Goal: Task Accomplishment & Management: Manage account settings

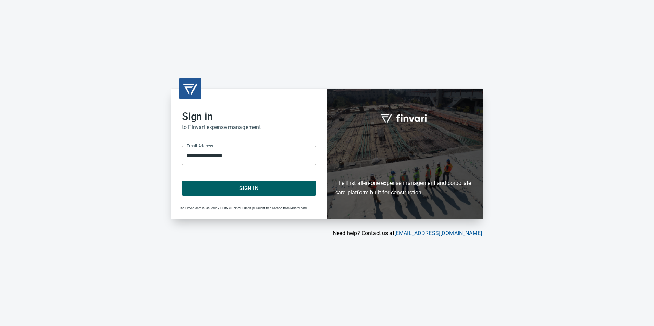
click at [285, 186] on span "Sign In" at bounding box center [249, 188] width 119 height 9
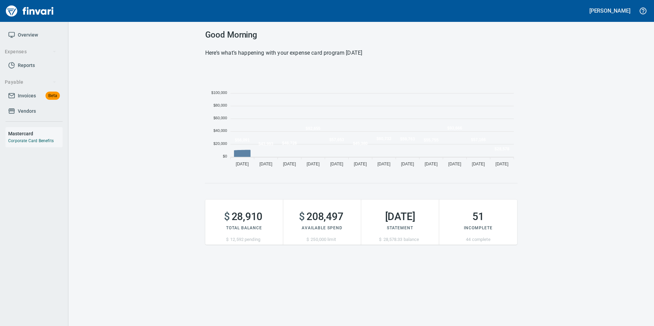
scroll to position [104, 307]
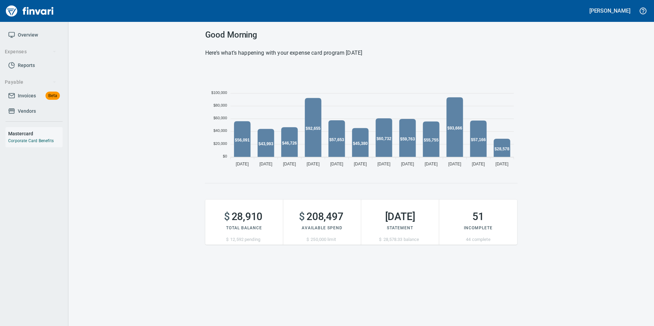
click at [26, 97] on span "Invoices" at bounding box center [27, 96] width 18 height 9
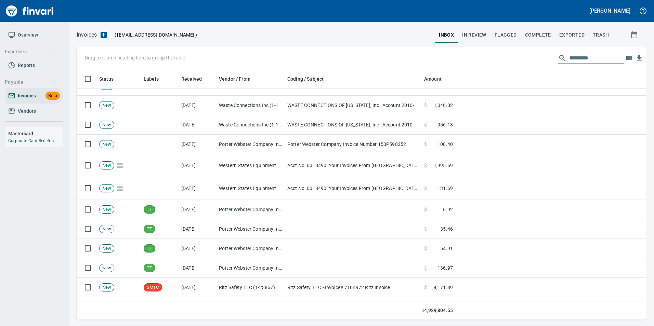
scroll to position [376, 0]
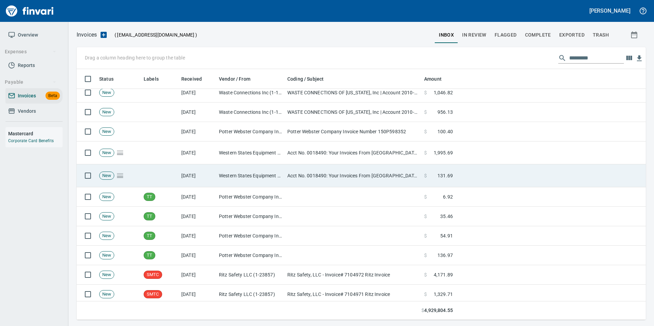
click at [304, 173] on td "Acct No. 0018490: Your Invoices From [GEOGRAPHIC_DATA] are Attached" at bounding box center [353, 176] width 137 height 23
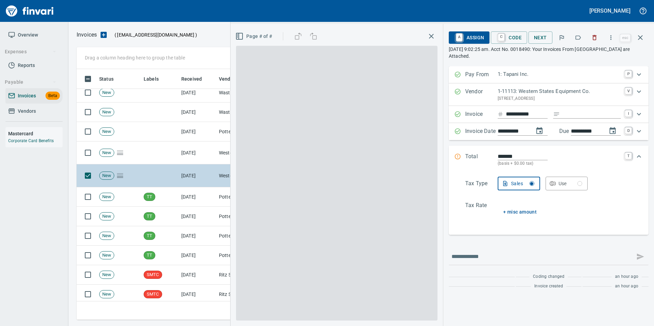
scroll to position [246, 559]
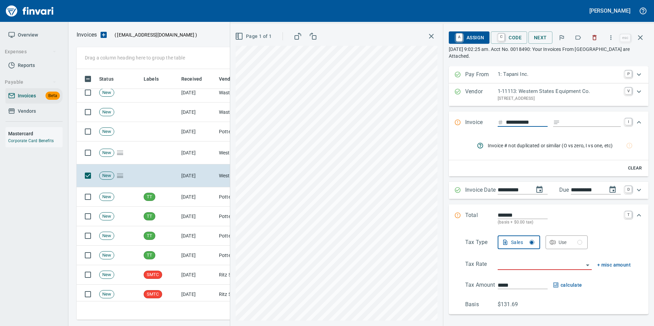
click at [576, 35] on icon "button" at bounding box center [578, 37] width 7 height 7
click at [639, 39] on icon "button" at bounding box center [640, 37] width 5 height 5
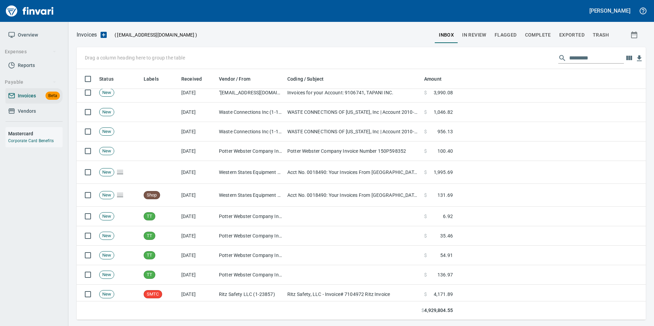
scroll to position [246, 559]
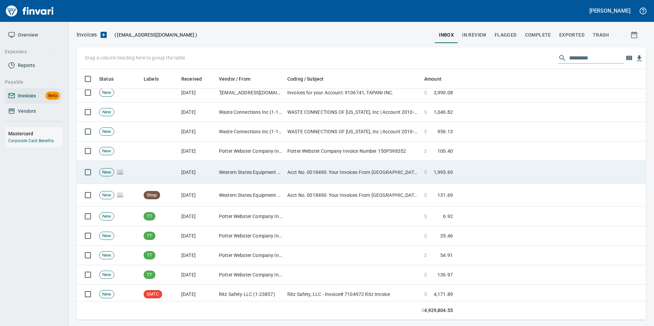
click at [288, 169] on td "Acct No. 0018490: Your Invoices From Western States are Attached" at bounding box center [353, 172] width 137 height 23
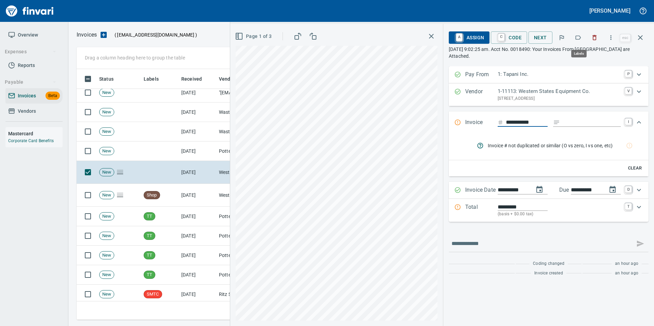
scroll to position [246, 559]
click at [575, 34] on icon "button" at bounding box center [578, 37] width 7 height 7
click at [639, 38] on icon "button" at bounding box center [640, 38] width 8 height 8
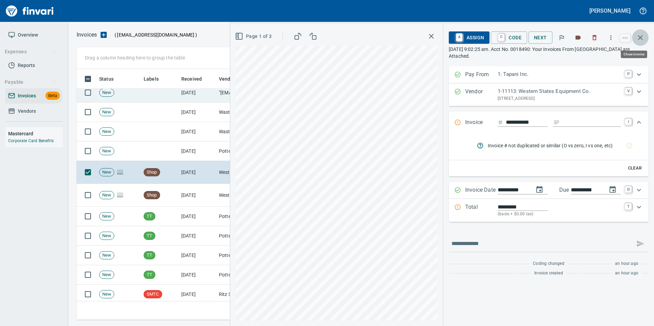
scroll to position [246, 559]
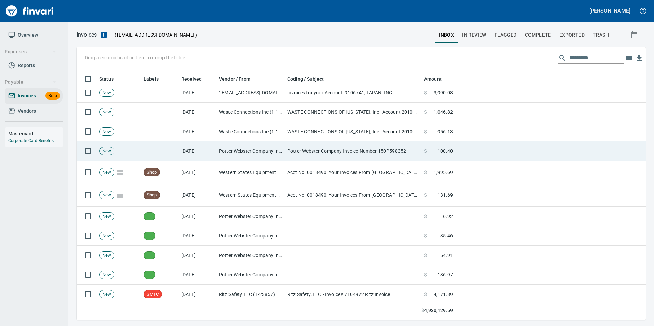
click at [227, 145] on td "Potter Webster Company Inc (1-10818)" at bounding box center [250, 151] width 68 height 19
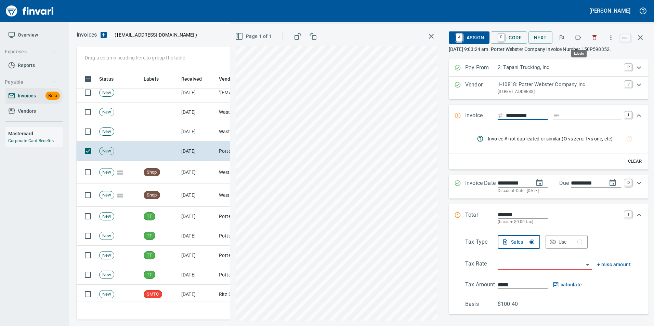
click at [582, 37] on icon "button" at bounding box center [578, 37] width 7 height 7
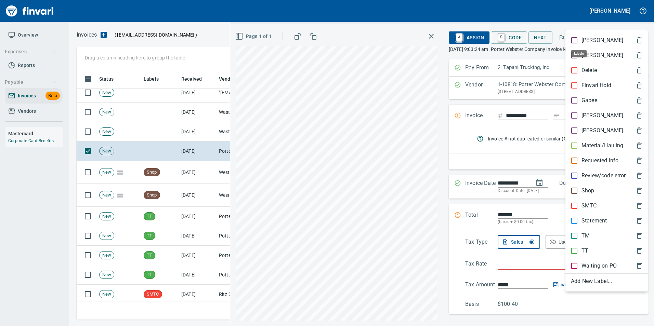
scroll to position [246, 559]
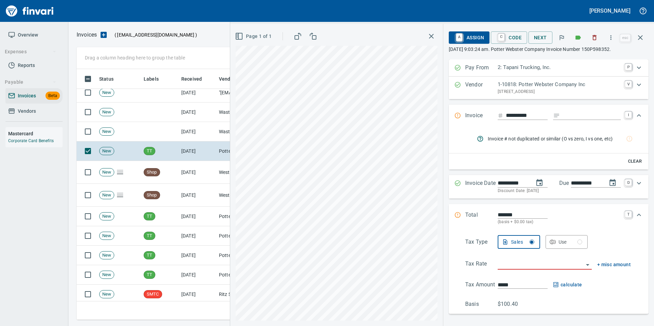
click at [639, 42] on button "button" at bounding box center [640, 37] width 16 height 16
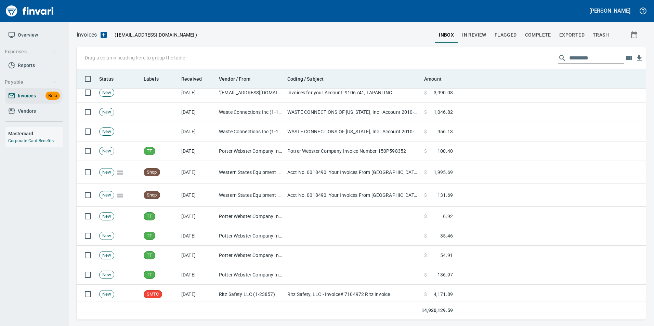
scroll to position [246, 559]
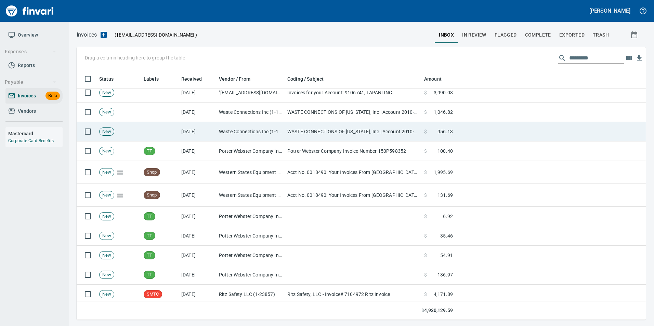
click at [290, 139] on td "WASTE CONNECTIONS OF [US_STATE], Inc | Account 2010-1391966, Invoice(s) 2185496…" at bounding box center [353, 131] width 137 height 19
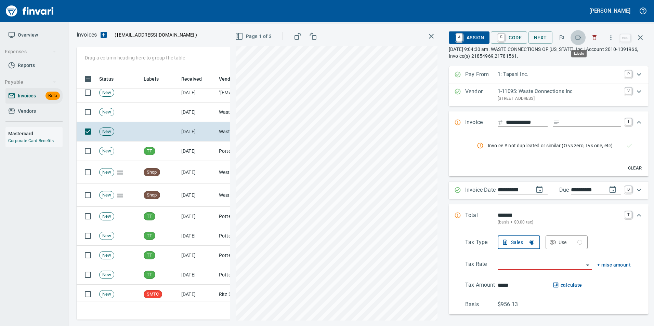
click at [579, 36] on icon "button" at bounding box center [578, 37] width 7 height 7
click at [640, 40] on icon "button" at bounding box center [640, 38] width 8 height 8
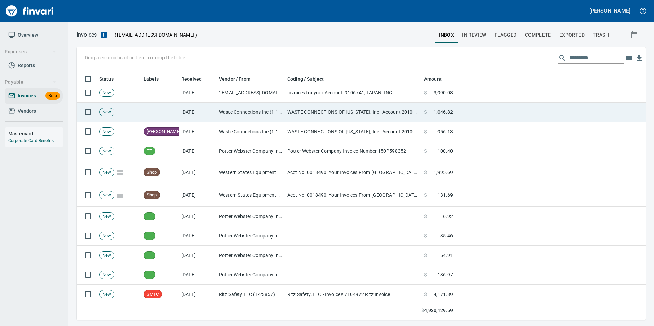
click at [284, 107] on td "Waste Connections Inc (1-11095)" at bounding box center [250, 112] width 68 height 19
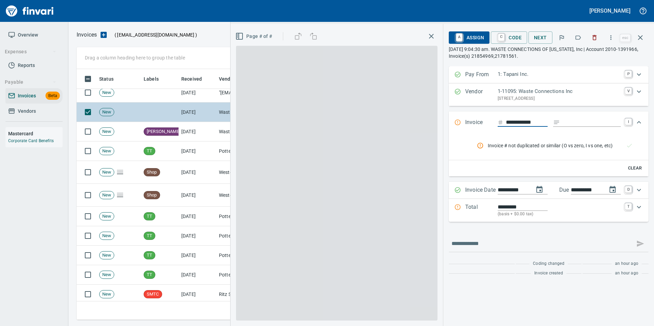
scroll to position [246, 559]
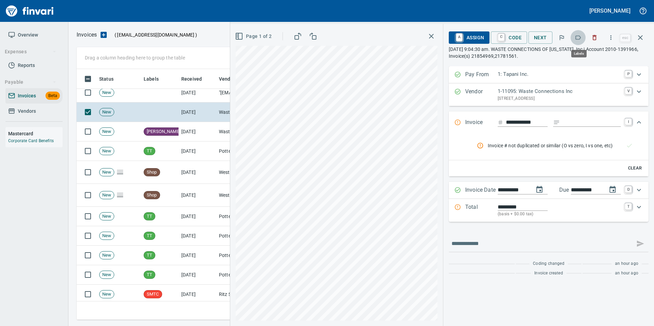
click at [578, 38] on icon "button" at bounding box center [578, 37] width 7 height 7
click at [645, 37] on button "button" at bounding box center [640, 37] width 16 height 16
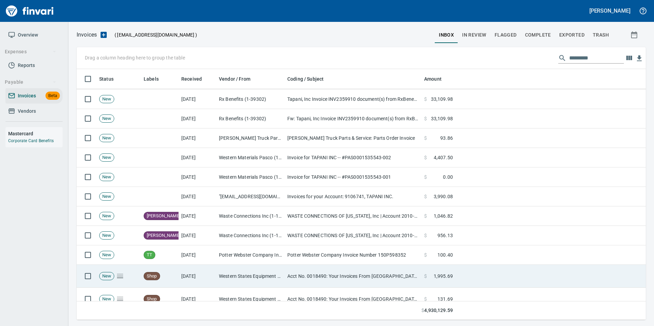
scroll to position [239, 0]
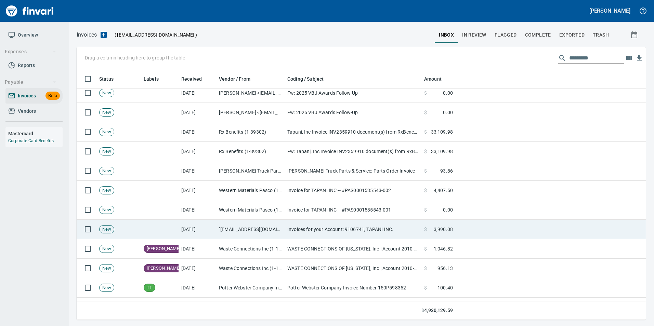
click at [240, 227] on td ""[EMAIL_ADDRESS][DOMAIN_NAME]" <[DOMAIN_NAME][EMAIL_ADDRESS][DOMAIN_NAME]>" at bounding box center [250, 229] width 68 height 19
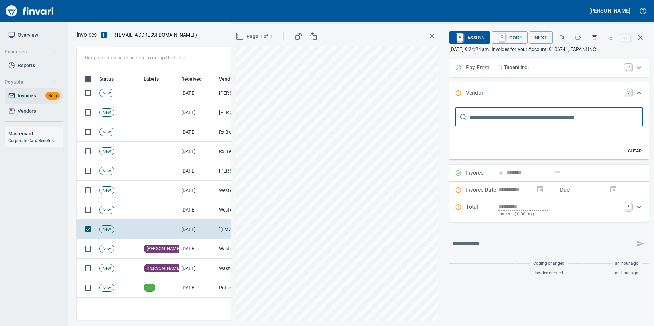
click at [581, 36] on icon "button" at bounding box center [578, 37] width 7 height 7
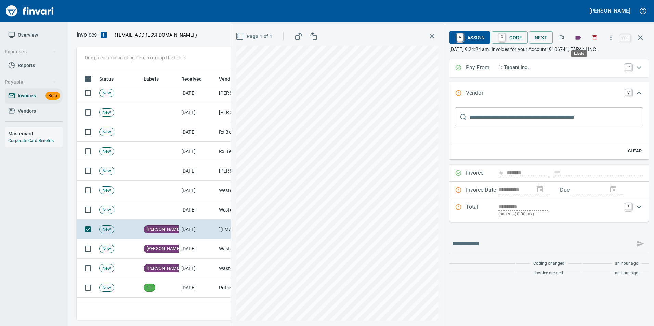
scroll to position [246, 559]
click at [579, 39] on icon "button" at bounding box center [578, 38] width 5 height 4
click at [577, 37] on icon "button" at bounding box center [578, 38] width 5 height 4
click at [641, 36] on icon "button" at bounding box center [640, 38] width 8 height 8
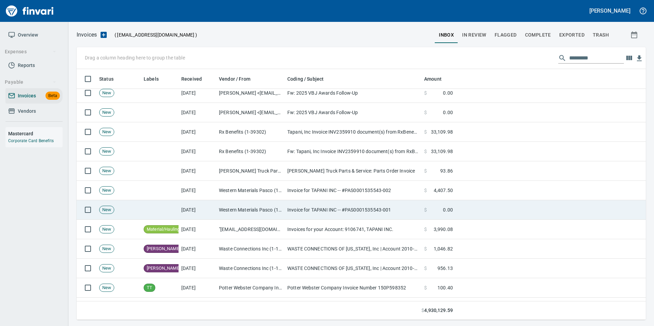
click at [259, 217] on td "Western Materials Pasco (1-38119)" at bounding box center [250, 209] width 68 height 19
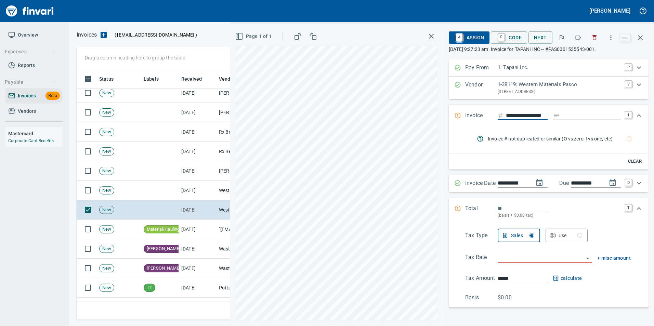
scroll to position [246, 559]
click at [578, 36] on icon "button" at bounding box center [578, 38] width 5 height 4
click at [639, 38] on icon "button" at bounding box center [640, 38] width 8 height 8
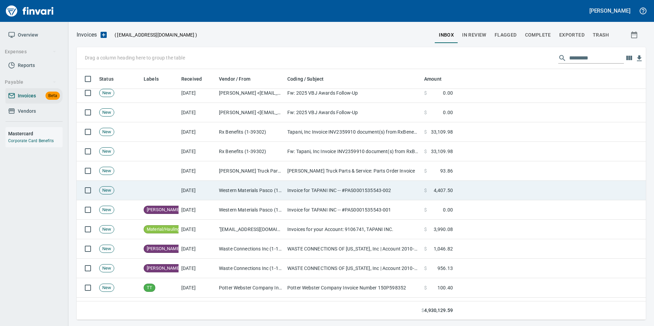
click at [322, 188] on td "Invoice for TAPANI INC -- #PAS0001535543-002" at bounding box center [353, 190] width 137 height 19
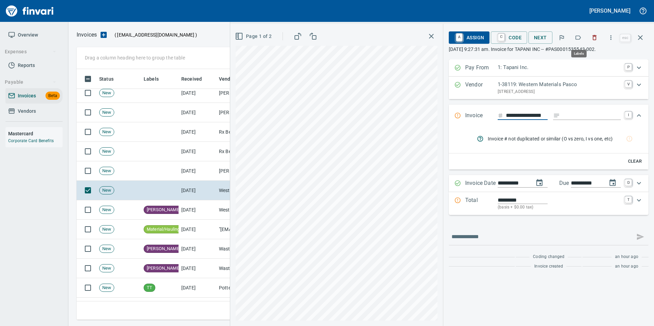
scroll to position [246, 559]
click at [583, 37] on button "button" at bounding box center [578, 37] width 15 height 15
click at [639, 42] on button "button" at bounding box center [640, 37] width 16 height 16
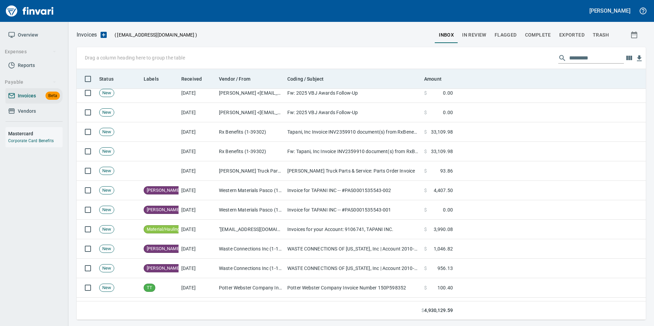
scroll to position [246, 559]
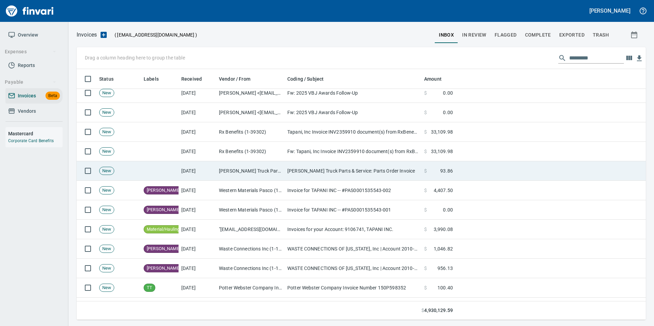
click at [179, 168] on td "[DATE]" at bounding box center [198, 170] width 38 height 19
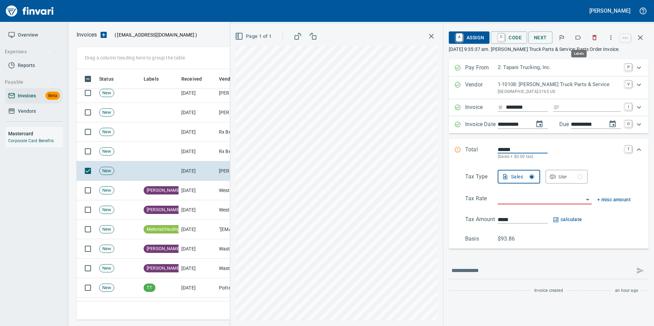
click at [580, 38] on icon "button" at bounding box center [578, 37] width 7 height 7
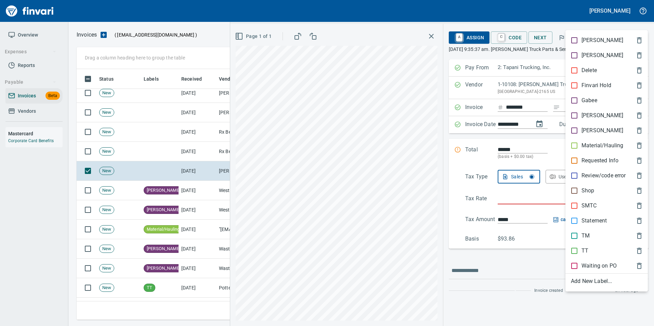
scroll to position [246, 559]
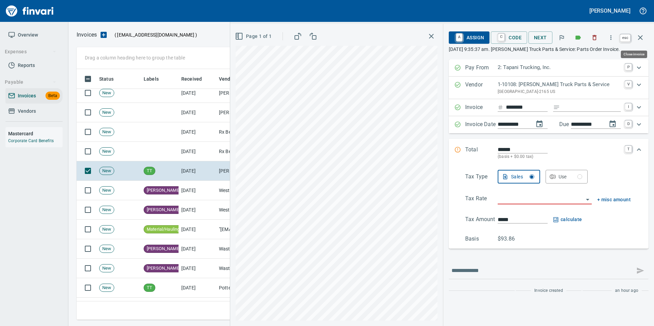
click at [641, 38] on icon "button" at bounding box center [640, 37] width 5 height 5
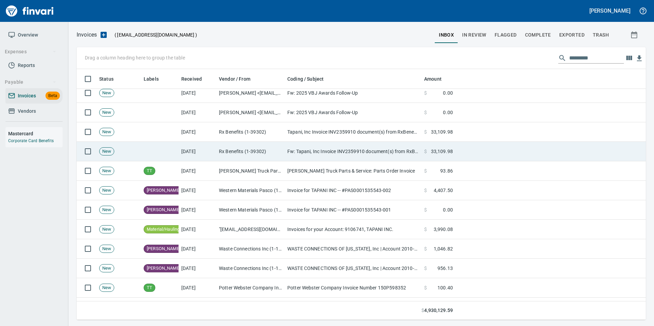
click at [281, 155] on td "Rx Benefits (1-39302)" at bounding box center [250, 151] width 68 height 19
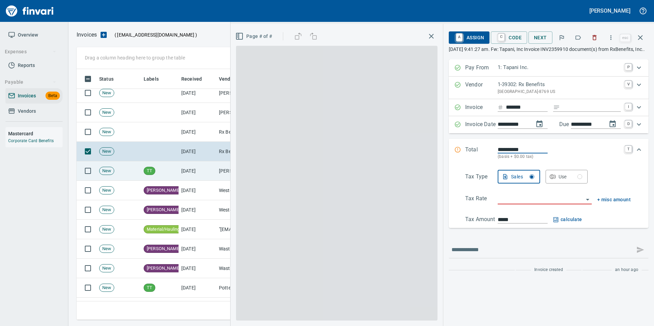
scroll to position [246, 559]
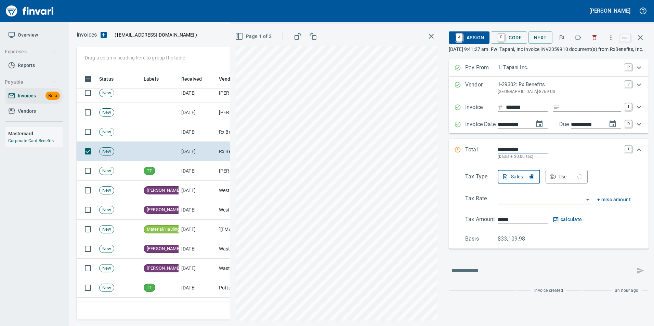
click at [577, 37] on icon "button" at bounding box center [578, 37] width 7 height 7
drag, startPoint x: 643, startPoint y: 40, endPoint x: 631, endPoint y: 46, distance: 12.9
click at [643, 40] on icon "button" at bounding box center [640, 38] width 8 height 8
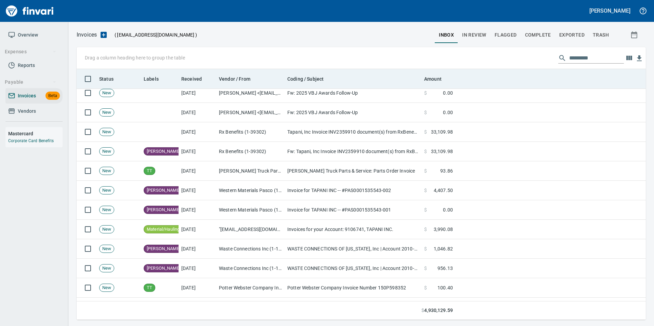
scroll to position [246, 559]
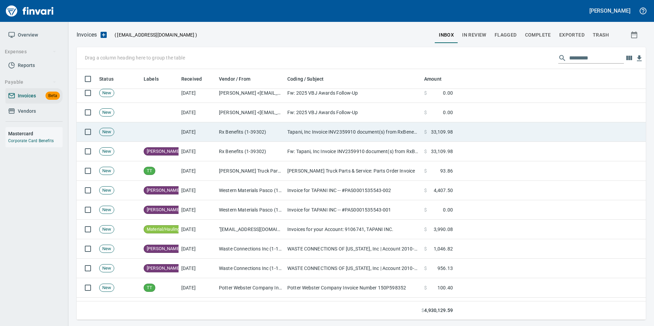
click at [306, 132] on td "Tapani, Inc Invoice INV2359910 document(s) from RxBenefits, Inc." at bounding box center [353, 131] width 137 height 19
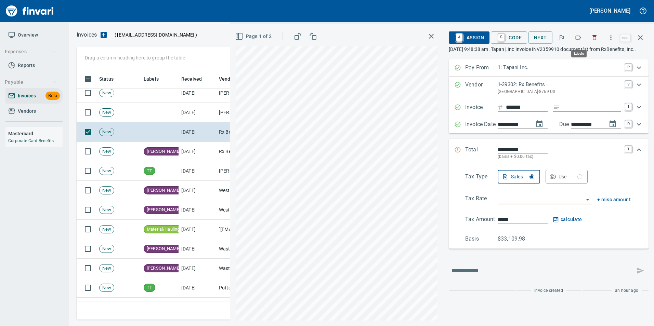
click at [576, 38] on icon "button" at bounding box center [578, 37] width 7 height 7
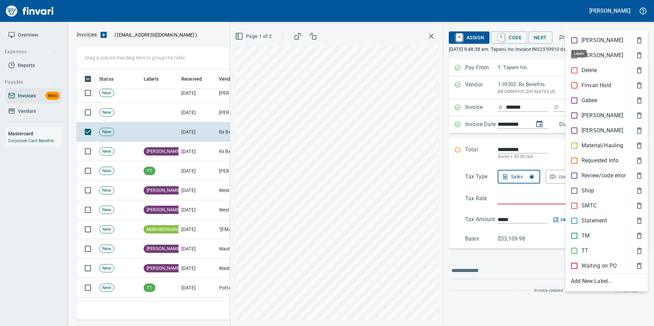
scroll to position [246, 559]
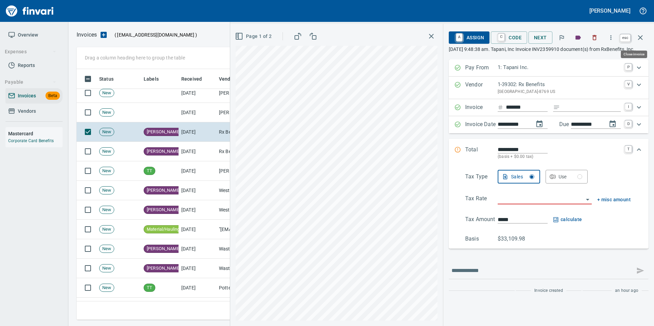
click at [644, 38] on icon "button" at bounding box center [640, 38] width 8 height 8
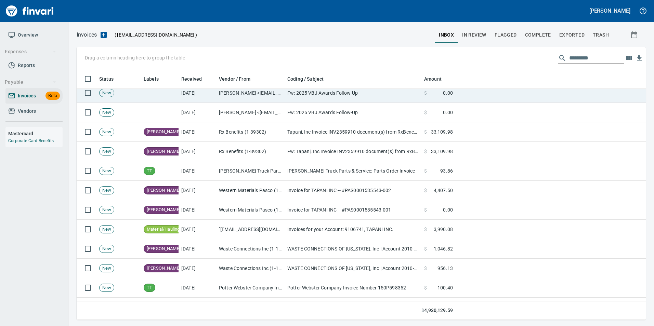
scroll to position [246, 559]
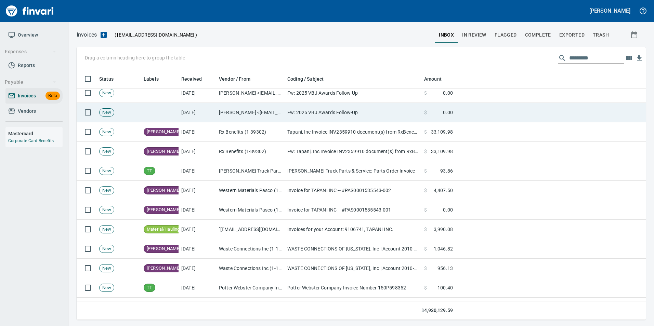
click at [344, 109] on td "Fw: 2025 VBJ Awards Follow-Up" at bounding box center [353, 112] width 137 height 19
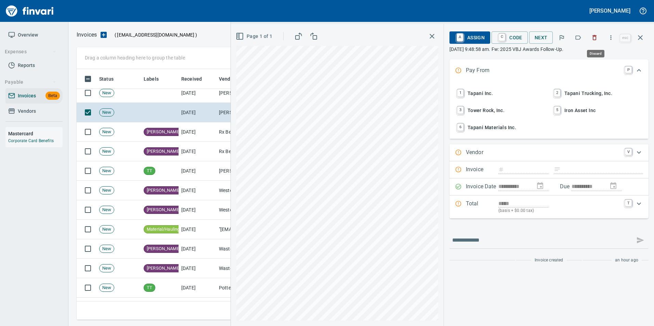
scroll to position [246, 559]
drag, startPoint x: 598, startPoint y: 35, endPoint x: 585, endPoint y: 42, distance: 14.6
click at [598, 36] on icon "button" at bounding box center [594, 37] width 7 height 7
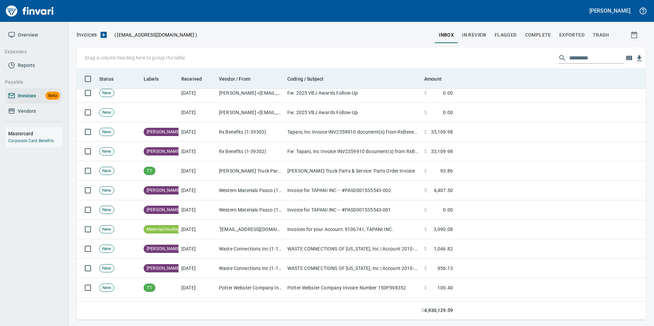
scroll to position [246, 559]
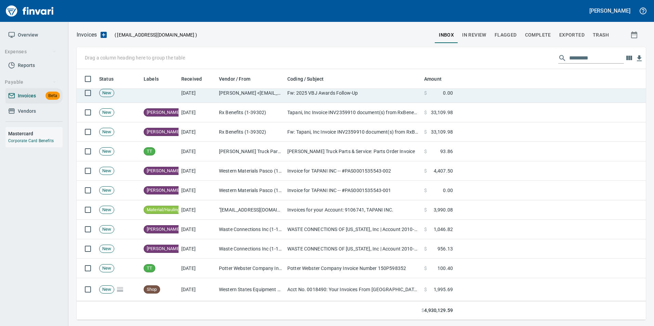
click at [380, 97] on td "Fw: 2025 VBJ Awards Follow-Up" at bounding box center [353, 92] width 137 height 19
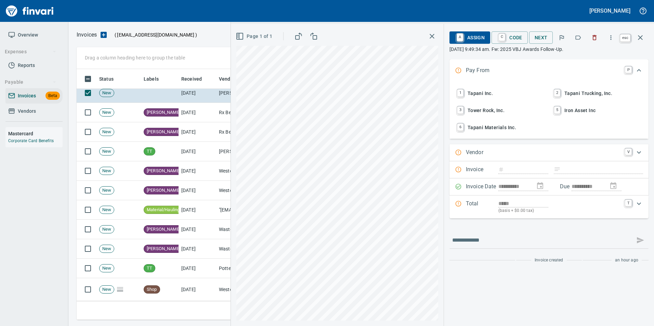
scroll to position [246, 559]
click at [640, 35] on icon "button" at bounding box center [640, 38] width 8 height 8
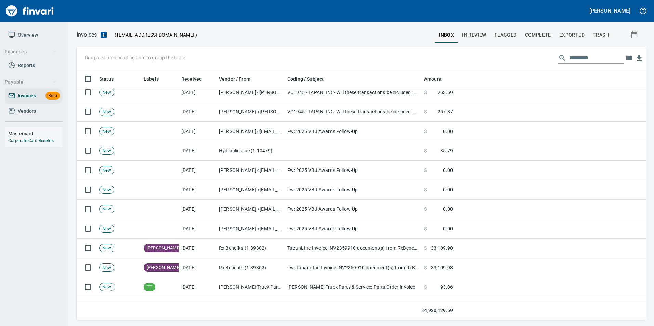
scroll to position [103, 0]
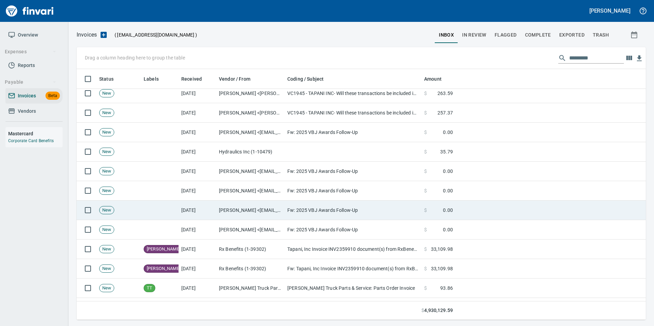
click at [253, 211] on td "[PERSON_NAME] <[EMAIL_ADDRESS][DOMAIN_NAME]>" at bounding box center [250, 210] width 68 height 19
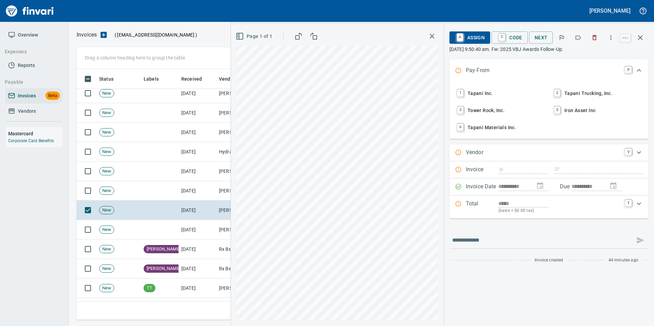
scroll to position [246, 559]
click at [592, 38] on icon "button" at bounding box center [594, 37] width 7 height 7
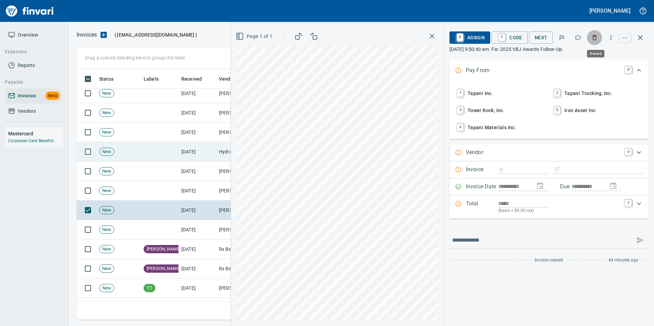
scroll to position [246, 559]
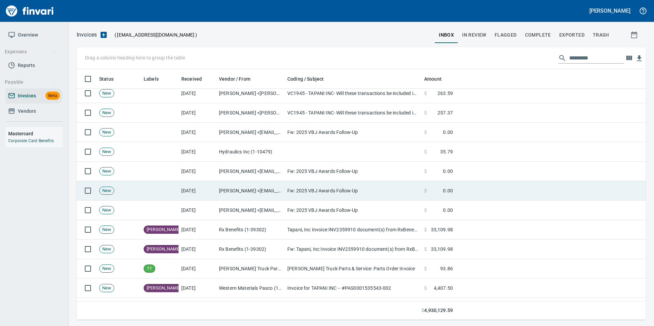
click at [256, 185] on td "[PERSON_NAME] <[EMAIL_ADDRESS][DOMAIN_NAME]>" at bounding box center [250, 190] width 68 height 19
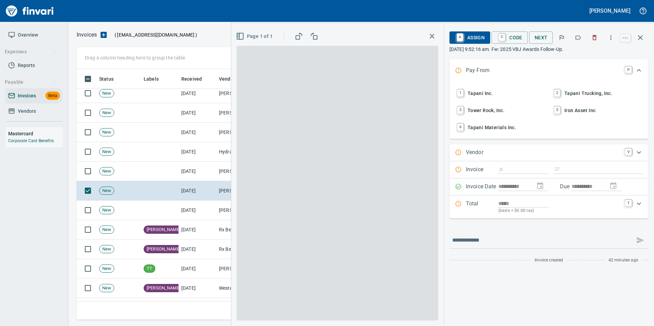
scroll to position [246, 559]
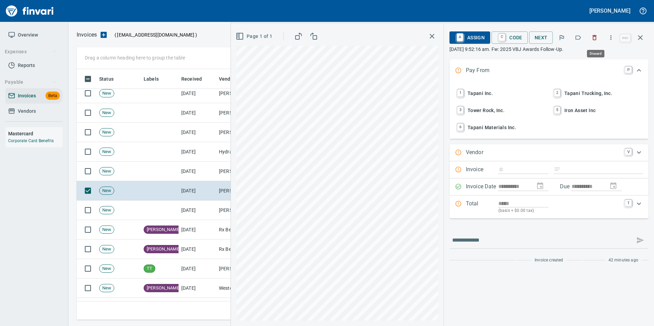
click at [598, 36] on icon "button" at bounding box center [594, 37] width 7 height 7
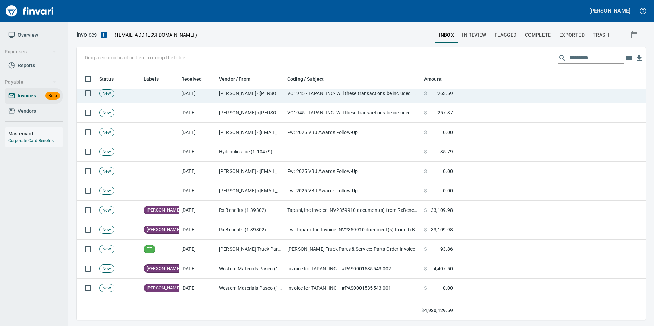
scroll to position [246, 559]
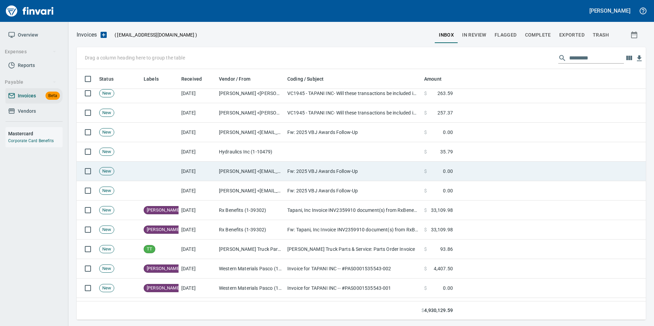
click at [260, 170] on td "[PERSON_NAME] <[EMAIL_ADDRESS][DOMAIN_NAME]>" at bounding box center [250, 171] width 68 height 19
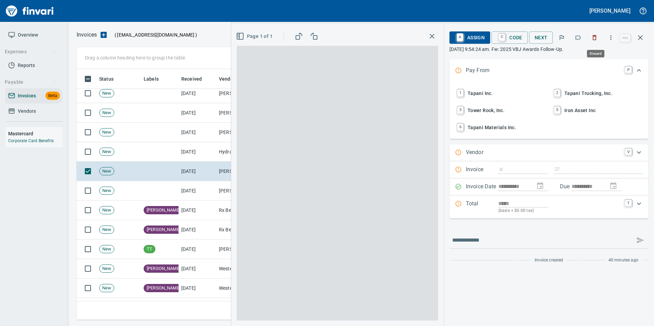
scroll to position [246, 559]
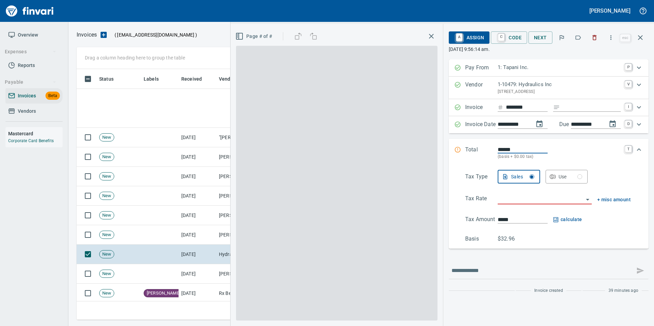
scroll to position [246, 559]
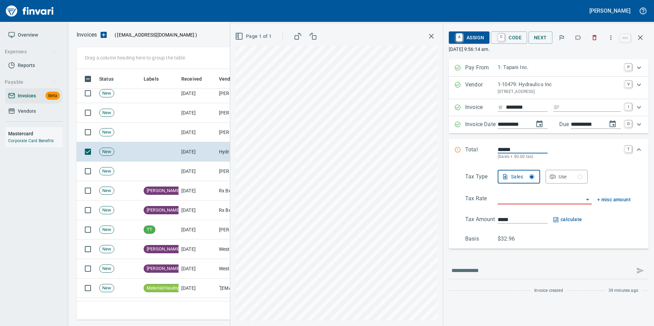
type input "**********"
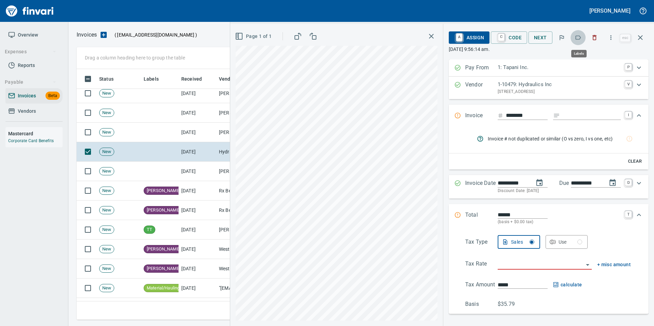
click at [576, 37] on icon "button" at bounding box center [578, 37] width 7 height 7
click at [642, 35] on icon "button" at bounding box center [640, 38] width 8 height 8
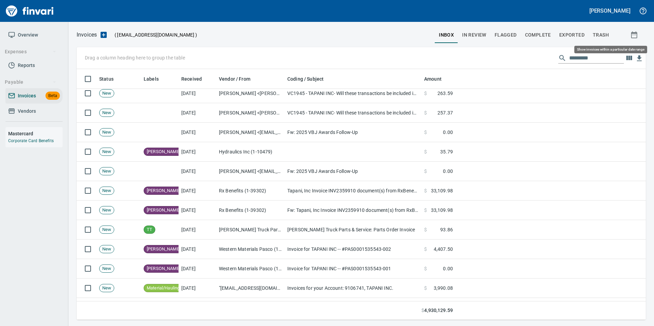
scroll to position [246, 559]
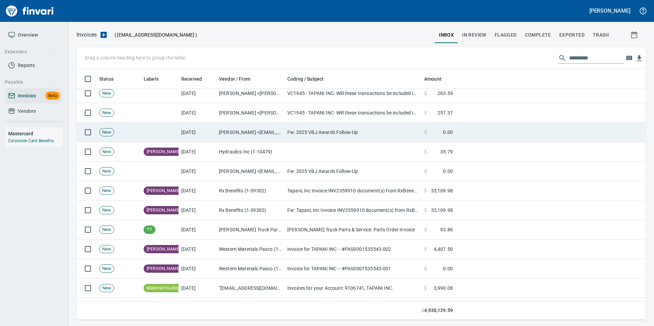
click at [241, 132] on td "[PERSON_NAME] <[EMAIL_ADDRESS][DOMAIN_NAME]>" at bounding box center [250, 132] width 68 height 19
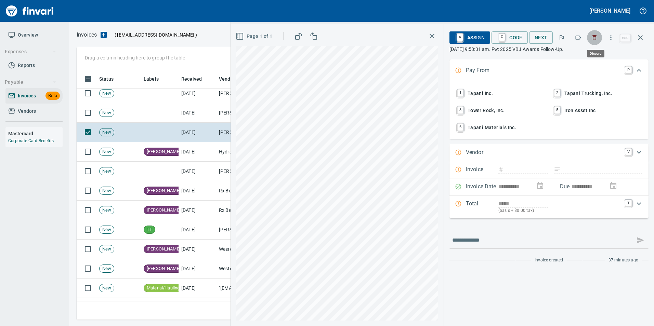
click at [594, 37] on icon "button" at bounding box center [595, 37] width 4 height 5
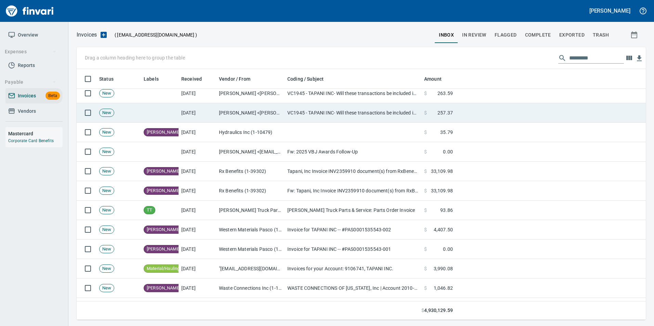
click at [300, 119] on td "VC1945 - TAPANI INC- Will these transactions be included in your next remittanc…" at bounding box center [353, 112] width 137 height 19
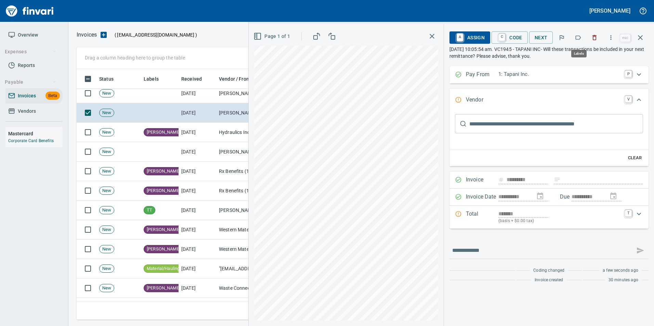
click at [582, 41] on icon "button" at bounding box center [578, 37] width 7 height 7
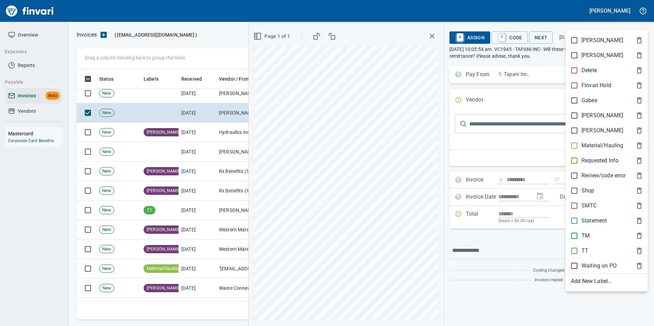
scroll to position [246, 559]
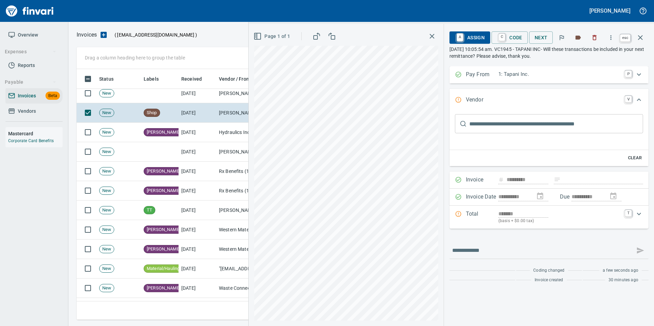
click at [639, 38] on icon "button" at bounding box center [640, 38] width 8 height 8
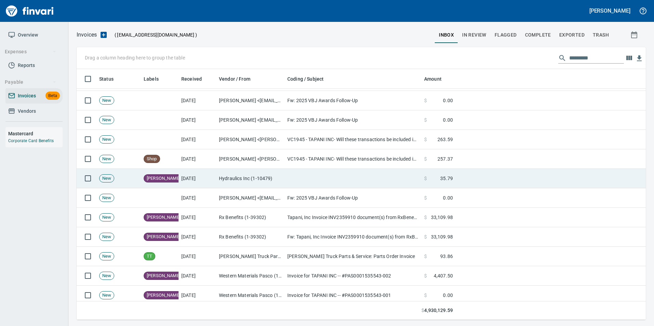
scroll to position [34, 0]
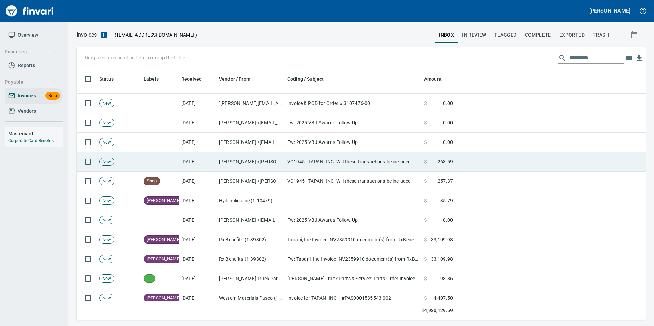
click at [347, 162] on td "VC1945 - TAPANI INC- Will these transactions be included in your next remittanc…" at bounding box center [353, 161] width 137 height 19
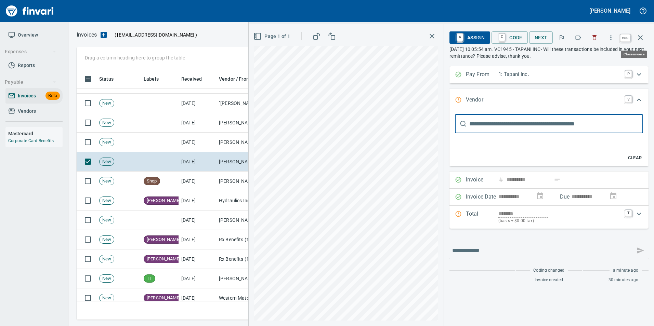
click at [639, 38] on icon "button" at bounding box center [640, 38] width 8 height 8
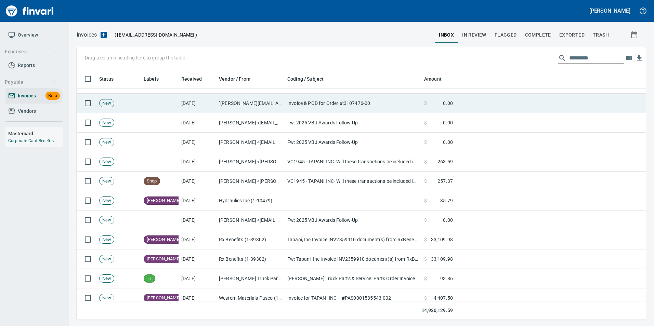
scroll to position [246, 559]
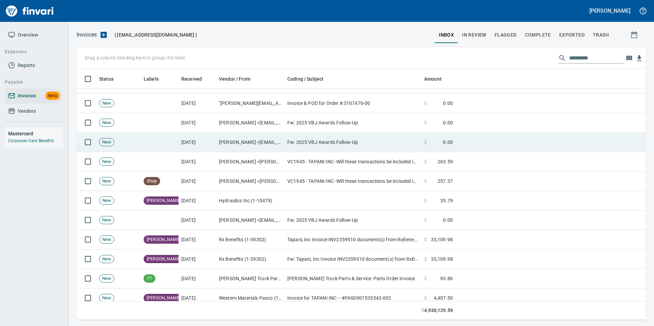
click at [227, 139] on td "[PERSON_NAME] <[EMAIL_ADDRESS][DOMAIN_NAME]>" at bounding box center [250, 142] width 68 height 19
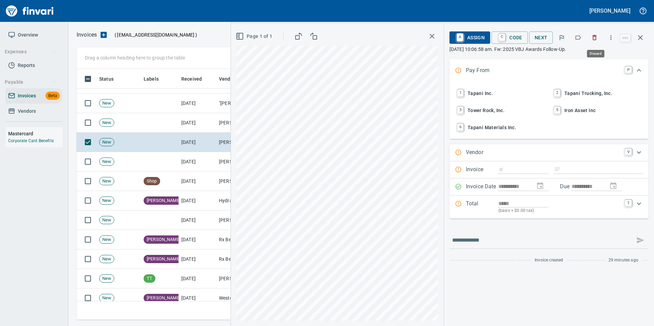
scroll to position [246, 559]
click at [593, 39] on icon "button" at bounding box center [594, 37] width 7 height 7
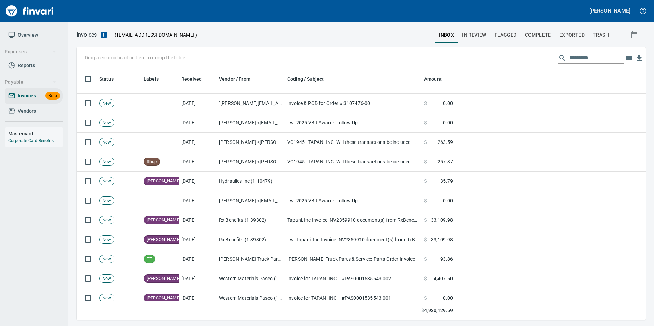
scroll to position [246, 559]
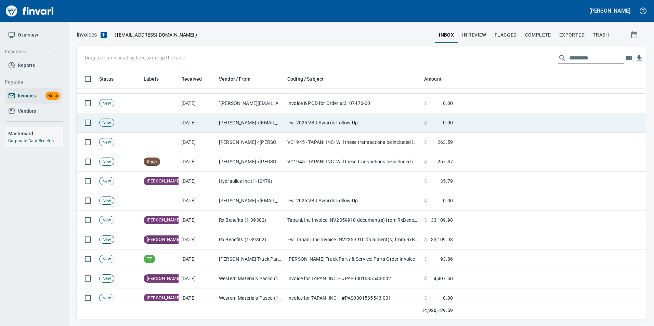
click at [315, 123] on td "Fw: 2025 VBJ Awards Follow-Up" at bounding box center [353, 122] width 137 height 19
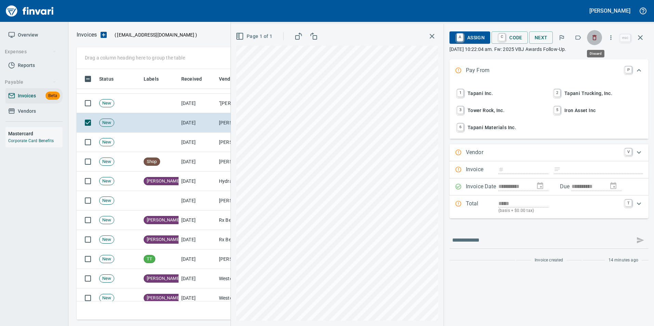
click at [597, 38] on icon "button" at bounding box center [595, 37] width 4 height 5
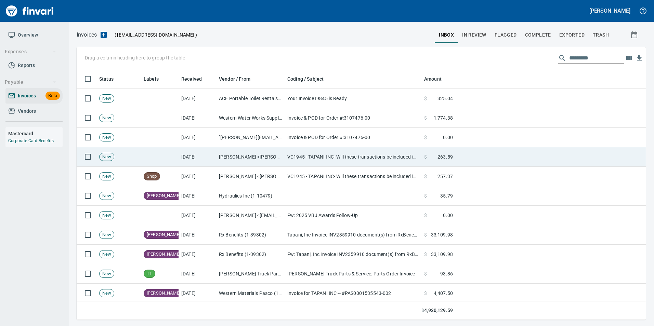
click at [301, 155] on td "VC1945 - TAPANI INC- Will these transactions be included in your next remittanc…" at bounding box center [353, 156] width 137 height 19
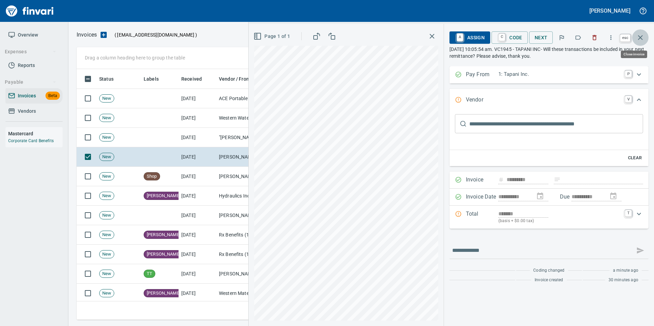
click at [644, 40] on button "button" at bounding box center [640, 37] width 16 height 16
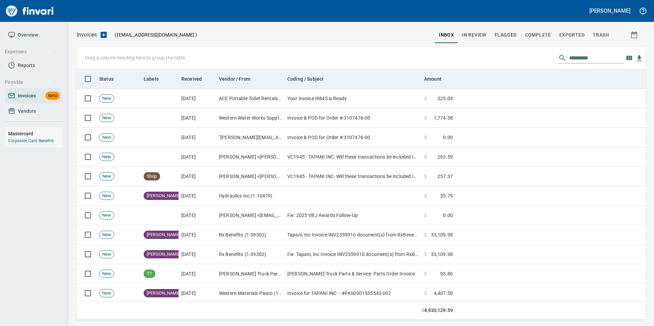
scroll to position [246, 559]
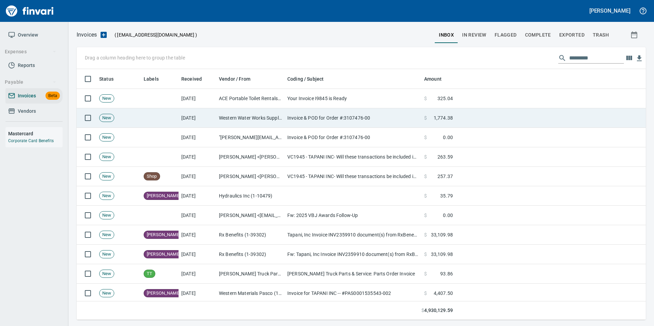
click at [339, 121] on td "Invoice & POD for Order #:3107476-00" at bounding box center [353, 117] width 137 height 19
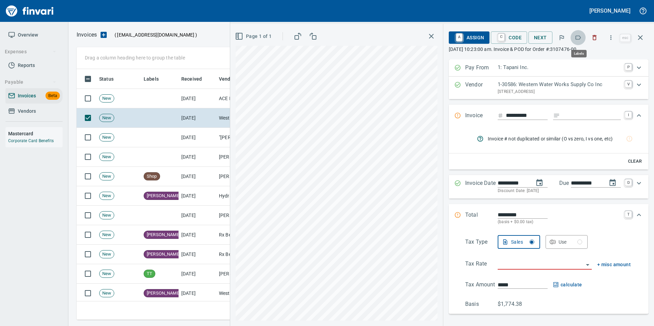
click at [579, 34] on button "button" at bounding box center [578, 37] width 15 height 15
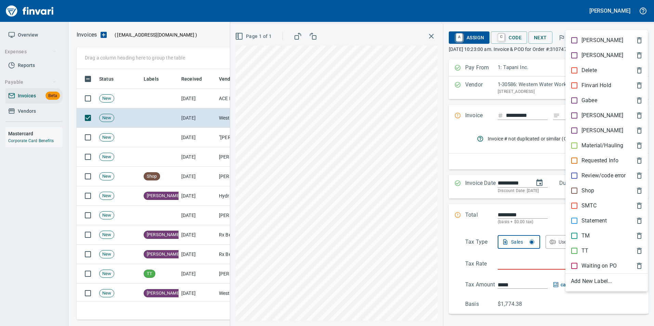
scroll to position [246, 559]
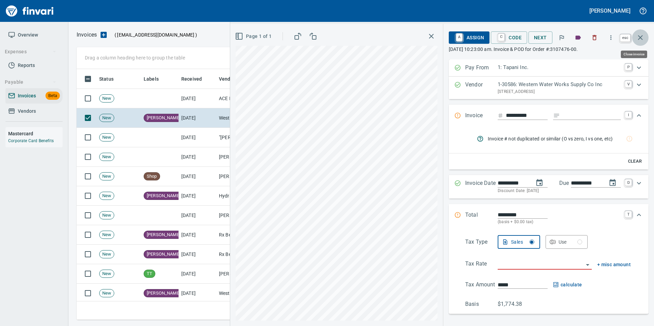
click at [638, 38] on icon "button" at bounding box center [640, 38] width 8 height 8
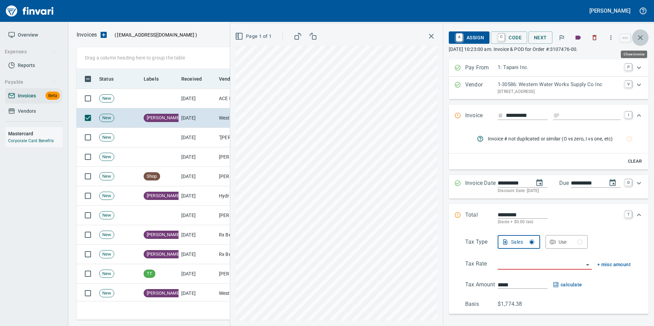
scroll to position [246, 559]
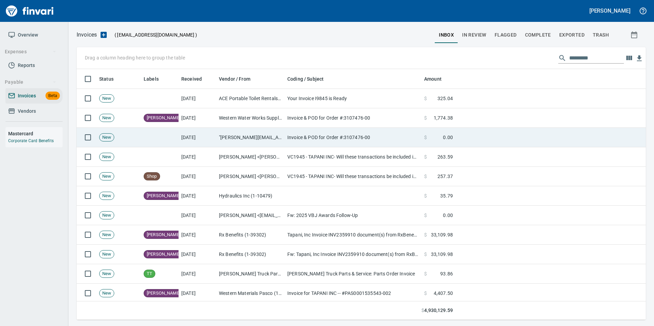
click at [395, 136] on td "Invoice & POD for Order #:3107476-00" at bounding box center [353, 137] width 137 height 19
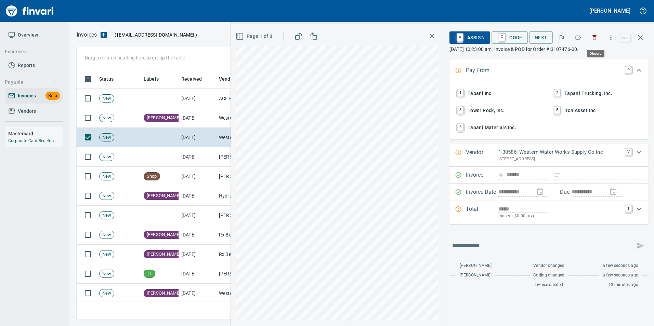
click at [594, 36] on icon "button" at bounding box center [595, 37] width 4 height 5
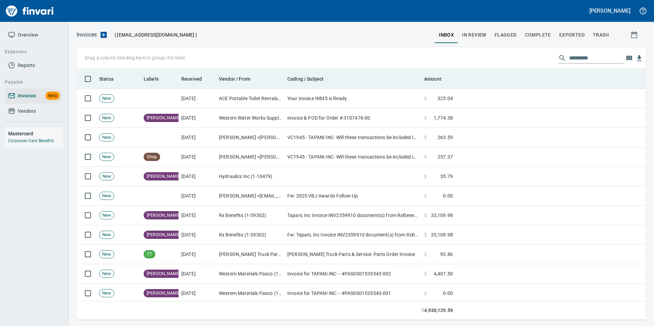
scroll to position [246, 559]
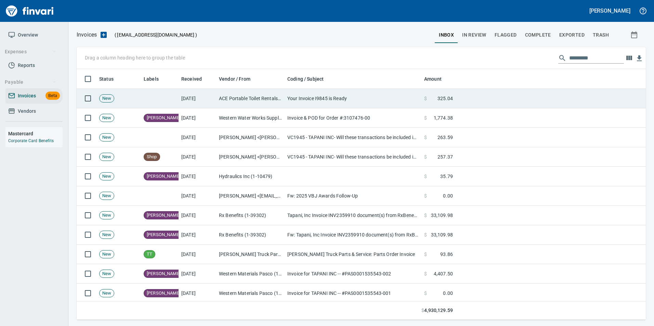
click at [364, 101] on td "Your Invoice I9845 is Ready" at bounding box center [353, 98] width 137 height 19
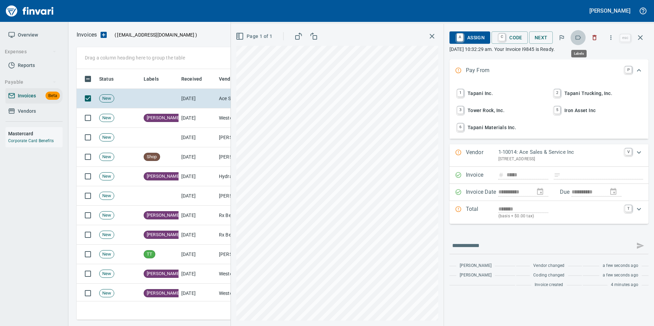
click at [579, 40] on icon "button" at bounding box center [578, 37] width 7 height 7
click at [639, 34] on icon "button" at bounding box center [640, 38] width 8 height 8
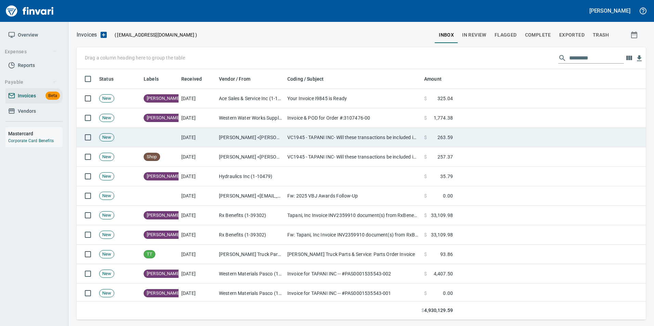
scroll to position [246, 559]
click at [257, 133] on td "Rosalind Wilson <r.wilson@fmpco.com>" at bounding box center [250, 137] width 68 height 19
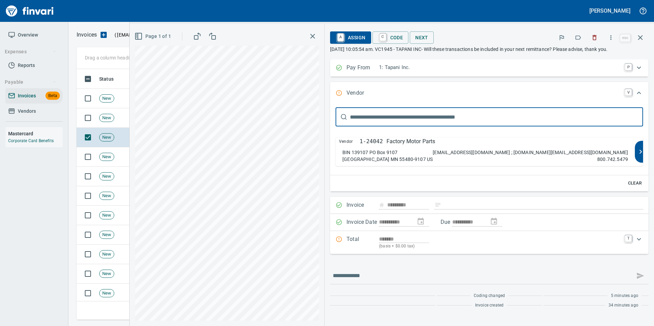
type input "**********"
click at [591, 146] on div "Vendor 1-24042 Factory Motor Parts" at bounding box center [485, 142] width 292 height 8
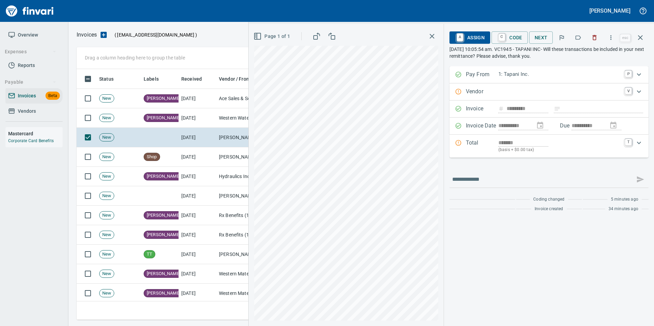
type input "**********"
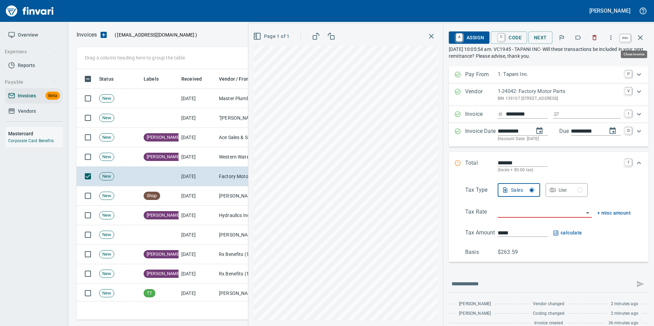
click at [641, 41] on icon "button" at bounding box center [640, 38] width 8 height 8
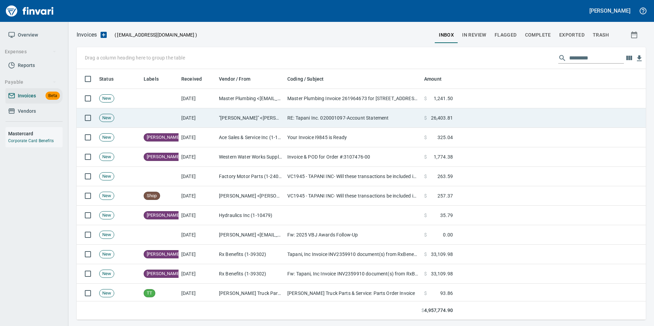
scroll to position [246, 559]
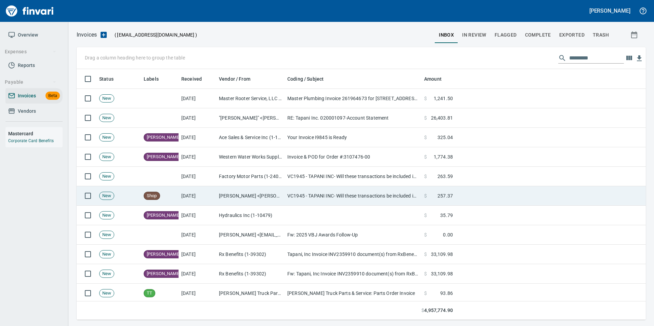
click at [260, 197] on td "Rosalind Wilson <r.wilson@fmpco.com>" at bounding box center [250, 195] width 68 height 19
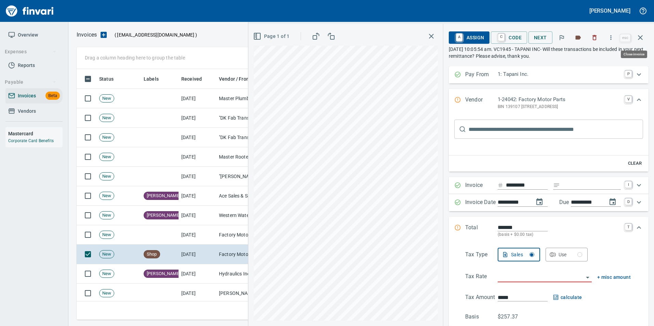
scroll to position [246, 559]
click at [580, 37] on icon "button" at bounding box center [578, 38] width 5 height 4
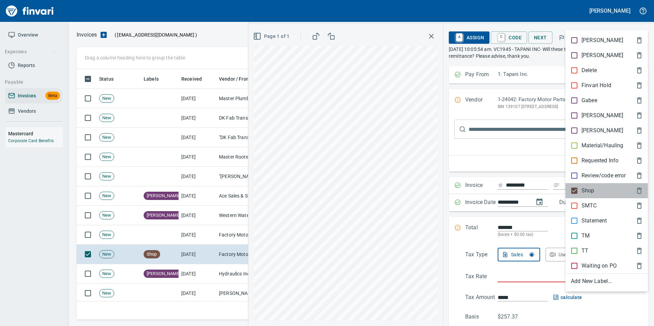
click at [574, 186] on div "Shop" at bounding box center [606, 190] width 82 height 15
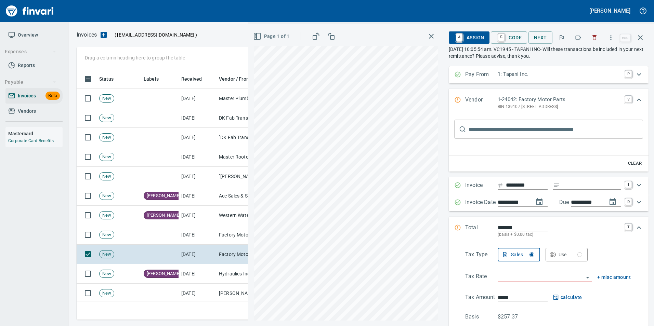
click at [578, 36] on icon "button" at bounding box center [578, 37] width 7 height 7
click at [644, 37] on icon "button" at bounding box center [640, 38] width 8 height 8
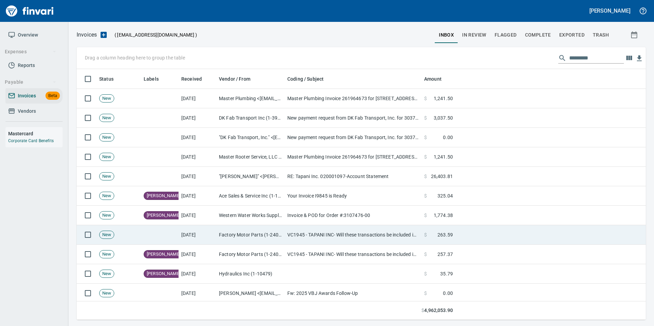
drag, startPoint x: 372, startPoint y: 239, endPoint x: 384, endPoint y: 225, distance: 17.7
click at [372, 239] on td "VC1945 - TAPANI INC- Will these transactions be included in your next remittanc…" at bounding box center [353, 234] width 137 height 19
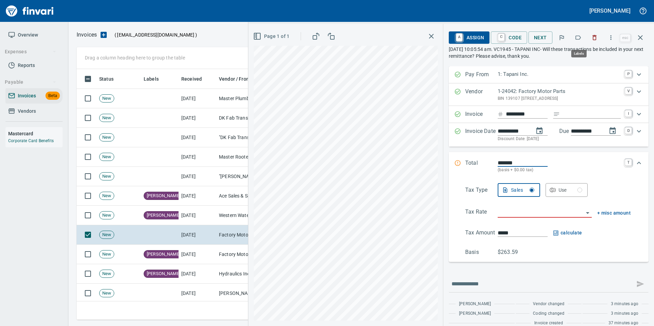
click at [577, 34] on icon "button" at bounding box center [578, 37] width 7 height 7
click at [638, 35] on icon "button" at bounding box center [640, 38] width 8 height 8
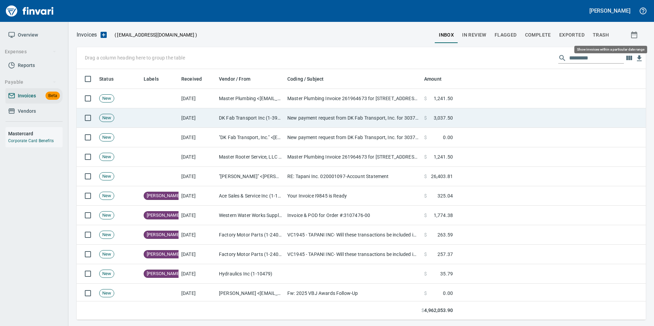
scroll to position [246, 559]
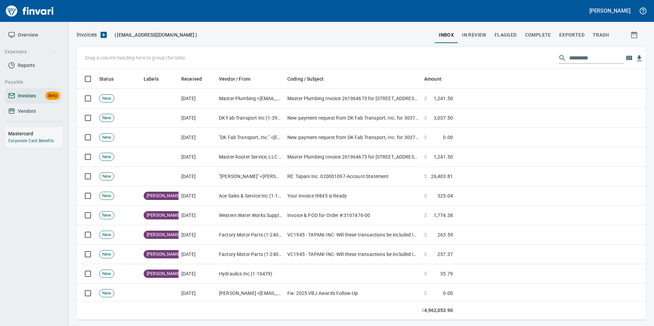
click at [584, 60] on input "text" at bounding box center [596, 58] width 55 height 11
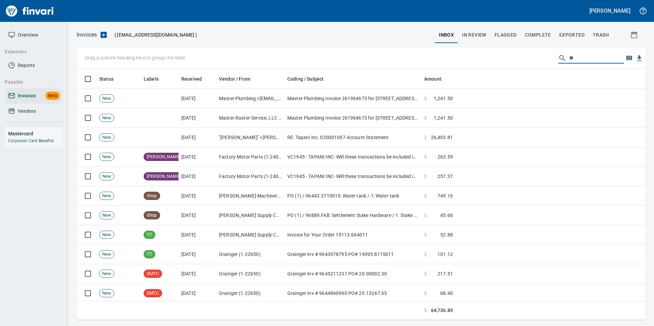
type input "*"
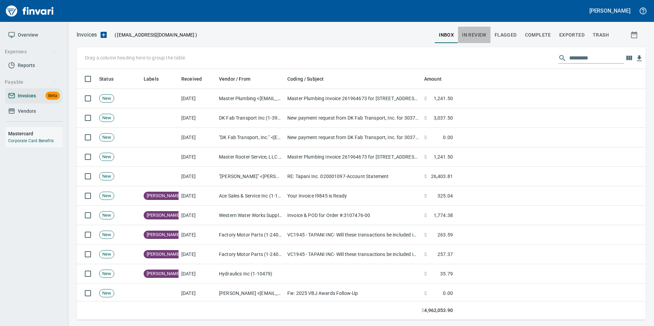
click at [478, 40] on button "In Review" at bounding box center [474, 35] width 32 height 16
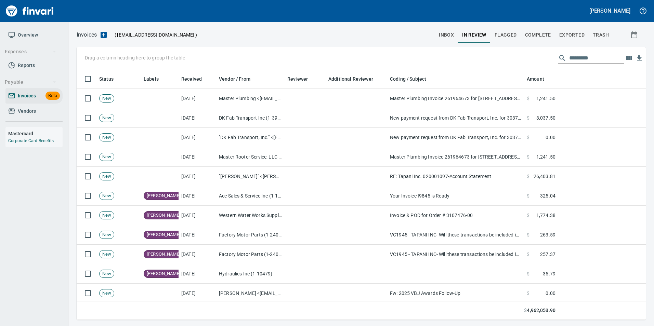
scroll to position [246, 559]
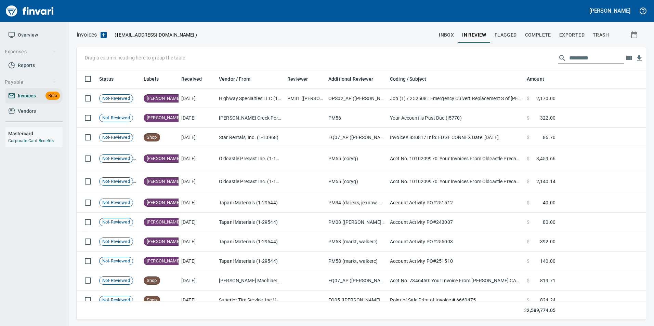
click at [583, 56] on input "text" at bounding box center [596, 58] width 55 height 11
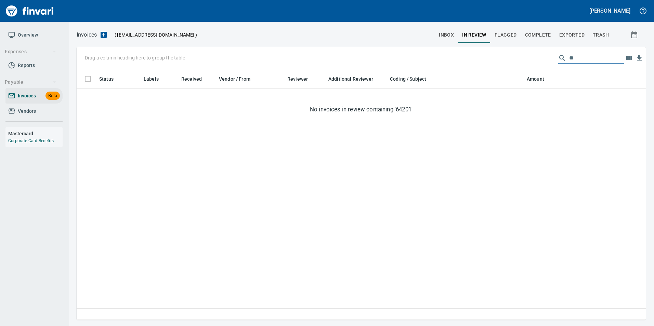
type input "*"
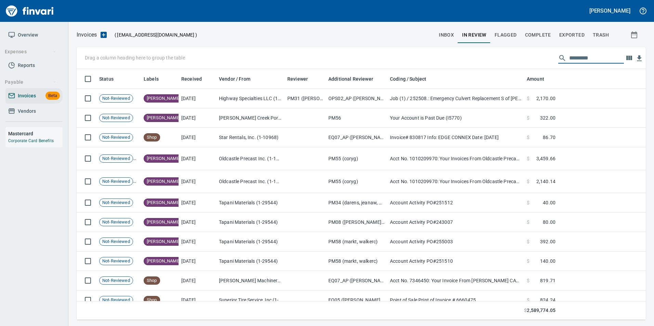
click at [535, 34] on span "Complete" at bounding box center [538, 35] width 26 height 9
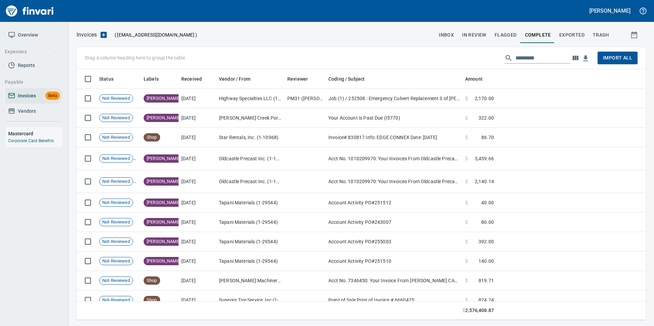
scroll to position [246, 559]
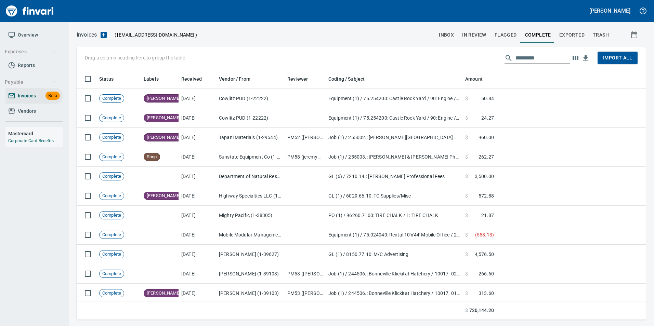
click at [533, 57] on input "text" at bounding box center [542, 58] width 55 height 11
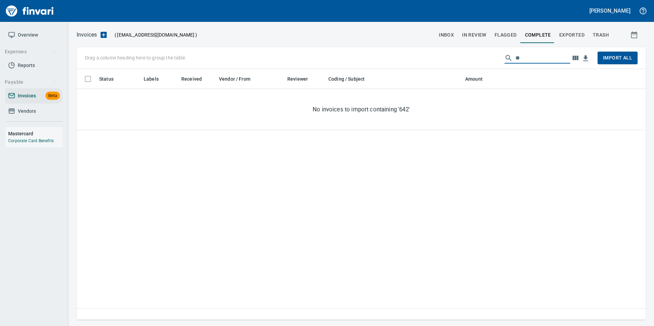
type input "*"
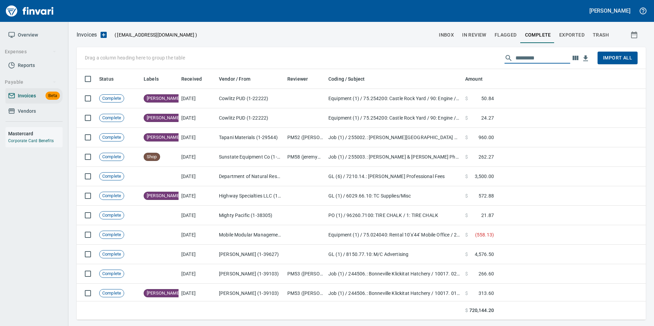
click at [567, 31] on span "Exported" at bounding box center [571, 35] width 25 height 9
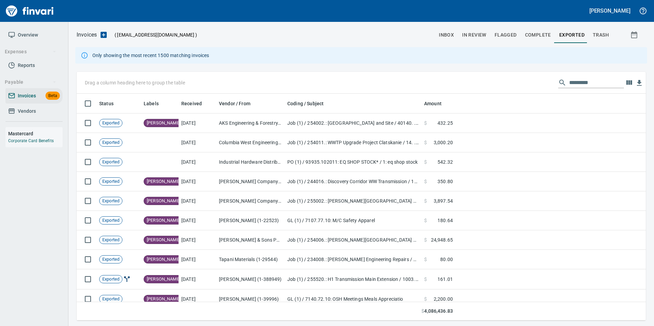
scroll to position [222, 559]
click at [579, 82] on input "text" at bounding box center [596, 82] width 55 height 11
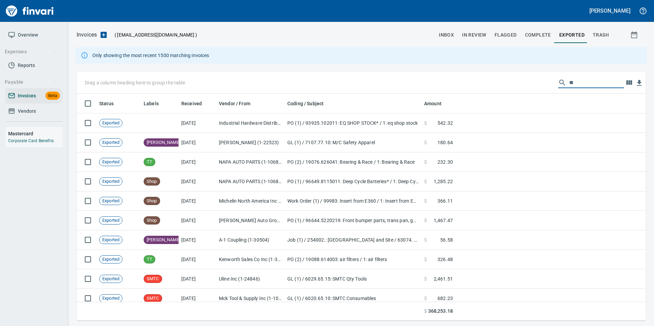
type input "*"
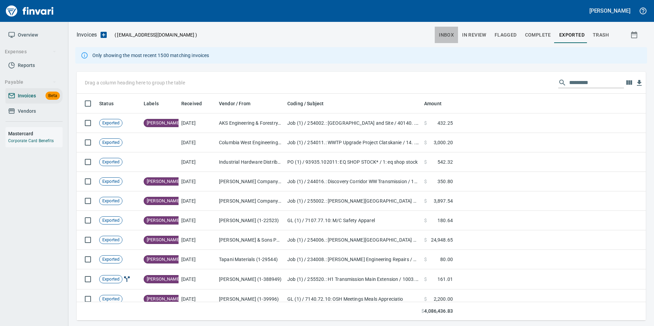
click at [448, 29] on button "inbox" at bounding box center [446, 35] width 23 height 16
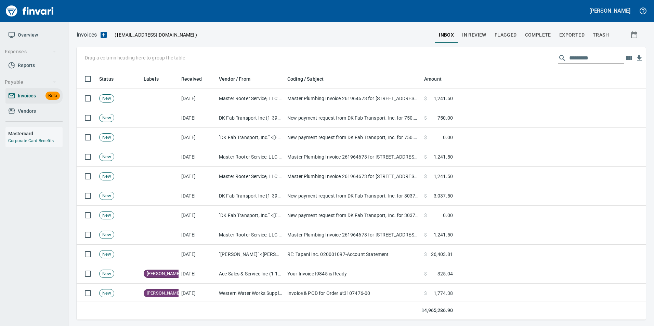
scroll to position [246, 559]
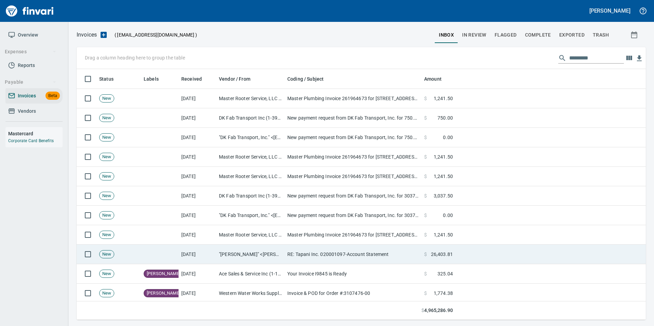
click at [277, 248] on td ""[PERSON_NAME]" <[PERSON_NAME][EMAIL_ADDRESS][PERSON_NAME][DOMAIN_NAME]>" at bounding box center [250, 254] width 68 height 19
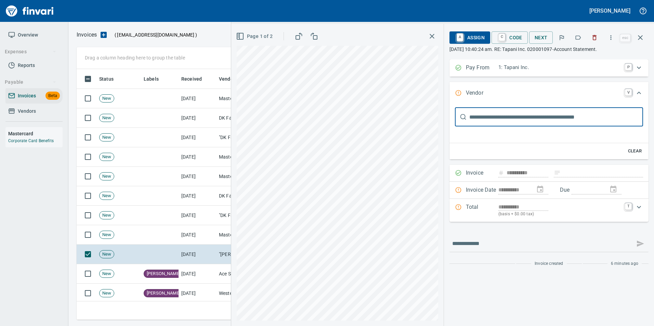
click at [580, 36] on icon "button" at bounding box center [578, 38] width 5 height 4
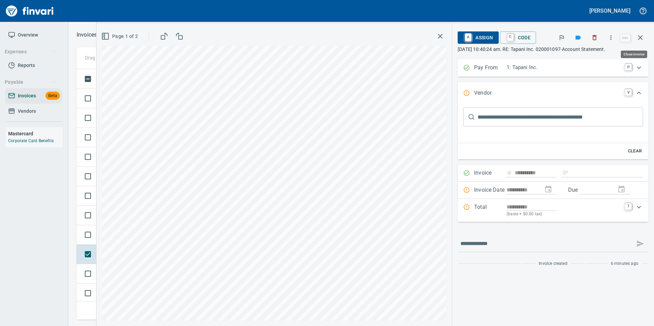
click at [642, 37] on icon "button" at bounding box center [640, 37] width 5 height 5
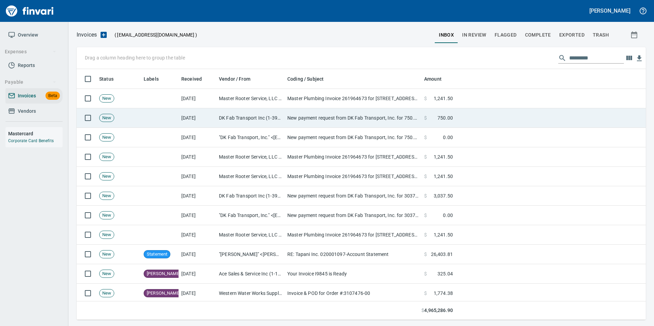
scroll to position [246, 559]
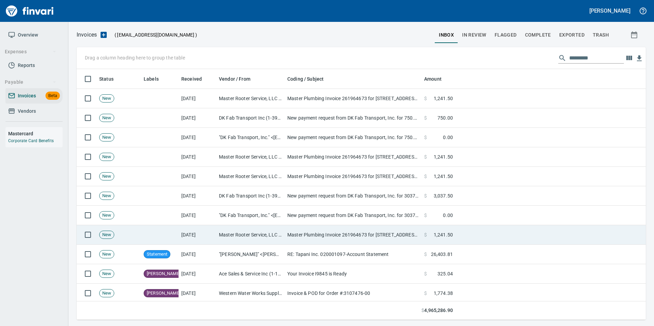
click at [267, 242] on td "Master Rooter Service, LLC (1-39936)" at bounding box center [250, 234] width 68 height 19
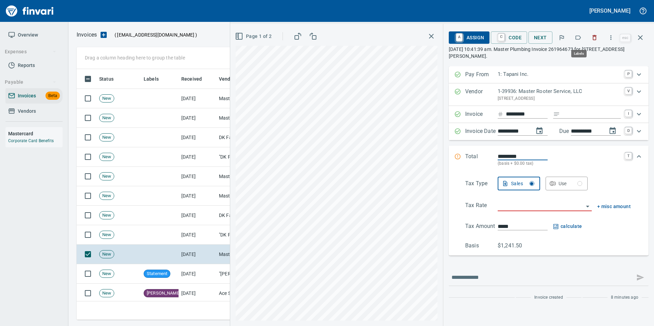
scroll to position [246, 559]
click at [579, 39] on icon "button" at bounding box center [578, 37] width 7 height 7
click at [644, 37] on icon "button" at bounding box center [640, 38] width 8 height 8
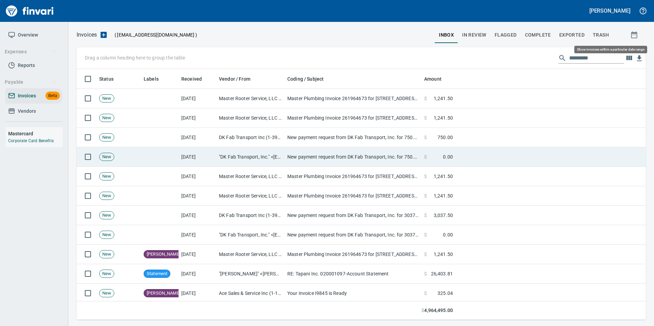
scroll to position [246, 559]
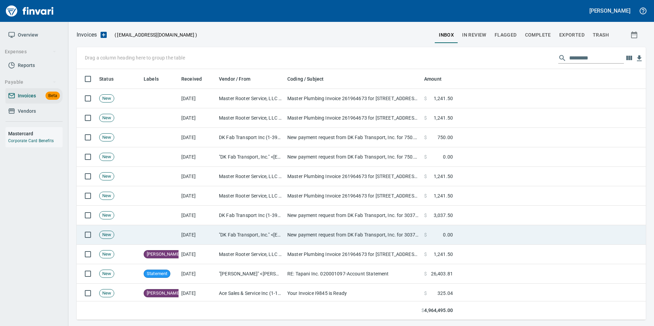
click at [257, 234] on td ""DK Fab Transport, Inc." <[EMAIL_ADDRESS][DOMAIN_NAME]>" at bounding box center [250, 234] width 68 height 19
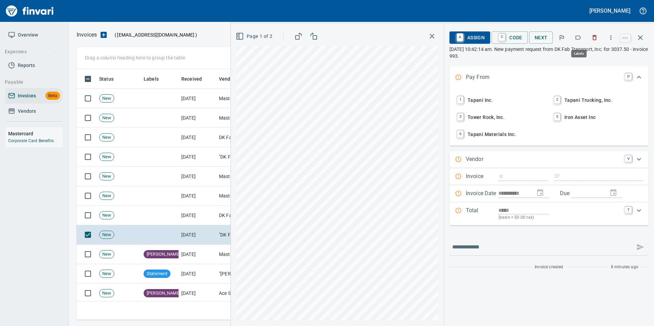
click at [576, 41] on button "button" at bounding box center [578, 37] width 15 height 15
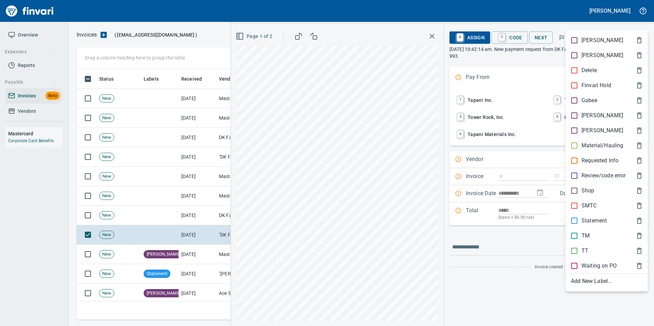
scroll to position [246, 559]
click at [596, 145] on p "Material/Hauling" at bounding box center [603, 146] width 42 height 8
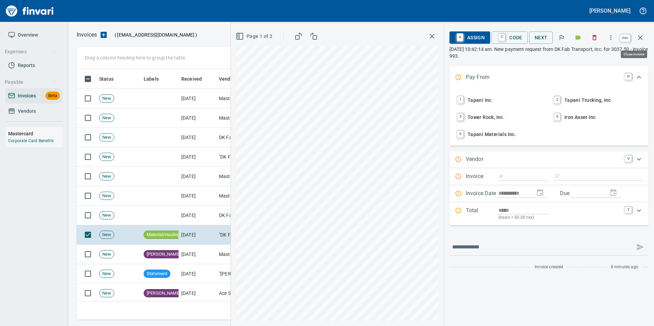
click at [639, 40] on icon "button" at bounding box center [640, 38] width 8 height 8
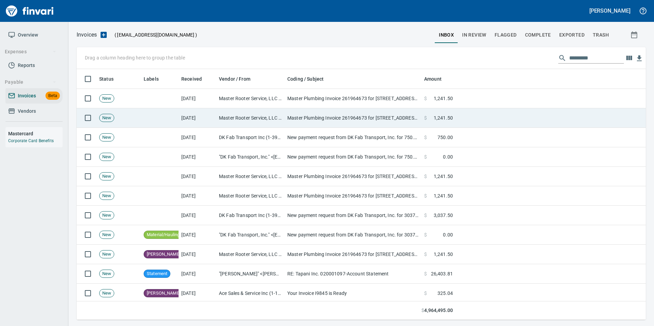
scroll to position [246, 559]
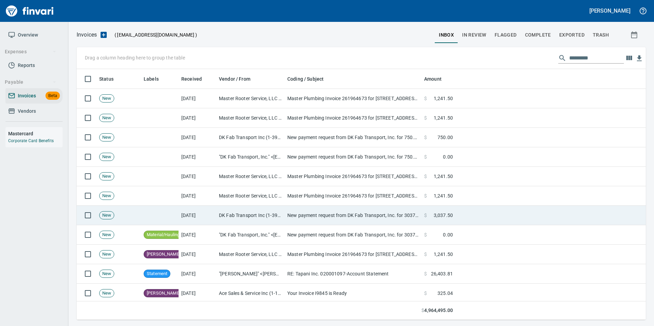
click at [282, 218] on td "DK Fab Transport Inc (1-39185)" at bounding box center [250, 215] width 68 height 19
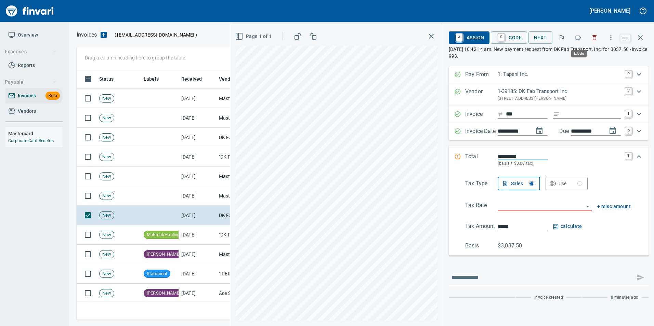
click at [578, 39] on icon "button" at bounding box center [578, 38] width 5 height 4
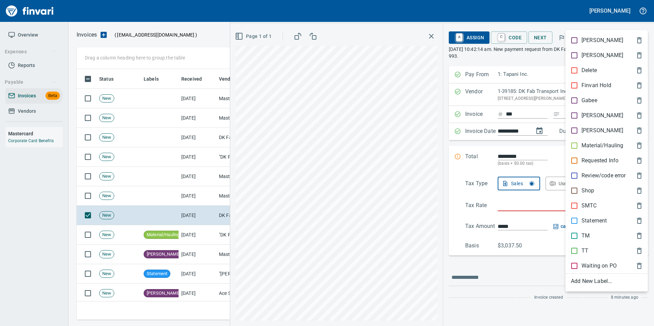
scroll to position [246, 559]
click at [603, 141] on div "Material/Hauling" at bounding box center [606, 145] width 82 height 15
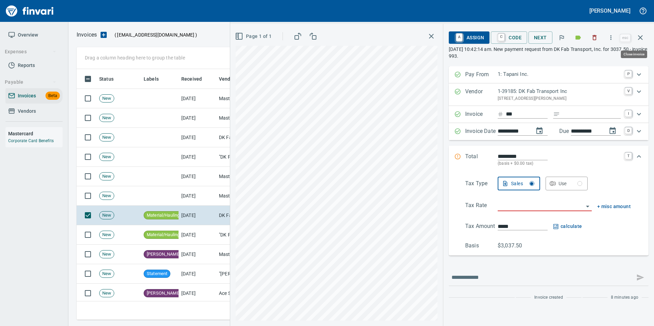
click at [644, 37] on icon "button" at bounding box center [640, 38] width 8 height 8
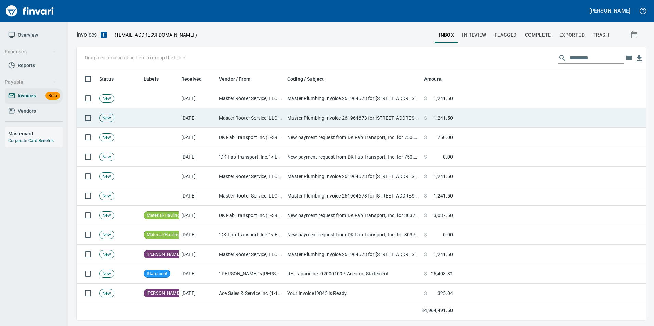
scroll to position [246, 559]
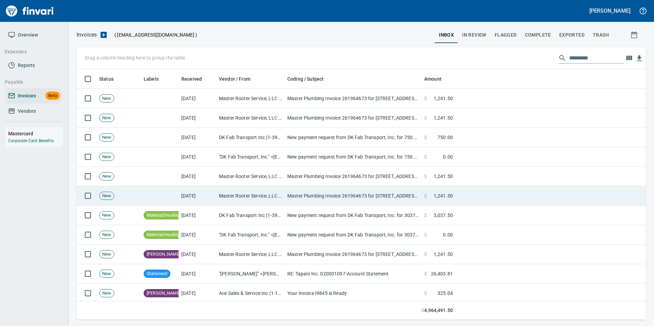
click at [304, 198] on td "Master Plumbing Invoice 261964673 for [STREET_ADDRESS][PERSON_NAME]" at bounding box center [353, 195] width 137 height 19
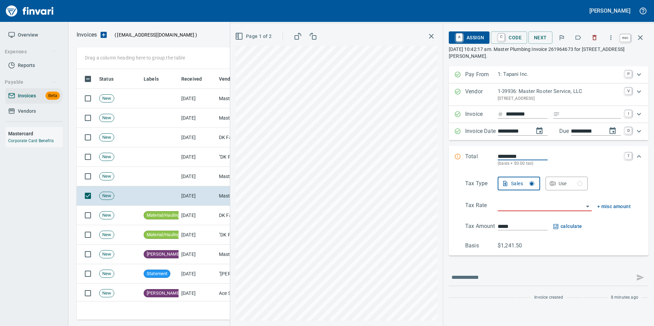
scroll to position [246, 559]
click at [645, 36] on button "button" at bounding box center [640, 37] width 16 height 16
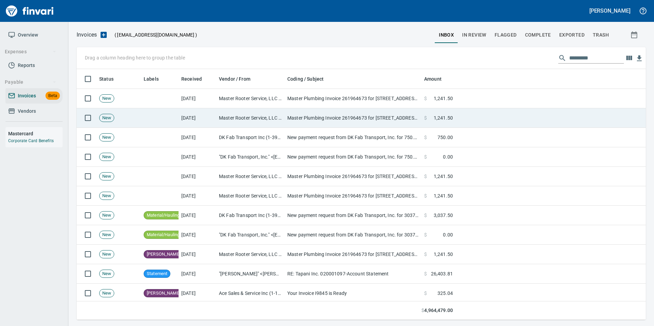
scroll to position [246, 559]
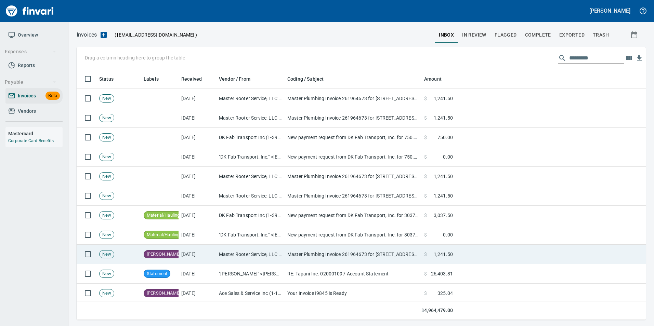
click at [345, 253] on td "Master Plumbing Invoice 261964673 for [STREET_ADDRESS][PERSON_NAME]" at bounding box center [353, 254] width 137 height 19
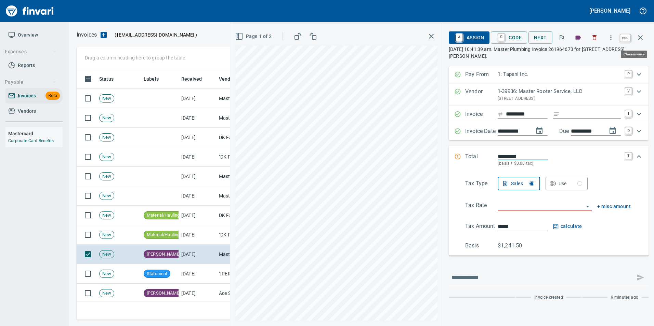
scroll to position [246, 559]
click at [639, 42] on button "button" at bounding box center [640, 37] width 16 height 16
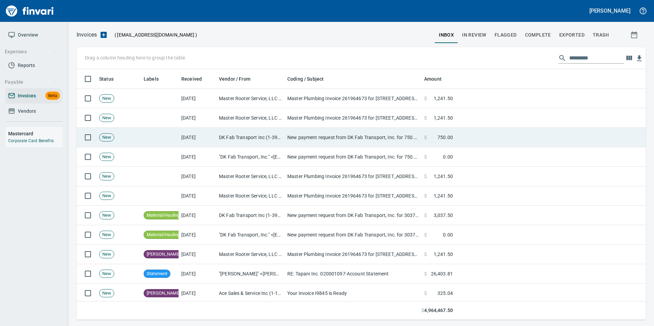
scroll to position [246, 559]
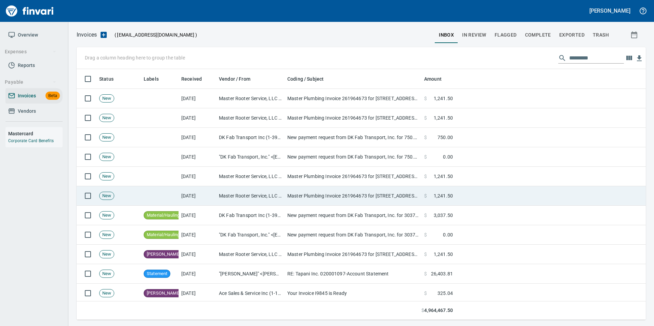
click at [278, 195] on td "Master Rooter Service, LLC (1-39936)" at bounding box center [250, 195] width 68 height 19
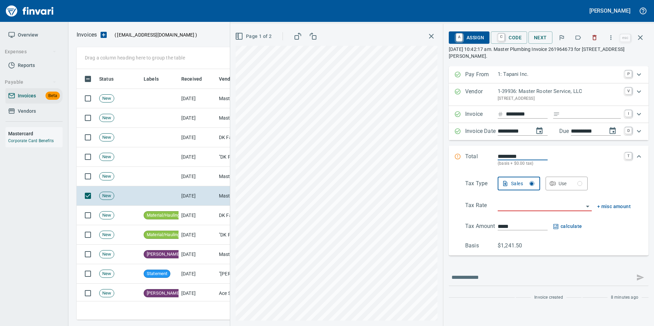
click at [532, 119] on div "*********" at bounding box center [559, 114] width 123 height 9
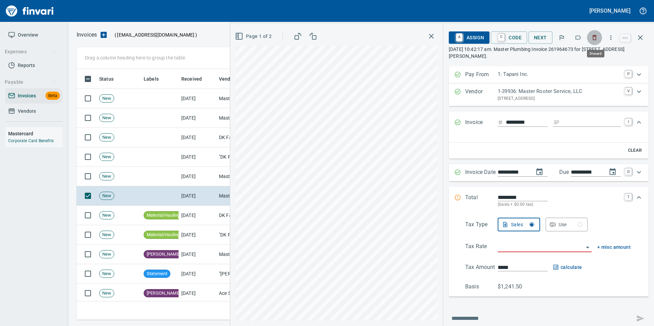
click at [592, 36] on icon "button" at bounding box center [594, 37] width 7 height 7
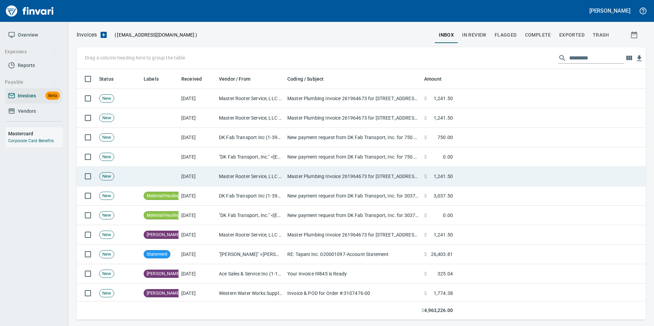
click at [222, 171] on td "Master Rooter Service, LLC (1-39936)" at bounding box center [250, 176] width 68 height 19
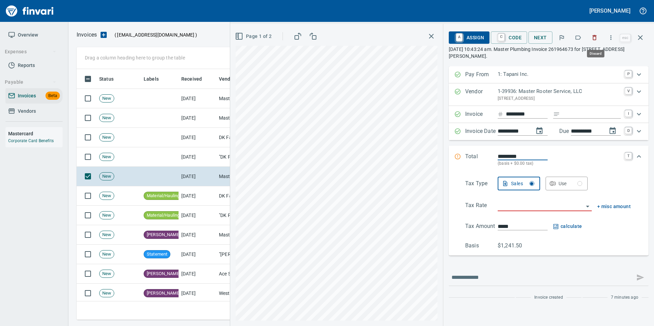
scroll to position [246, 559]
click at [595, 39] on icon "button" at bounding box center [594, 37] width 7 height 7
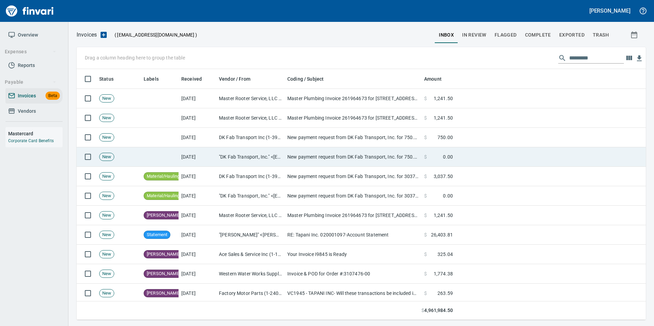
scroll to position [246, 559]
click at [258, 155] on td ""DK Fab Transport, Inc." <[EMAIL_ADDRESS][DOMAIN_NAME]>" at bounding box center [250, 156] width 68 height 19
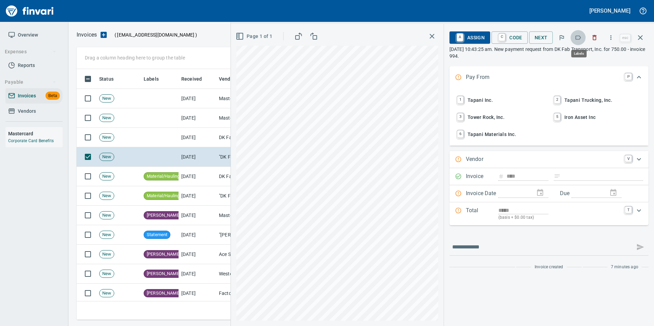
click at [578, 35] on icon "button" at bounding box center [578, 37] width 7 height 7
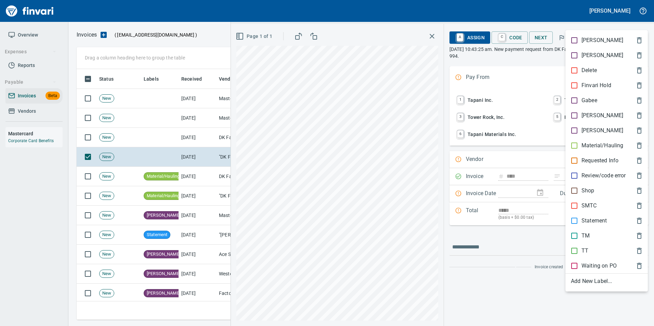
drag, startPoint x: 592, startPoint y: 147, endPoint x: 635, endPoint y: 73, distance: 85.2
click at [592, 146] on p "Material/Hauling" at bounding box center [603, 146] width 42 height 8
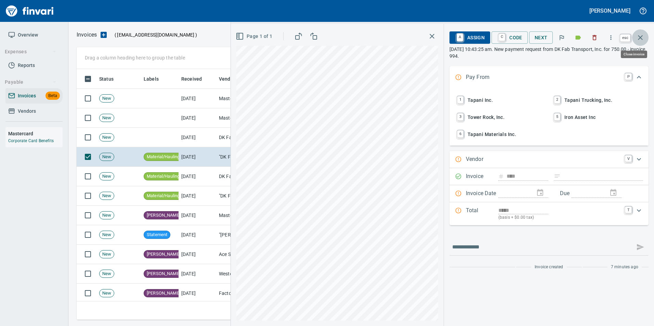
click at [639, 34] on icon "button" at bounding box center [640, 38] width 8 height 8
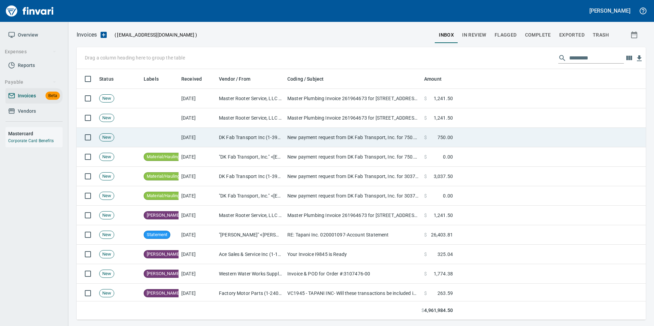
drag, startPoint x: 287, startPoint y: 137, endPoint x: 281, endPoint y: 140, distance: 7.1
click at [287, 137] on td "New payment request from DK Fab Transport, Inc. for 750.00 - invoice 994" at bounding box center [353, 137] width 137 height 19
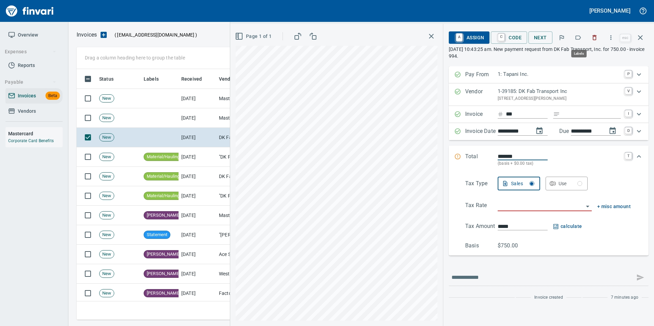
click at [582, 40] on icon "button" at bounding box center [578, 37] width 7 height 7
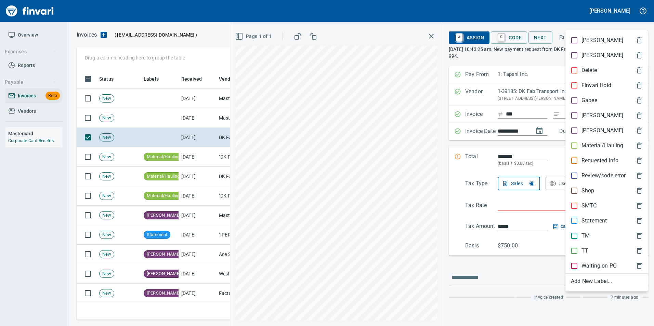
scroll to position [246, 559]
click at [589, 146] on p "Material/Hauling" at bounding box center [603, 146] width 42 height 8
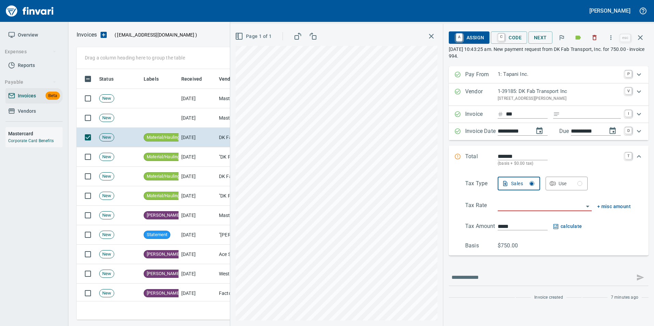
click at [643, 38] on icon "button" at bounding box center [640, 38] width 8 height 8
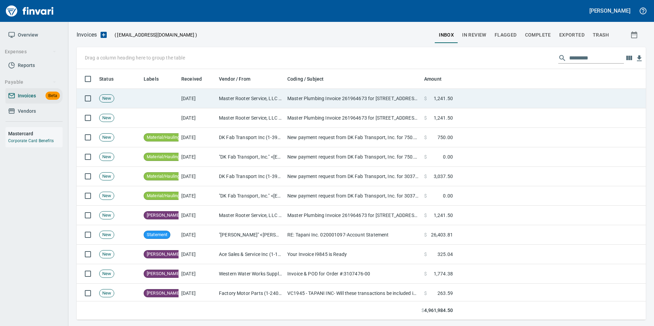
scroll to position [246, 559]
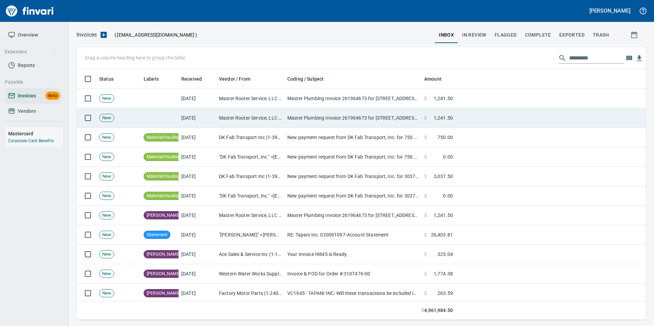
click at [284, 118] on td "Master Rooter Service, LLC (1-39936)" at bounding box center [250, 117] width 68 height 19
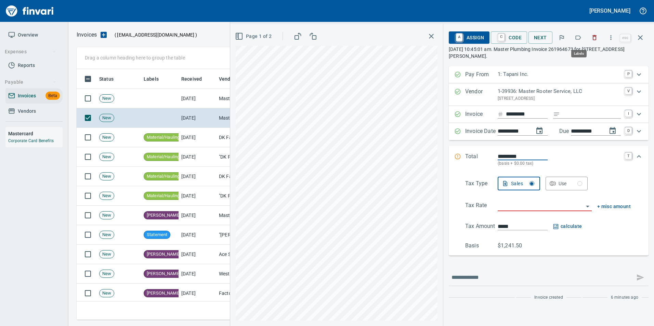
scroll to position [246, 559]
click at [594, 36] on icon "button" at bounding box center [595, 37] width 4 height 5
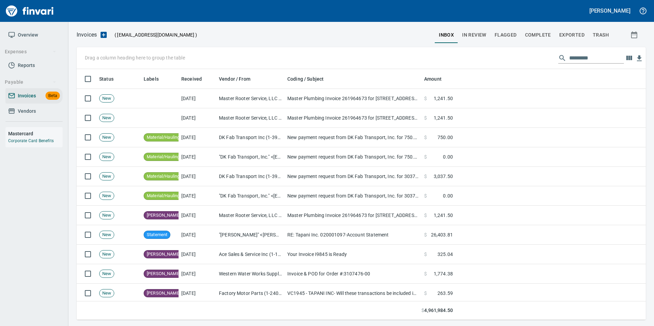
scroll to position [246, 559]
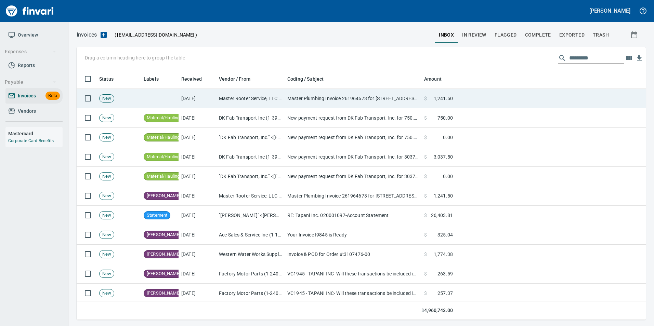
click at [338, 96] on td "Master Plumbing Invoice 261964673 for [STREET_ADDRESS][PERSON_NAME]" at bounding box center [353, 98] width 137 height 19
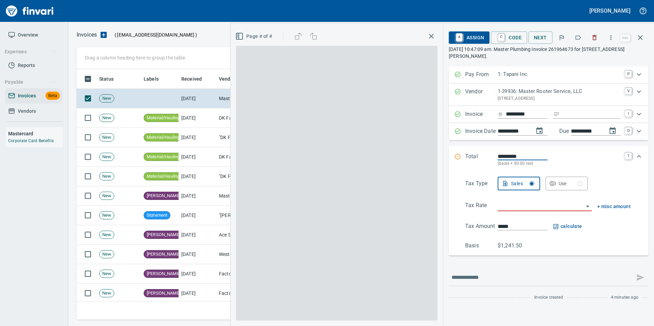
scroll to position [246, 559]
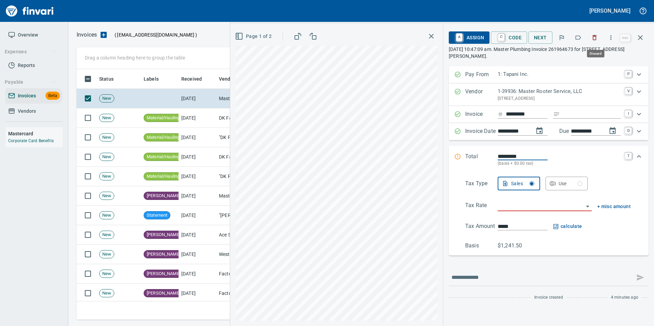
click at [596, 41] on icon "button" at bounding box center [594, 37] width 7 height 7
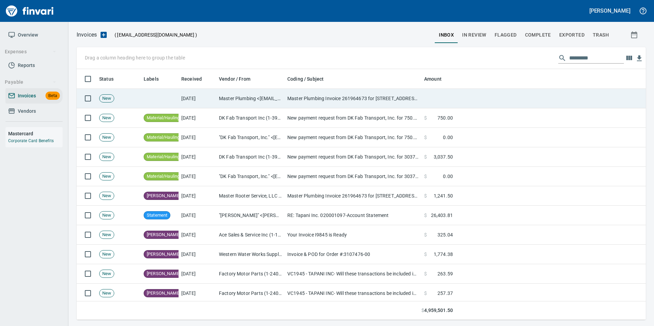
click at [152, 100] on td at bounding box center [160, 98] width 38 height 19
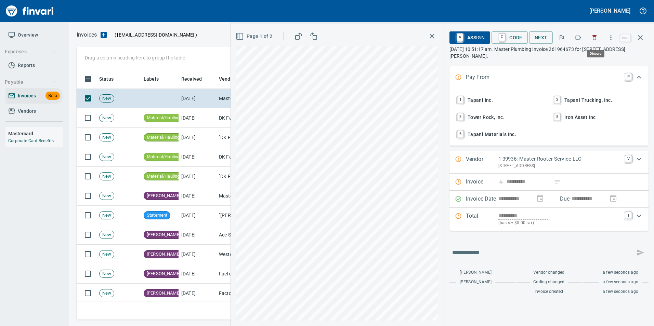
type input "*********"
type input "**********"
type input "*********"
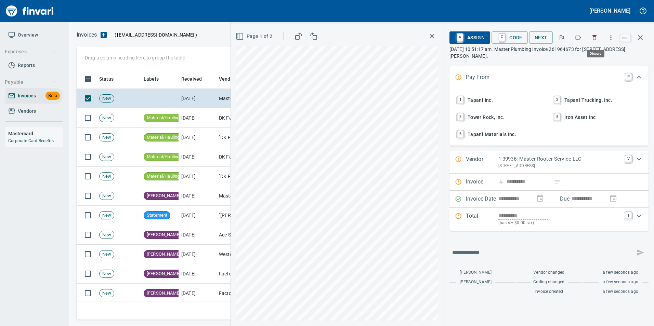
click at [592, 39] on icon "button" at bounding box center [594, 37] width 7 height 7
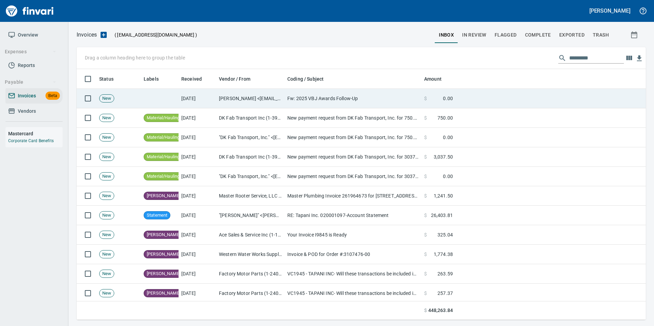
click at [266, 98] on td "[PERSON_NAME] <[EMAIL_ADDRESS][DOMAIN_NAME]>" at bounding box center [250, 98] width 68 height 19
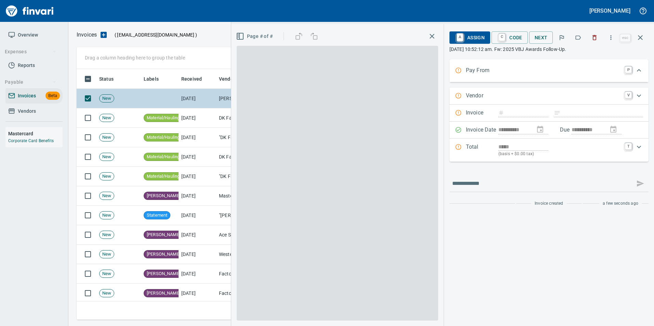
scroll to position [246, 559]
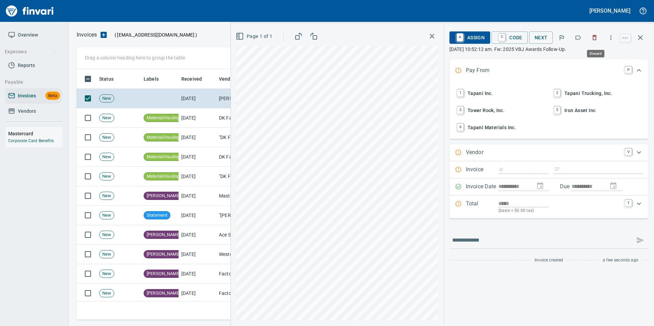
click at [596, 43] on button "button" at bounding box center [594, 37] width 15 height 15
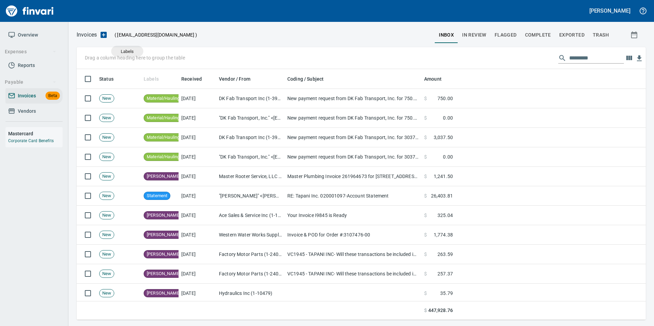
scroll to position [246, 559]
drag, startPoint x: 147, startPoint y: 78, endPoint x: 108, endPoint y: 55, distance: 45.4
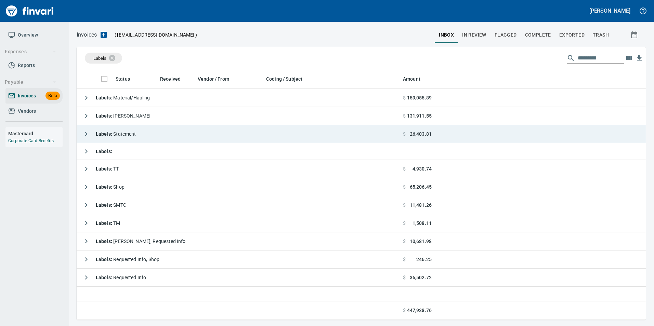
click at [87, 134] on icon "button" at bounding box center [86, 134] width 8 height 8
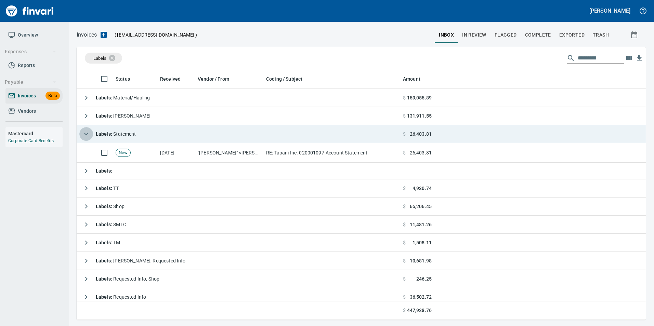
click at [87, 134] on icon "button" at bounding box center [86, 134] width 4 height 2
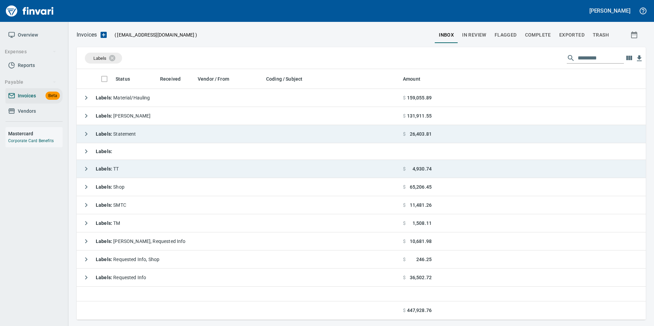
click at [83, 163] on button "button" at bounding box center [86, 169] width 14 height 14
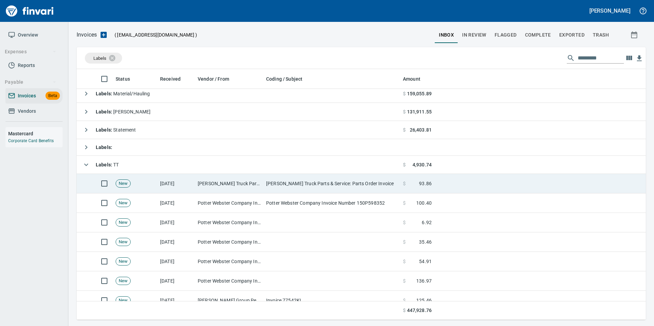
scroll to position [0, 0]
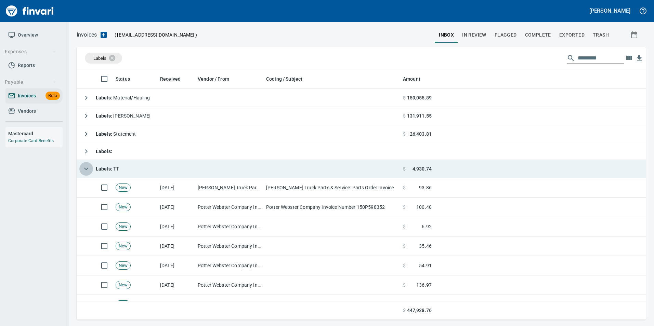
click at [86, 169] on icon "button" at bounding box center [86, 169] width 8 height 8
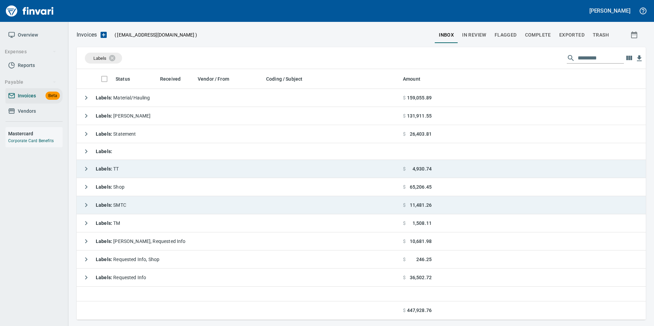
click at [86, 202] on icon "button" at bounding box center [86, 205] width 8 height 8
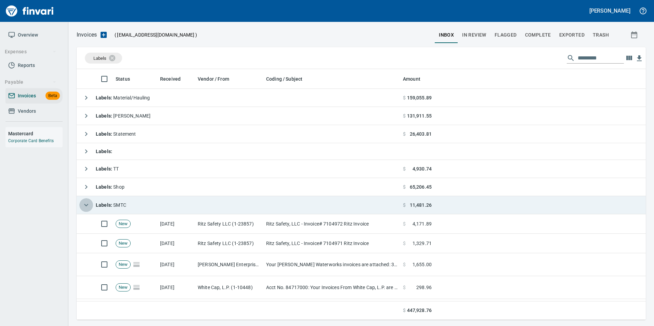
click at [82, 204] on icon "button" at bounding box center [86, 205] width 8 height 8
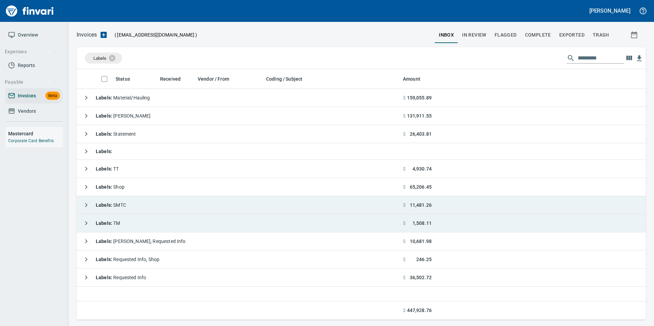
click at [86, 222] on icon "button" at bounding box center [86, 223] width 2 height 4
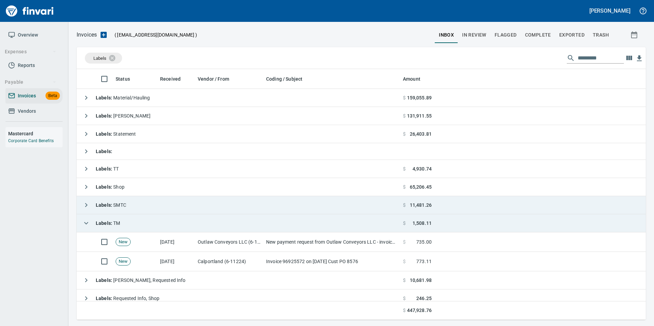
scroll to position [24, 0]
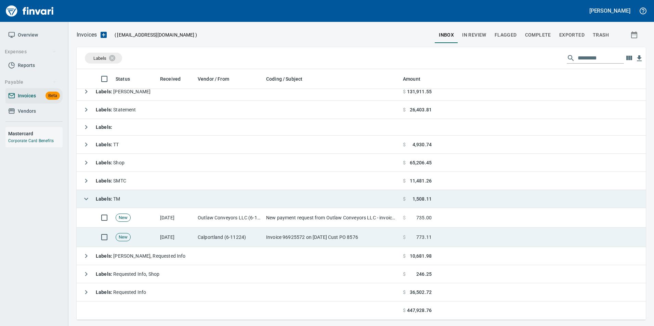
click at [188, 232] on td "[DATE]" at bounding box center [176, 237] width 38 height 19
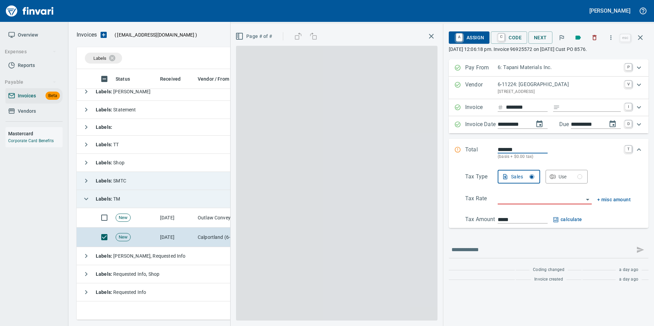
scroll to position [246, 559]
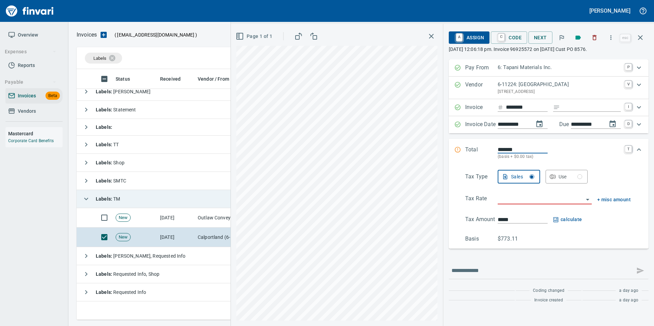
click at [575, 108] on input "Expand" at bounding box center [592, 107] width 58 height 9
type input "****"
click at [502, 201] on input "search" at bounding box center [541, 200] width 86 height 10
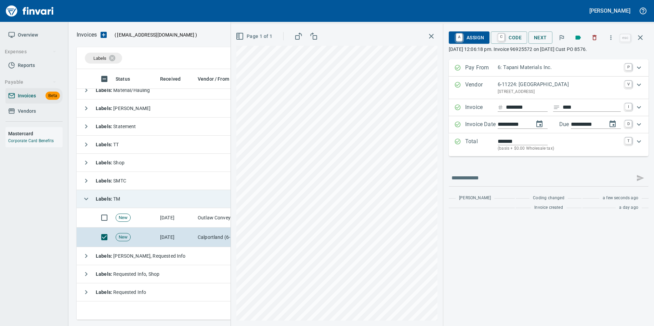
type input "**********"
click at [469, 42] on span "A Assign" at bounding box center [469, 38] width 30 height 12
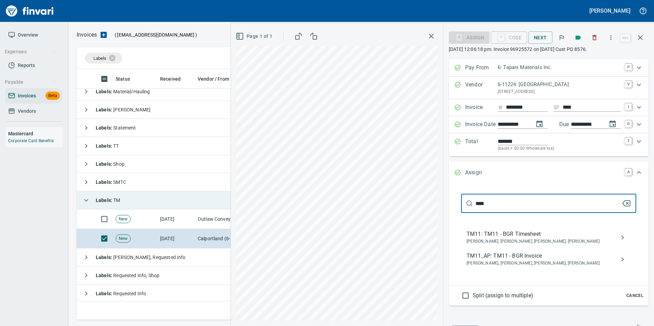
type input "****"
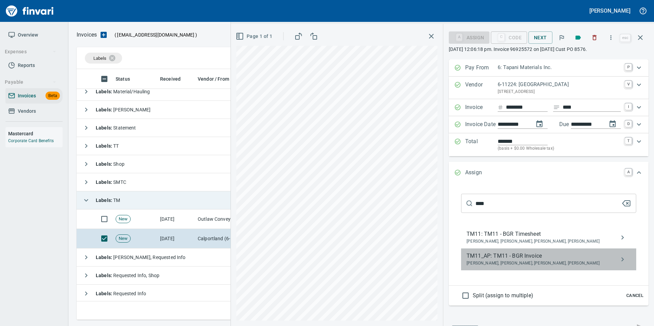
click at [524, 259] on span "TM11_AP: TM11 - BGR Invoice" at bounding box center [543, 256] width 153 height 8
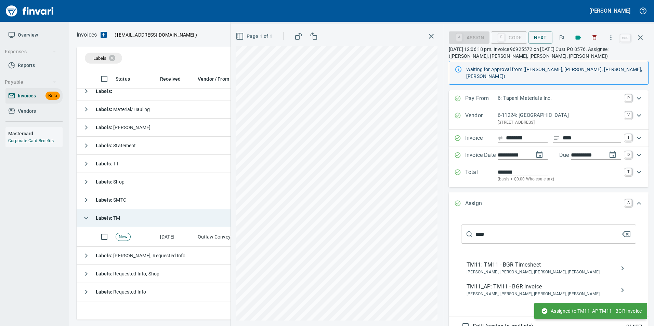
scroll to position [6, 0]
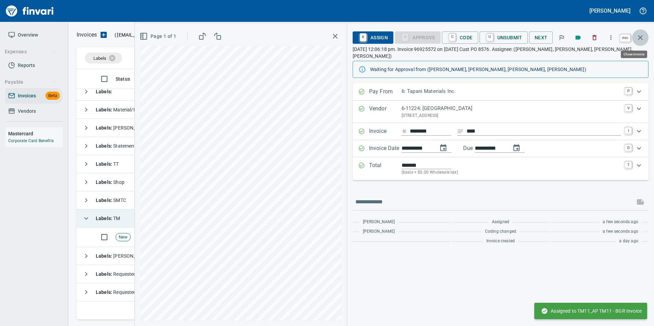
click at [640, 36] on icon "button" at bounding box center [640, 38] width 8 height 8
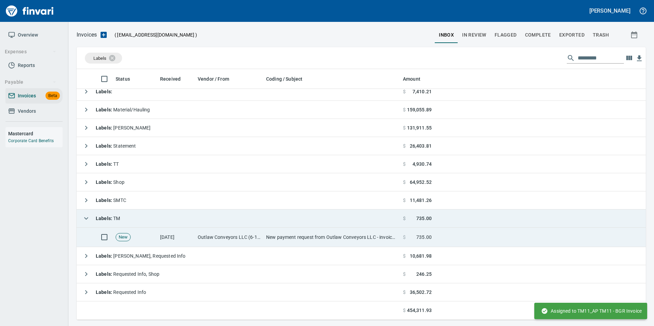
click at [288, 244] on td "New payment request from Outlaw Conveyors LLC - invoice 11979" at bounding box center [331, 237] width 137 height 19
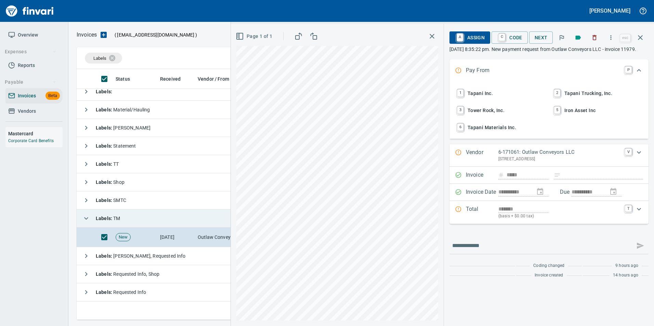
click at [528, 133] on span "6 Tapani Materials Inc." at bounding box center [501, 128] width 90 height 12
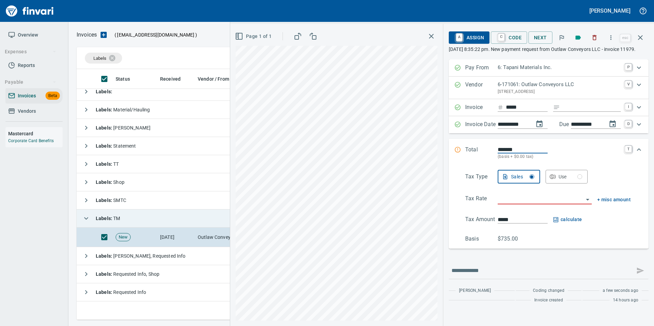
click at [522, 204] on input "search" at bounding box center [541, 200] width 86 height 10
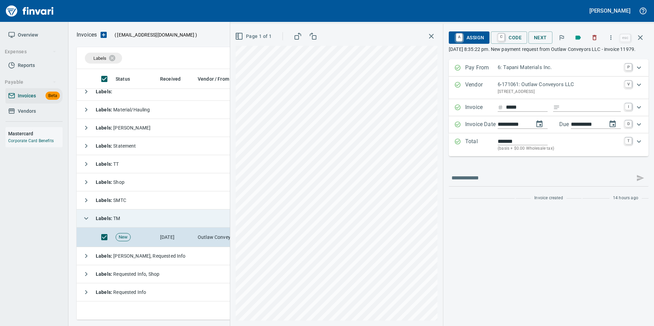
type input "**********"
click at [465, 37] on span "A Assign" at bounding box center [469, 38] width 30 height 12
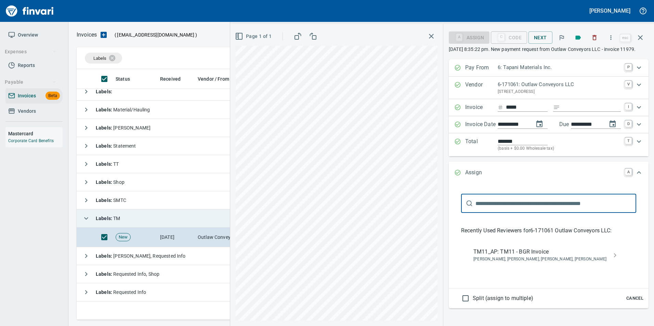
click at [531, 256] on span "TM11_AP: TM11 - BGR Invoice" at bounding box center [543, 252] width 140 height 8
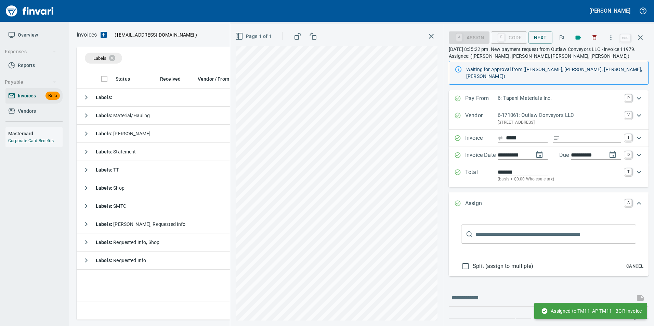
scroll to position [0, 0]
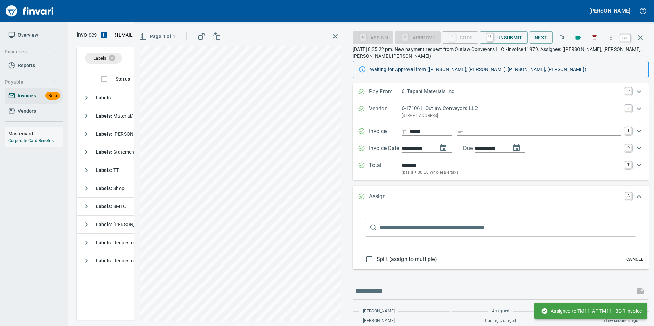
click at [637, 40] on icon "button" at bounding box center [640, 38] width 8 height 8
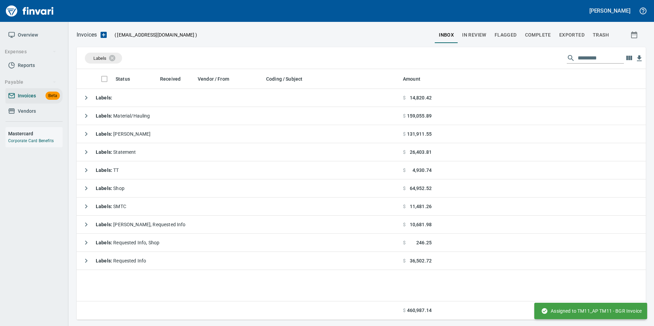
scroll to position [246, 564]
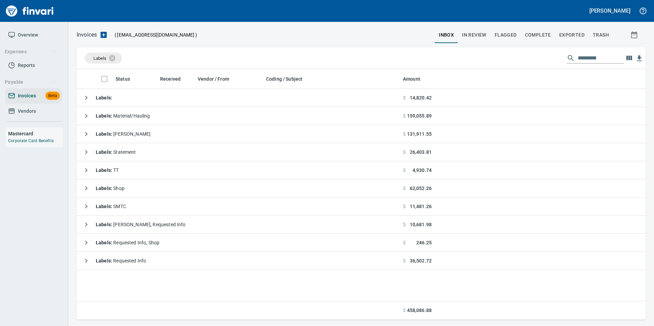
click at [85, 205] on icon "button" at bounding box center [86, 206] width 8 height 8
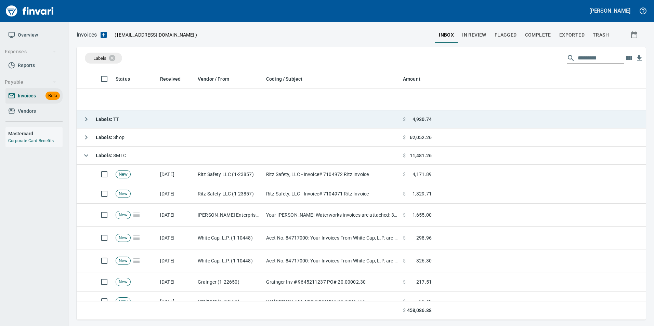
scroll to position [137, 0]
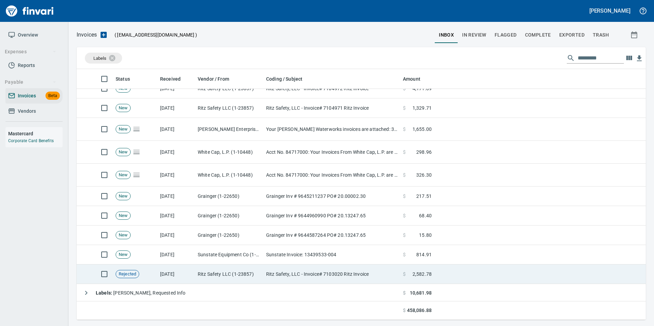
click at [240, 272] on td "Ritz Safety LLC (1-23857)" at bounding box center [229, 274] width 68 height 19
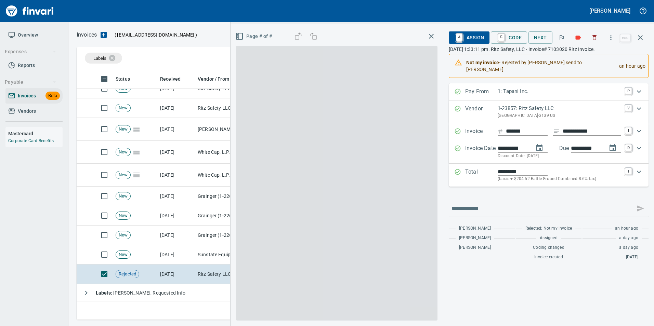
scroll to position [246, 559]
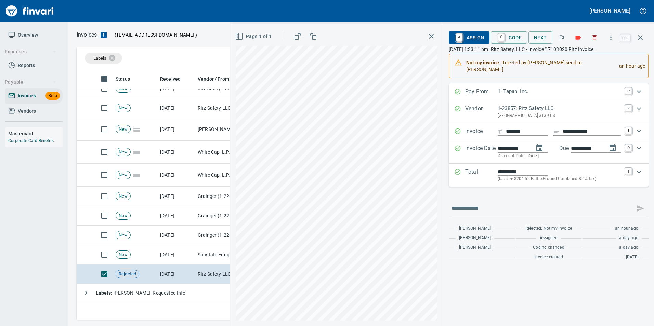
click at [480, 35] on span "A Assign" at bounding box center [469, 38] width 30 height 12
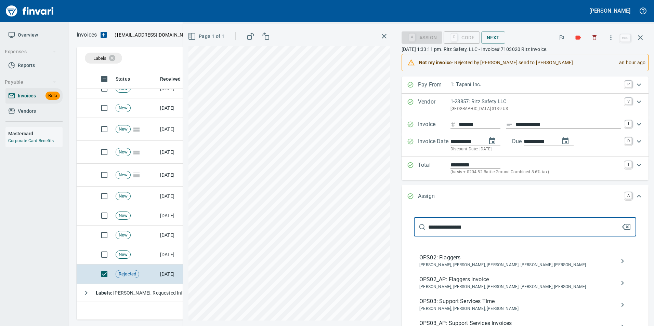
type input "**********"
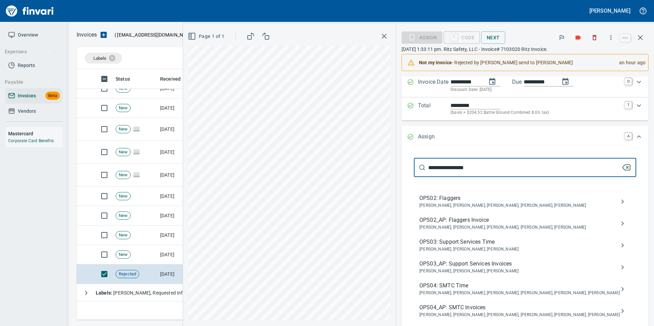
scroll to position [137, 0]
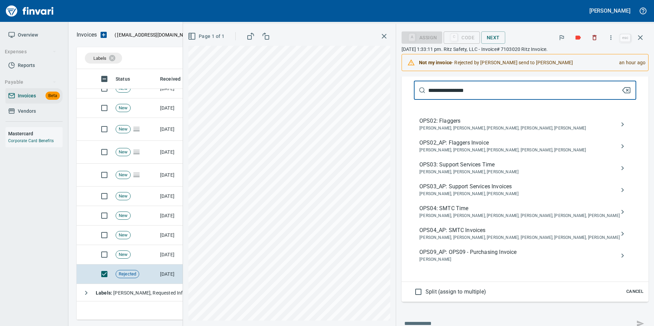
click at [626, 291] on span "Cancel" at bounding box center [635, 292] width 18 height 8
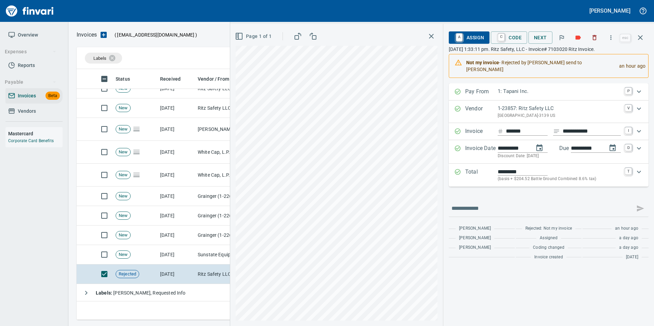
scroll to position [0, 0]
click at [520, 36] on span "C Code" at bounding box center [508, 38] width 25 height 12
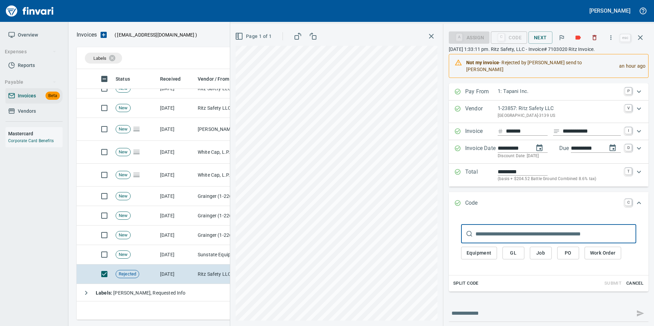
click at [568, 250] on button "PO" at bounding box center [568, 253] width 22 height 13
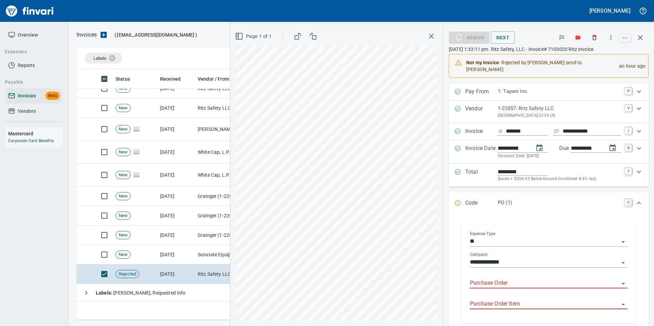
click at [485, 279] on input "Purchase Order" at bounding box center [544, 284] width 149 height 10
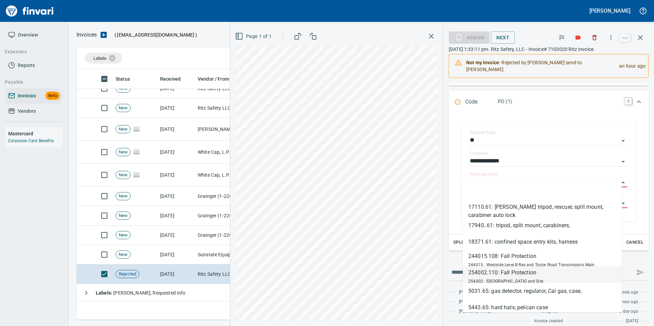
scroll to position [246, 559]
click at [629, 239] on span "Cancel" at bounding box center [635, 243] width 18 height 8
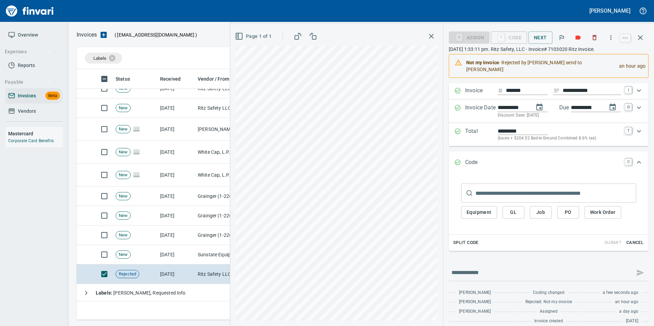
scroll to position [0, 0]
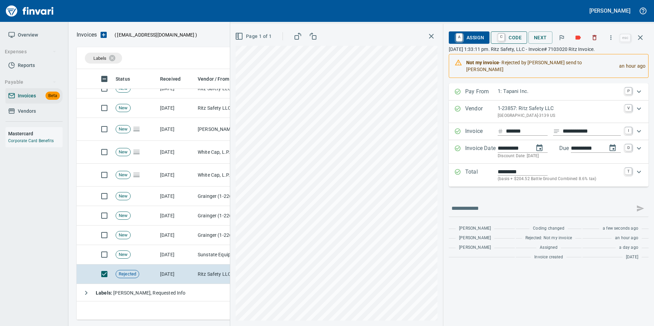
click at [514, 40] on span "C Code" at bounding box center [508, 38] width 25 height 12
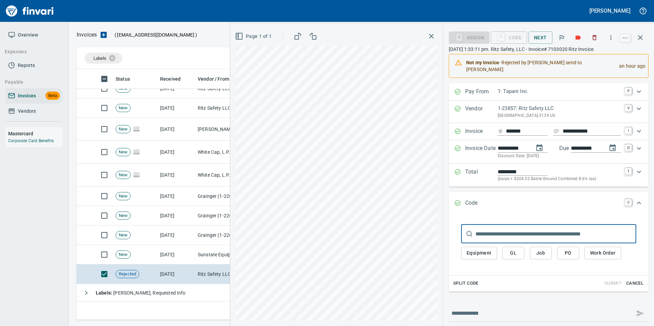
click at [511, 251] on button "GL" at bounding box center [513, 253] width 22 height 13
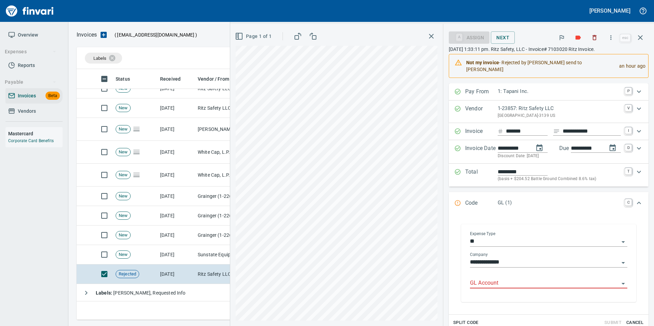
click at [479, 279] on input "GL Account" at bounding box center [544, 284] width 149 height 10
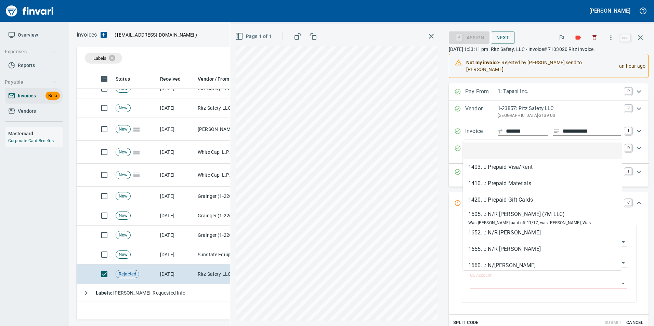
scroll to position [246, 559]
type input "**********"
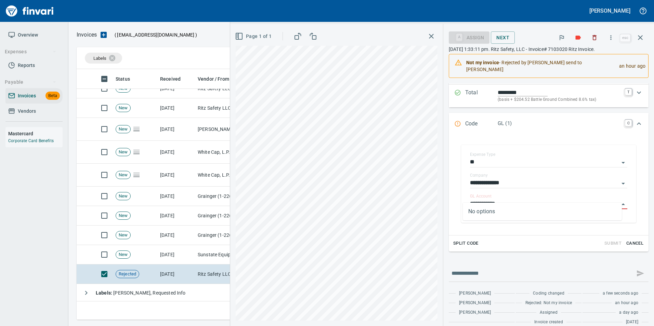
scroll to position [80, 0]
click at [626, 239] on span "Cancel" at bounding box center [635, 243] width 18 height 8
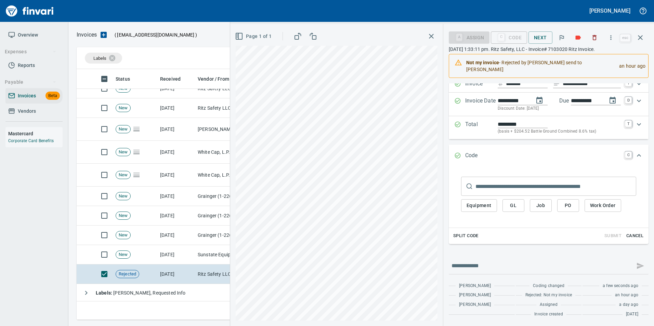
scroll to position [0, 0]
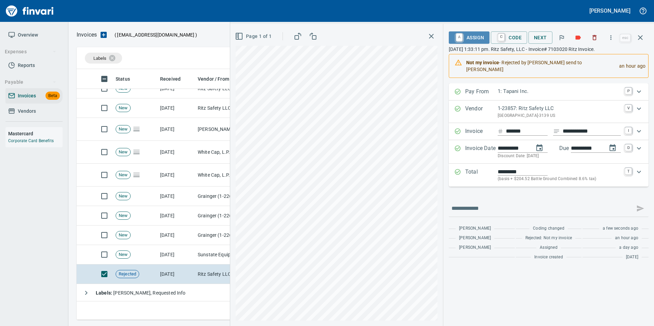
click at [479, 37] on span "A Assign" at bounding box center [469, 38] width 30 height 12
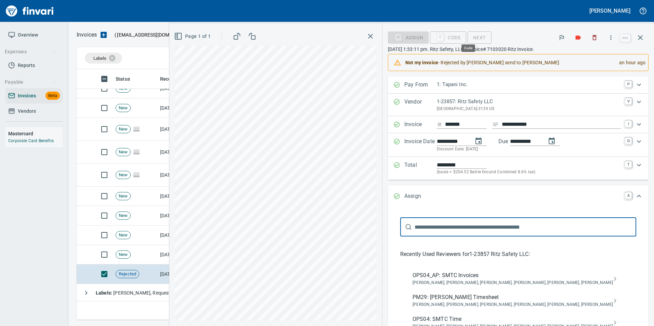
scroll to position [246, 559]
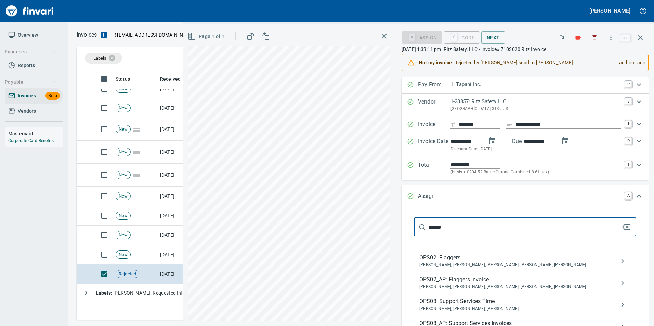
type input "*******"
click at [646, 41] on button "button" at bounding box center [640, 37] width 16 height 16
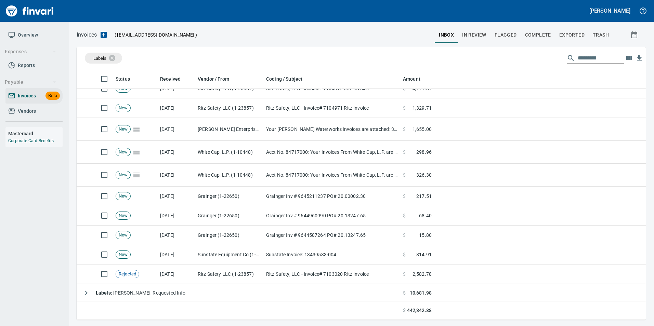
scroll to position [246, 559]
click at [115, 58] on icon at bounding box center [117, 58] width 6 height 6
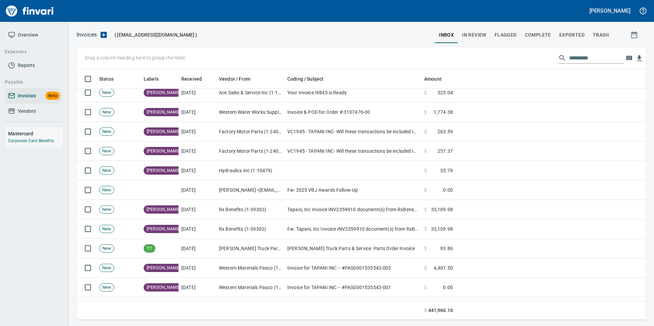
scroll to position [246, 559]
click at [476, 33] on span "In Review" at bounding box center [474, 35] width 24 height 9
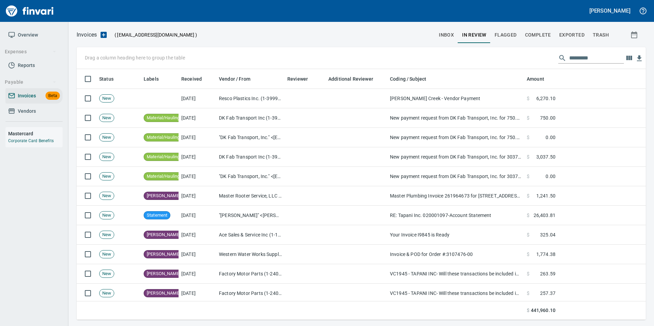
scroll to position [246, 559]
click at [593, 54] on input "text" at bounding box center [596, 58] width 55 height 11
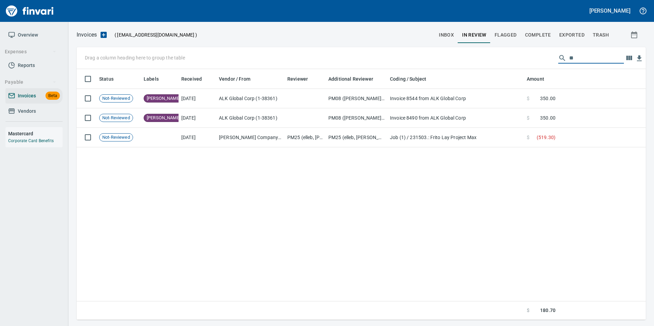
type input "*"
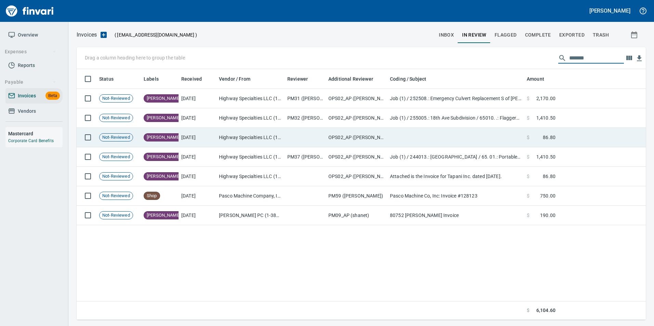
type input "*******"
click at [499, 136] on td at bounding box center [455, 137] width 137 height 19
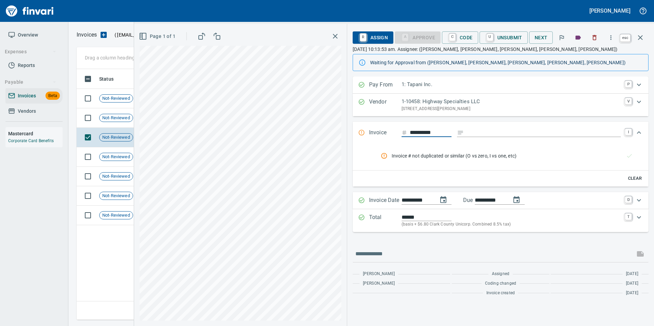
scroll to position [246, 564]
click at [639, 37] on icon "button" at bounding box center [640, 38] width 8 height 8
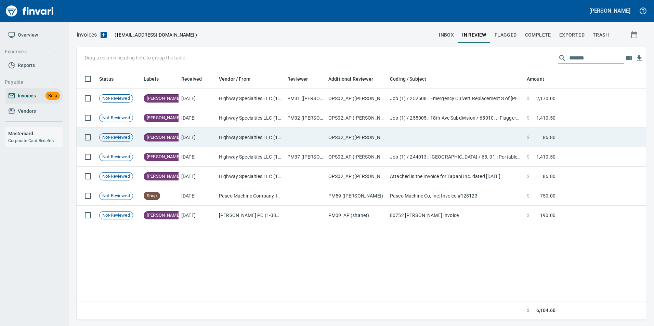
scroll to position [246, 564]
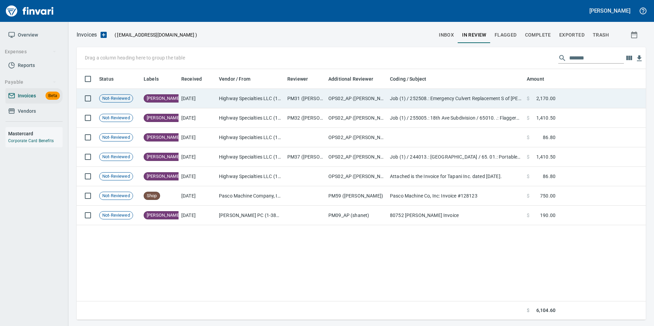
click at [306, 102] on td "PM31 ([PERSON_NAME], niks)" at bounding box center [305, 98] width 41 height 19
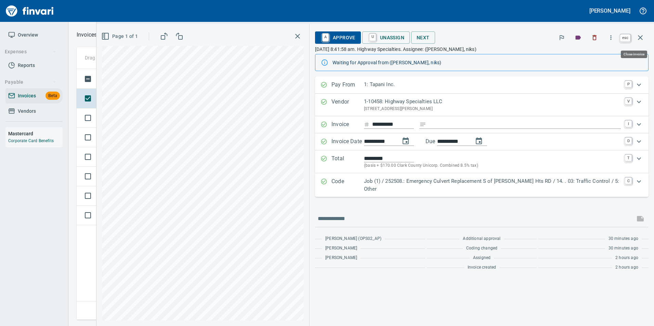
click at [647, 37] on button "button" at bounding box center [640, 37] width 16 height 16
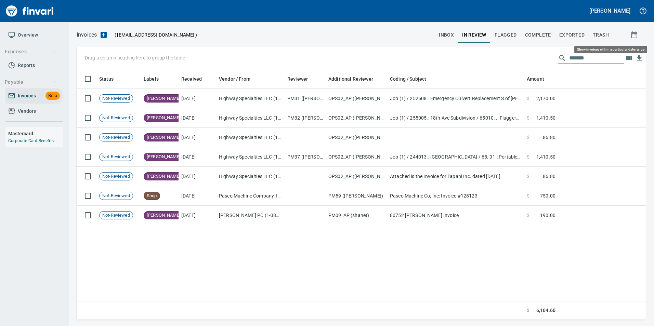
scroll to position [246, 564]
click at [582, 59] on input "*******" at bounding box center [596, 58] width 55 height 11
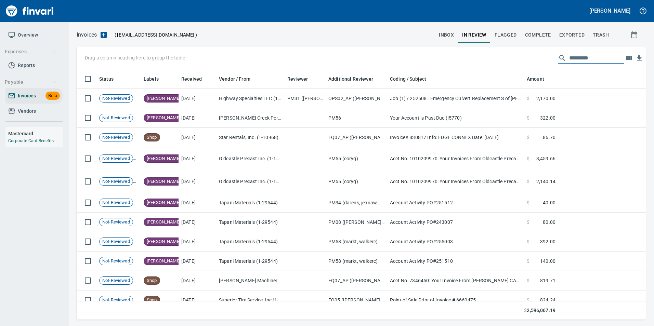
scroll to position [246, 559]
click at [551, 36] on span "Complete" at bounding box center [538, 35] width 26 height 9
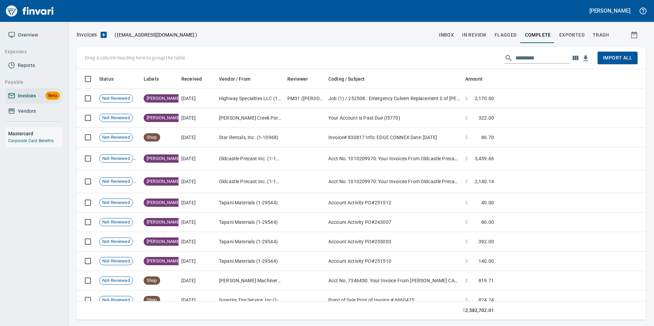
scroll to position [246, 559]
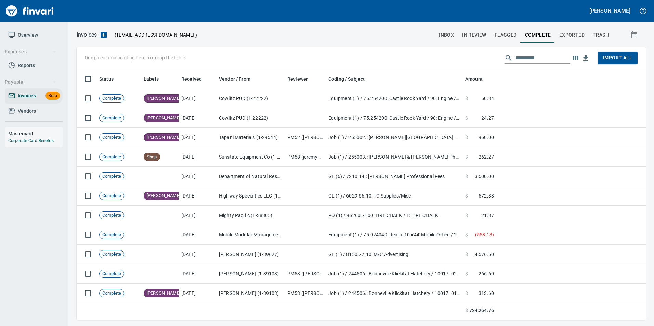
click at [552, 56] on input "text" at bounding box center [542, 58] width 55 height 11
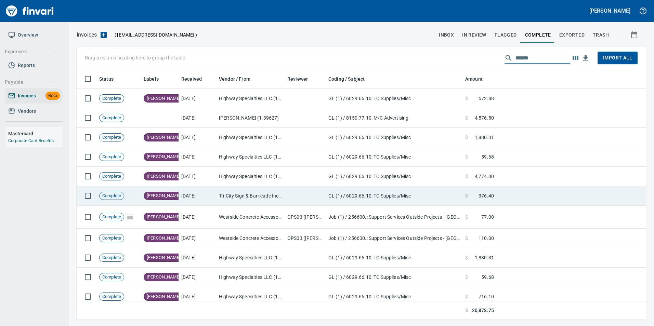
type input "******"
click at [387, 198] on td "GL (1) / 6029.66.10: TC Supplies/Misc" at bounding box center [394, 195] width 137 height 19
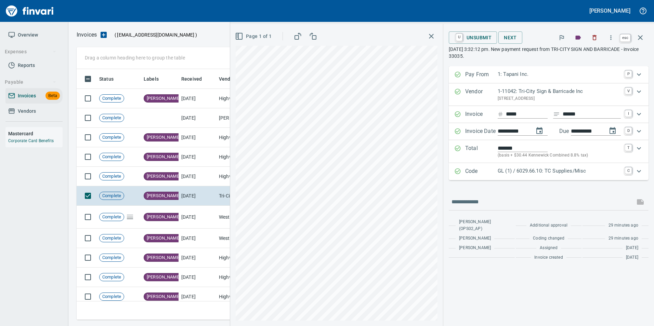
scroll to position [246, 559]
click at [642, 39] on icon "button" at bounding box center [640, 37] width 5 height 5
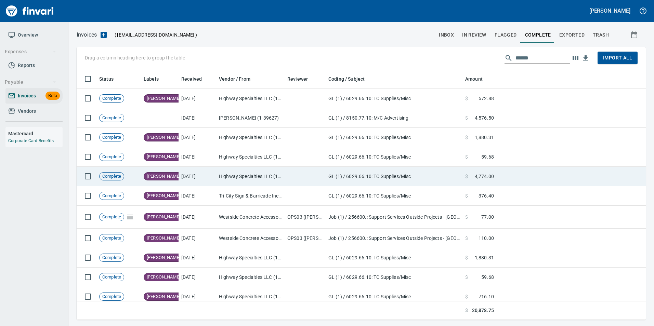
scroll to position [246, 559]
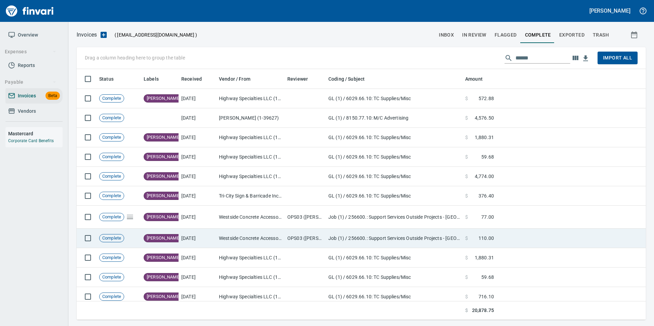
click at [249, 240] on td "Westside Concrete Accessories (1-11115)" at bounding box center [250, 238] width 68 height 19
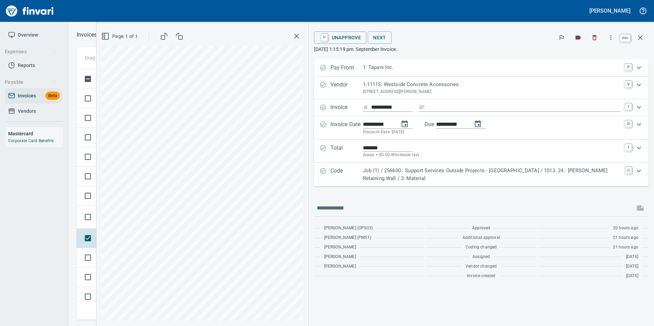
scroll to position [246, 559]
click at [643, 35] on icon "button" at bounding box center [640, 38] width 8 height 8
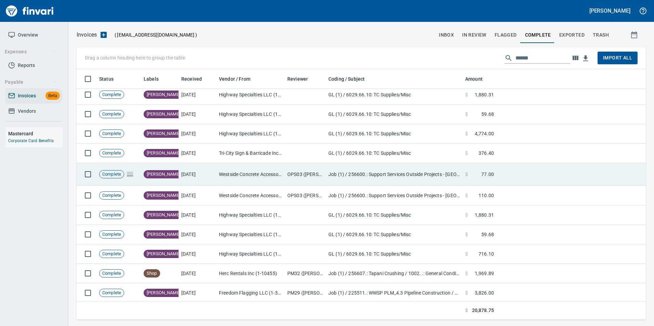
scroll to position [44, 0]
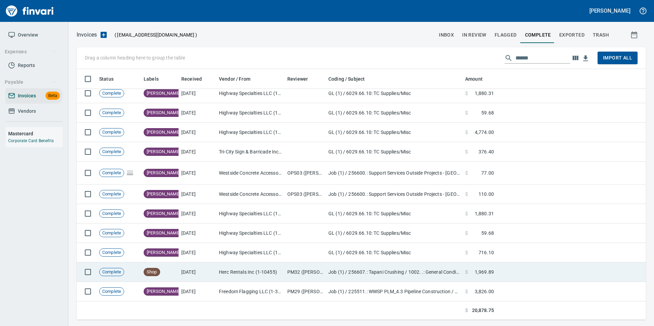
click at [225, 273] on td "Herc Rentals Inc (1-10455)" at bounding box center [250, 272] width 68 height 19
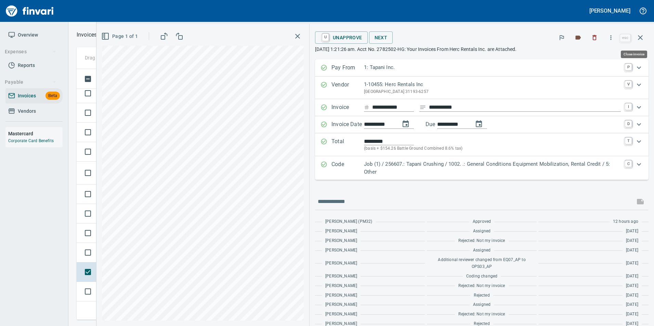
scroll to position [246, 559]
click at [635, 35] on button "button" at bounding box center [640, 37] width 16 height 16
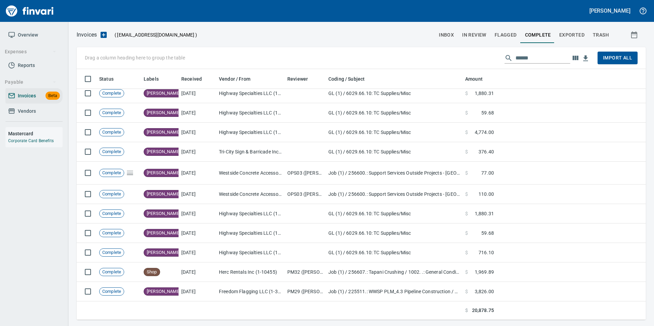
scroll to position [246, 559]
click at [449, 42] on button "inbox" at bounding box center [446, 35] width 23 height 16
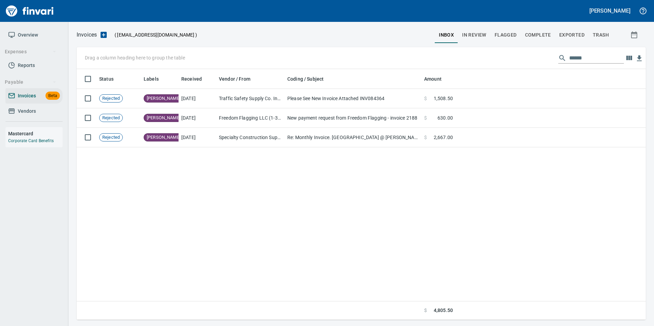
scroll to position [246, 564]
click at [573, 56] on input "******" at bounding box center [596, 58] width 55 height 11
click at [572, 56] on input "******" at bounding box center [596, 58] width 55 height 11
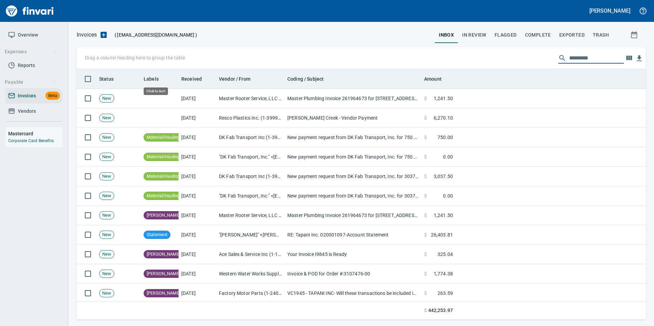
scroll to position [246, 559]
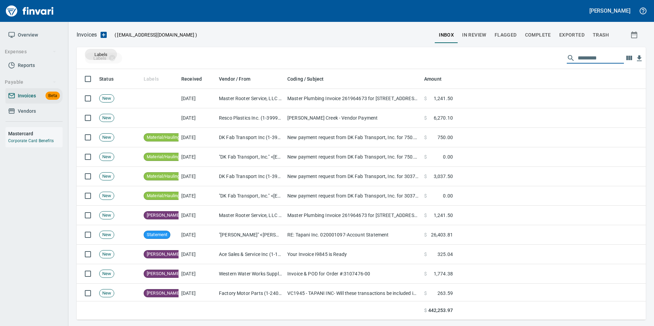
drag, startPoint x: 146, startPoint y: 74, endPoint x: 101, endPoint y: 54, distance: 48.7
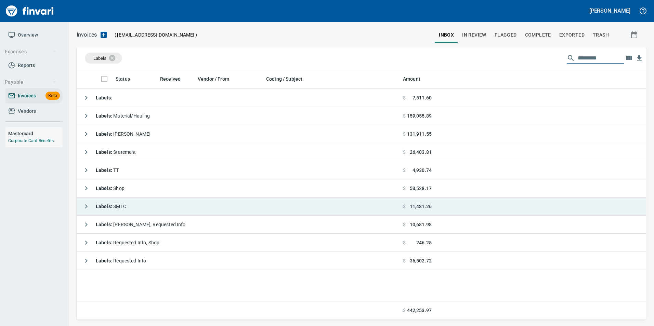
click at [86, 209] on icon "button" at bounding box center [86, 206] width 8 height 8
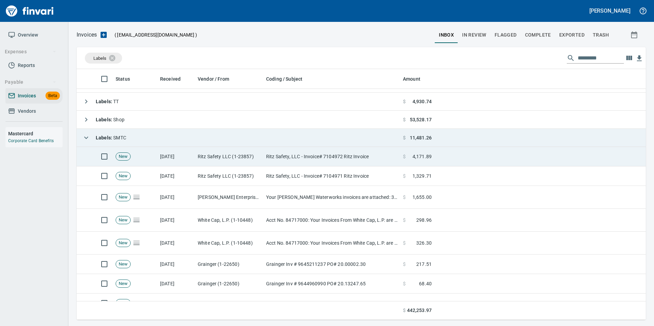
scroll to position [172, 0]
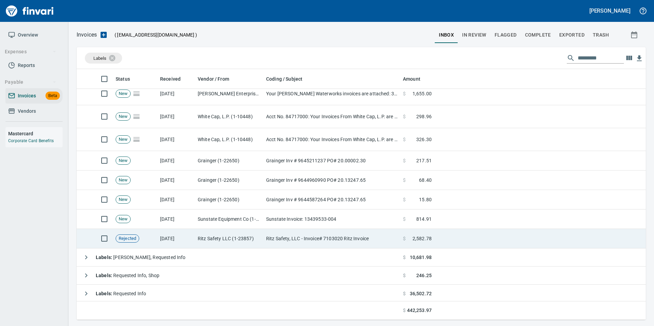
click at [182, 236] on td "[DATE]" at bounding box center [176, 238] width 38 height 19
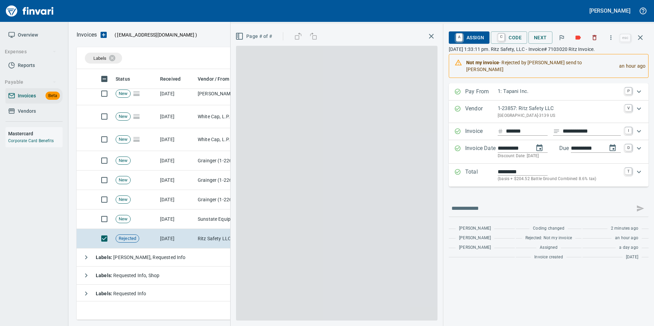
scroll to position [246, 559]
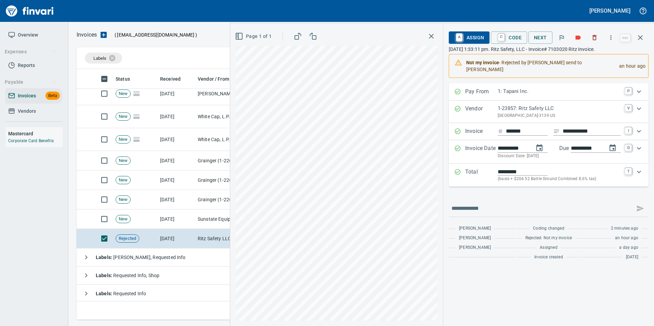
click at [476, 39] on span "A Assign" at bounding box center [469, 38] width 30 height 12
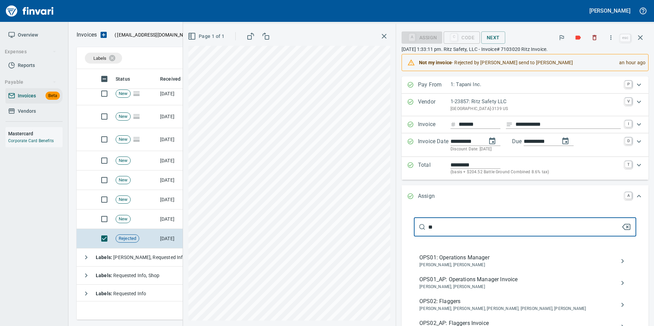
type input "*"
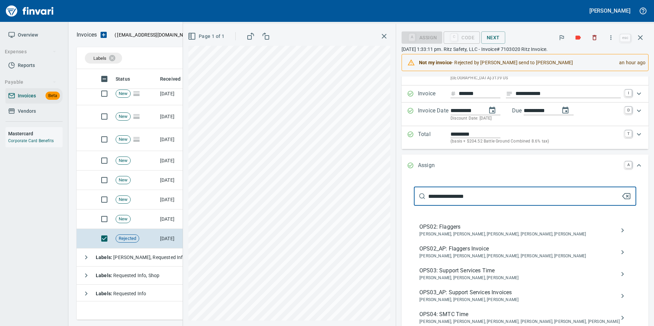
scroll to position [103, 0]
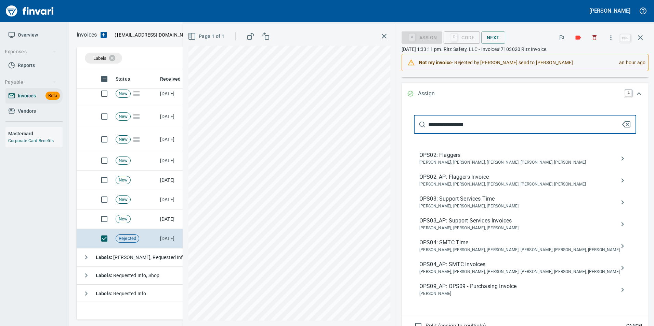
type input "**********"
click at [517, 297] on span "[PERSON_NAME]" at bounding box center [519, 294] width 200 height 7
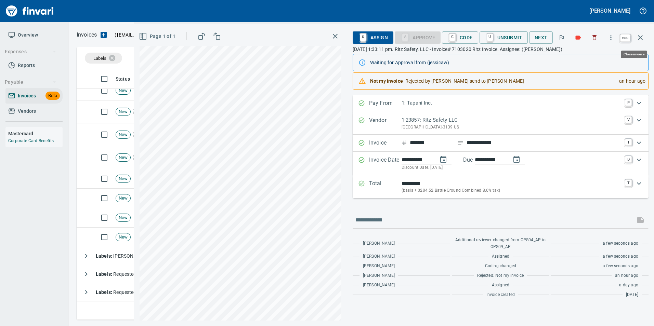
scroll to position [246, 559]
click at [640, 39] on icon "button" at bounding box center [640, 37] width 5 height 5
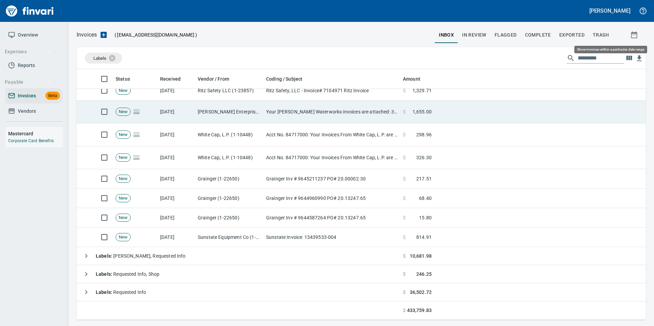
scroll to position [246, 559]
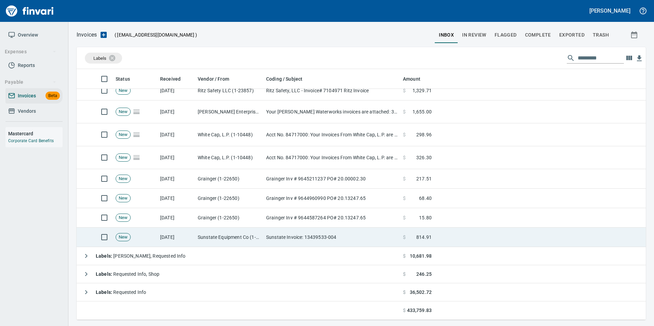
click at [231, 237] on td "Sunstate Equipment Co (1-30297)" at bounding box center [229, 237] width 68 height 19
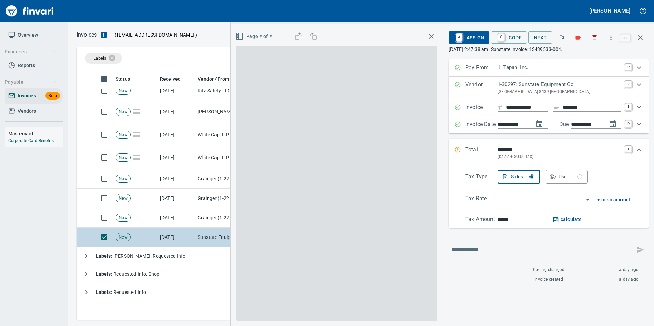
scroll to position [246, 559]
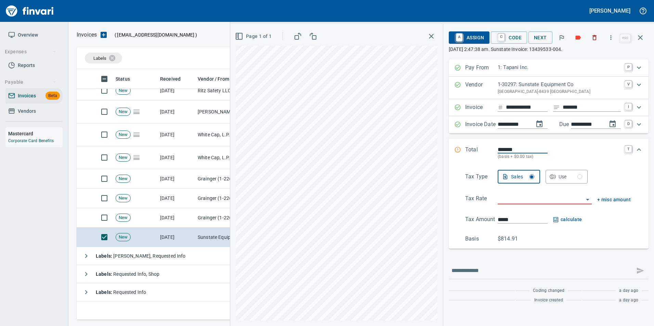
click at [519, 199] on input "search" at bounding box center [541, 200] width 86 height 10
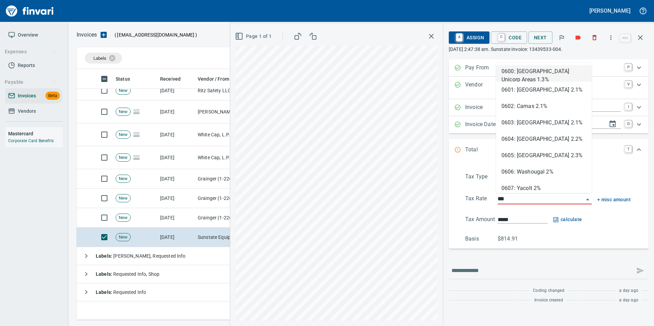
type input "****"
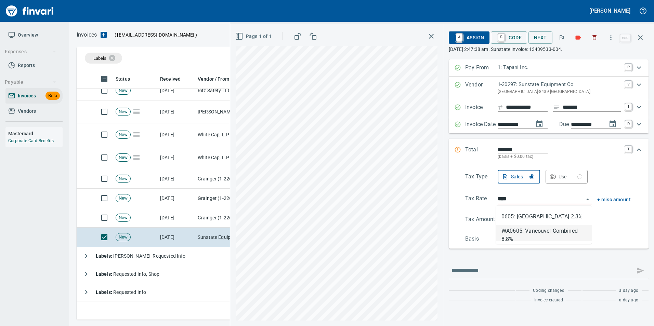
click at [521, 228] on li "WA0605: Vancouver Combined 8.8%" at bounding box center [544, 233] width 96 height 16
type input "******"
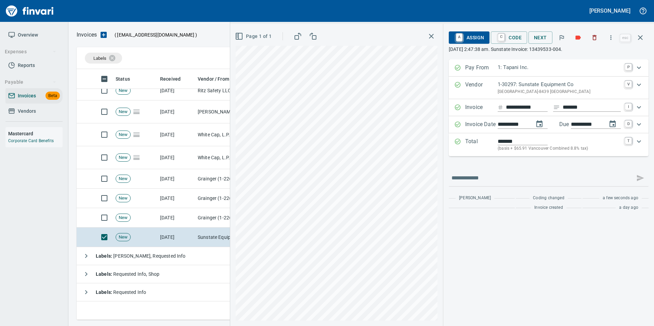
type input "**********"
click at [474, 40] on span "A Assign" at bounding box center [469, 38] width 30 height 12
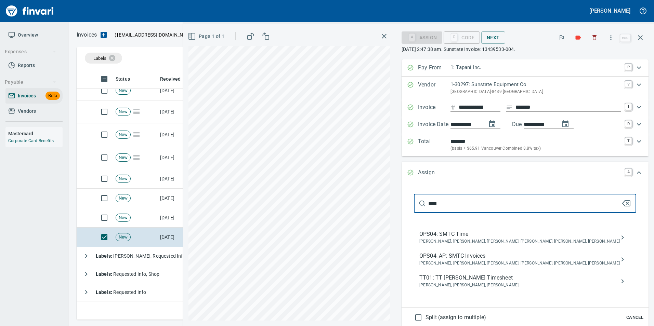
type input "****"
click at [530, 266] on span "[PERSON_NAME], [PERSON_NAME], [PERSON_NAME], [PERSON_NAME], [PERSON_NAME], [PER…" at bounding box center [519, 263] width 200 height 7
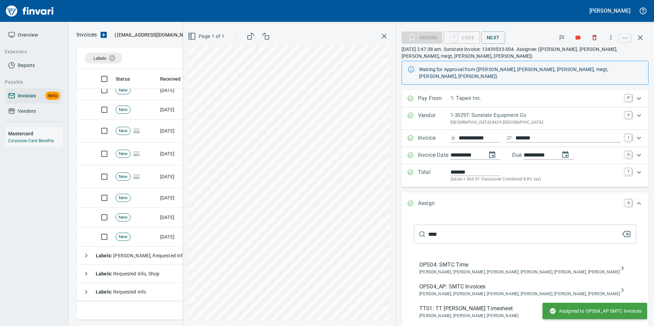
scroll to position [135, 0]
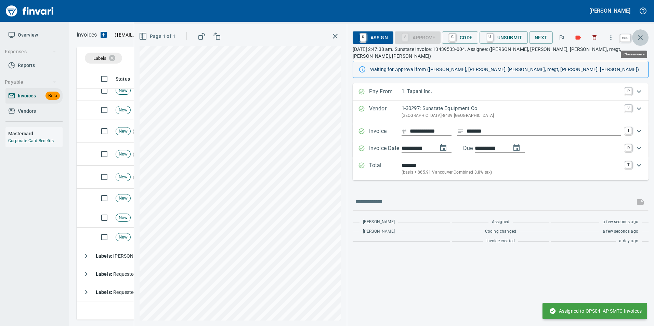
click at [639, 36] on icon "button" at bounding box center [640, 37] width 5 height 5
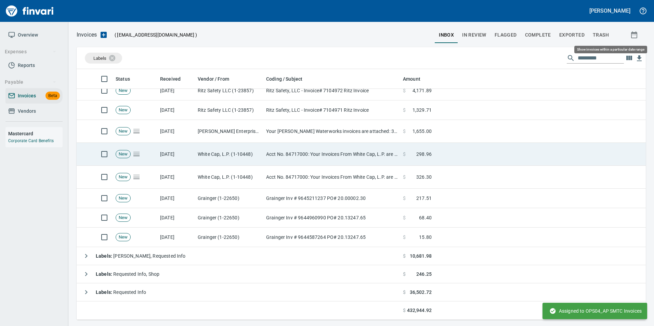
scroll to position [246, 559]
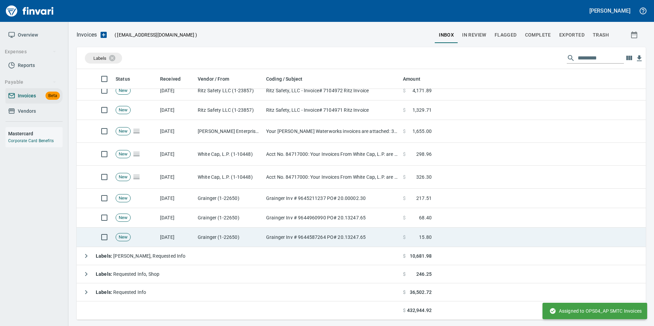
click at [231, 236] on td "Grainger (1-22650)" at bounding box center [229, 237] width 68 height 19
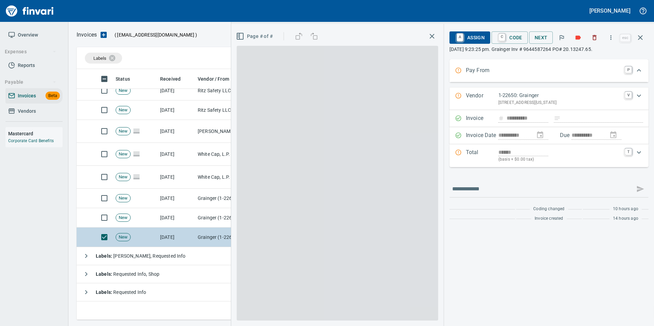
scroll to position [246, 559]
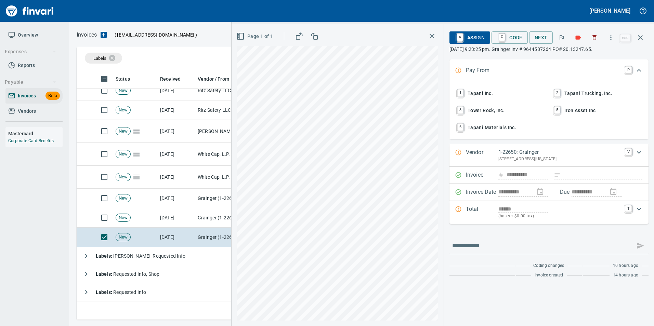
click at [502, 88] on span "1 Tapani Inc." at bounding box center [501, 94] width 90 height 12
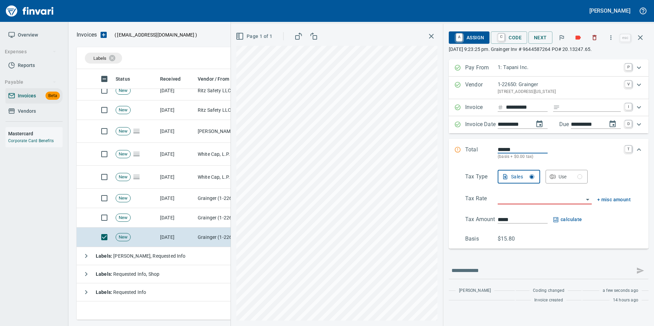
drag, startPoint x: 576, startPoint y: 109, endPoint x: 572, endPoint y: 109, distance: 4.1
click at [576, 109] on input "Expand" at bounding box center [592, 107] width 58 height 9
type input "**********"
drag, startPoint x: 564, startPoint y: 174, endPoint x: 511, endPoint y: 190, distance: 55.5
click at [564, 174] on div "Use" at bounding box center [571, 177] width 24 height 9
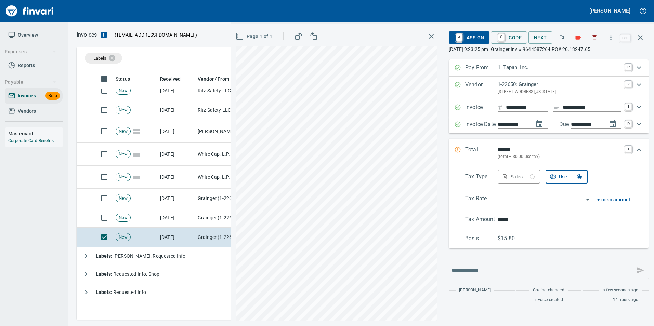
click at [517, 202] on input "search" at bounding box center [541, 200] width 86 height 10
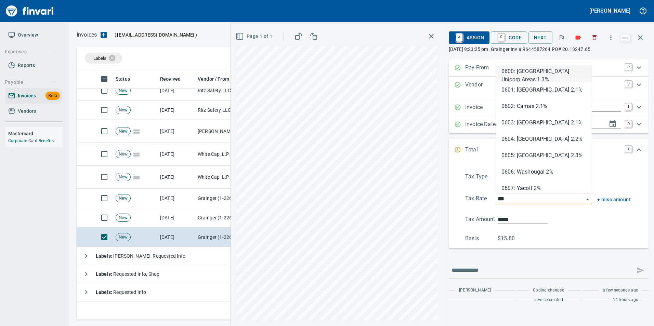
type input "****"
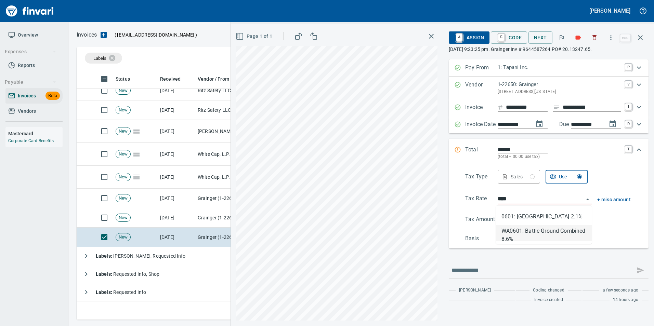
click at [524, 233] on li "WA0601: Battle Ground Combined 8.6%" at bounding box center [544, 233] width 96 height 16
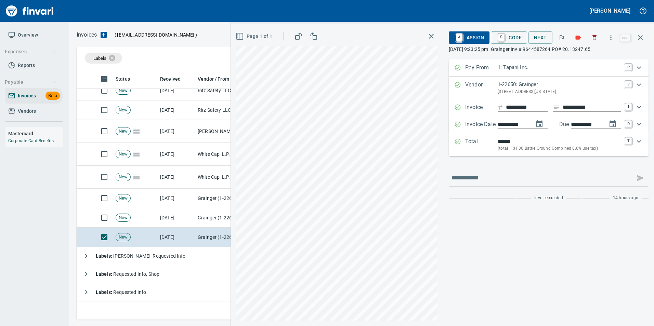
type input "*****"
type input "**********"
click at [465, 41] on span "A Assign" at bounding box center [469, 38] width 30 height 12
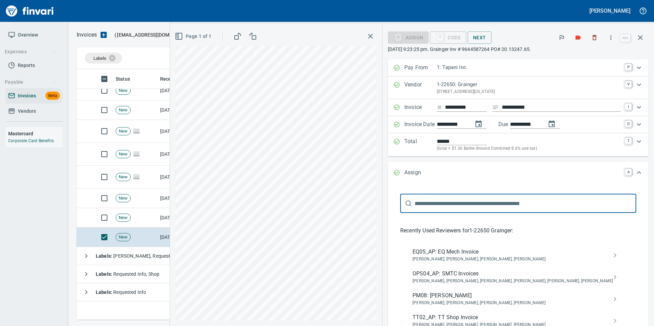
click at [504, 280] on span "[PERSON_NAME], [PERSON_NAME], [PERSON_NAME], [PERSON_NAME], [PERSON_NAME], [PER…" at bounding box center [513, 281] width 200 height 7
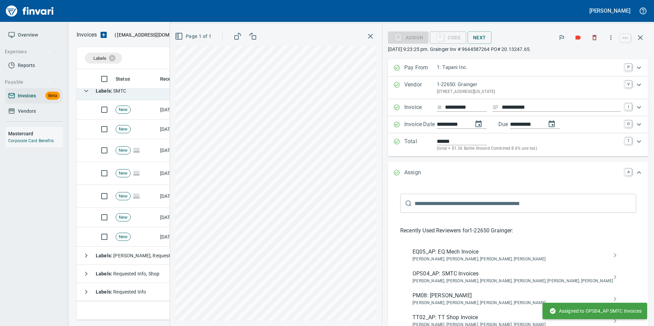
scroll to position [115, 0]
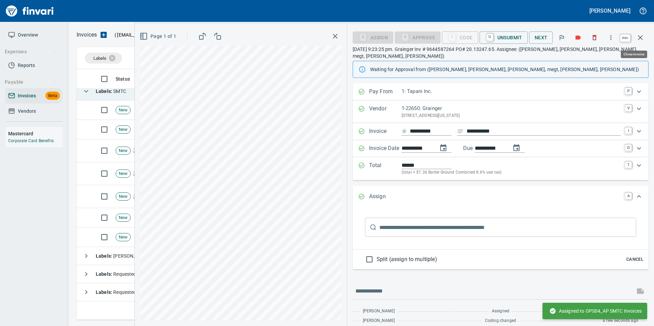
click at [638, 41] on icon "button" at bounding box center [640, 38] width 8 height 8
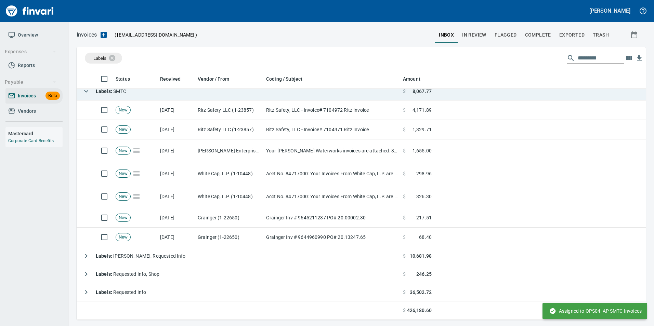
scroll to position [246, 559]
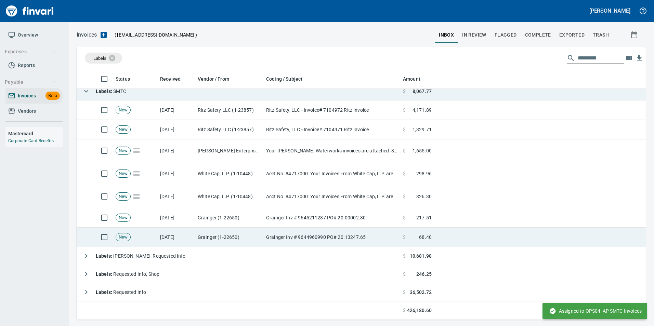
click at [214, 235] on td "Grainger (1-22650)" at bounding box center [229, 237] width 68 height 19
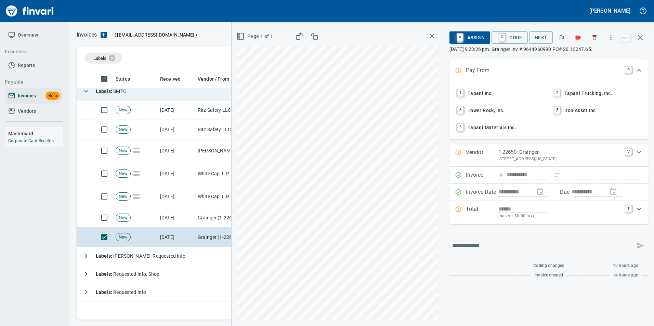
click at [501, 89] on span "1 Tapani Inc." at bounding box center [501, 94] width 90 height 12
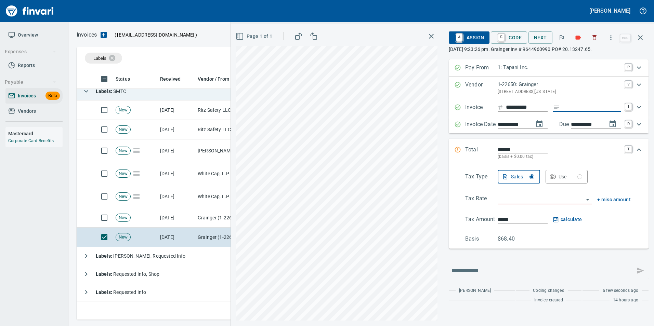
click at [590, 110] on input "Expand" at bounding box center [592, 107] width 58 height 9
type input "**********"
click at [573, 180] on div "Use" at bounding box center [571, 177] width 24 height 9
click at [528, 201] on input "search" at bounding box center [541, 200] width 86 height 10
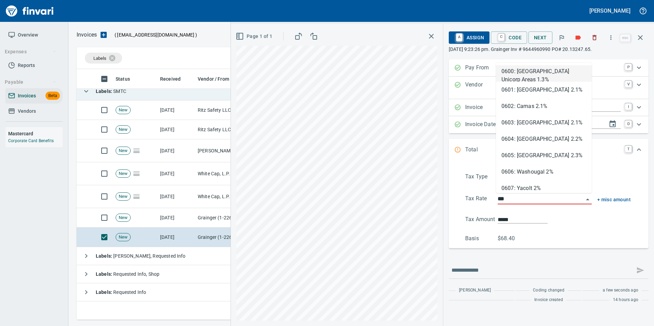
type input "****"
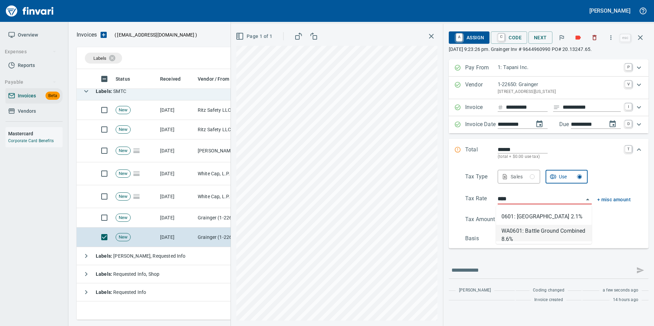
click at [518, 237] on li "WA0601: Battle Ground Combined 8.6%" at bounding box center [544, 233] width 96 height 16
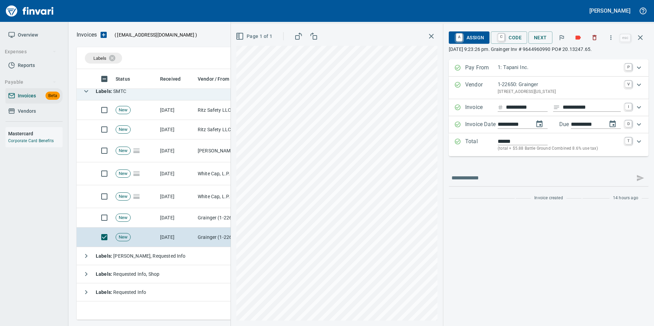
type input "*****"
type input "**********"
click at [471, 37] on span "A Assign" at bounding box center [469, 38] width 30 height 12
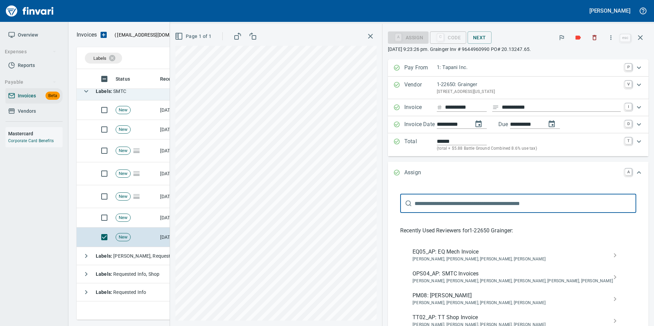
click at [531, 272] on span "OPS04_AP: SMTC Invoices" at bounding box center [513, 274] width 200 height 8
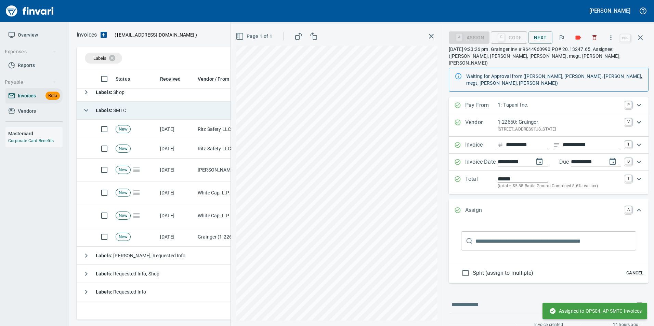
scroll to position [96, 0]
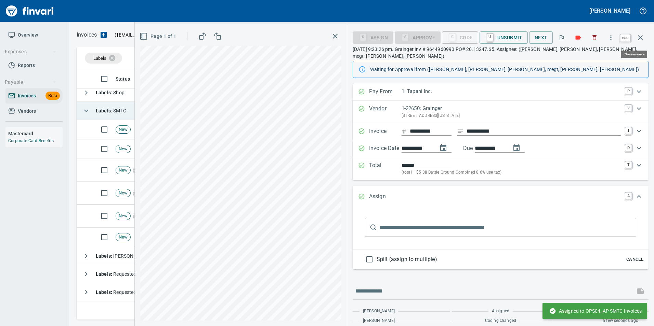
click at [640, 37] on icon "button" at bounding box center [640, 37] width 5 height 5
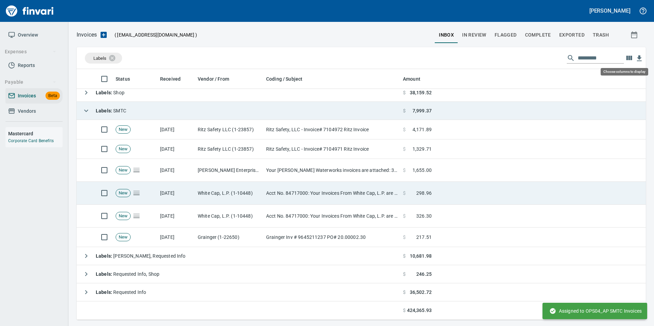
scroll to position [246, 559]
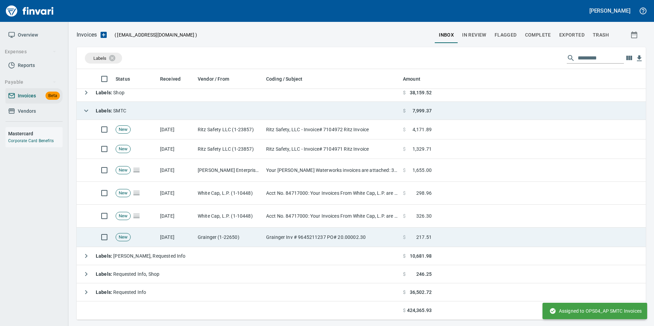
click at [304, 232] on td "Grainger Inv # 9645211237 PO# 20.00002.30" at bounding box center [331, 237] width 137 height 19
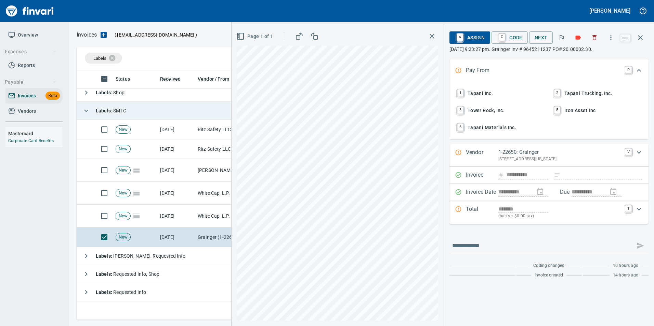
click at [496, 90] on span "1 Tapani Inc." at bounding box center [501, 94] width 90 height 12
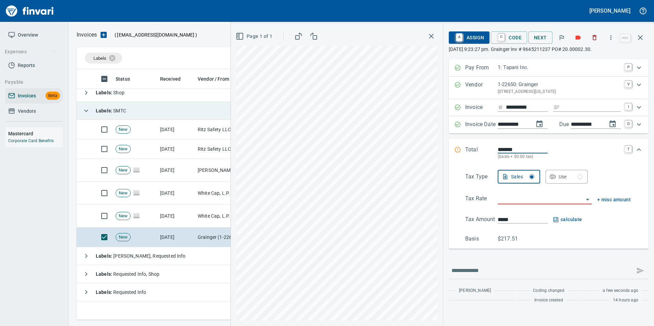
click at [578, 110] on input "Expand" at bounding box center [592, 107] width 58 height 9
type input "**********"
click at [564, 177] on div "Use" at bounding box center [571, 177] width 24 height 9
click at [523, 180] on div "Sales" at bounding box center [523, 177] width 24 height 9
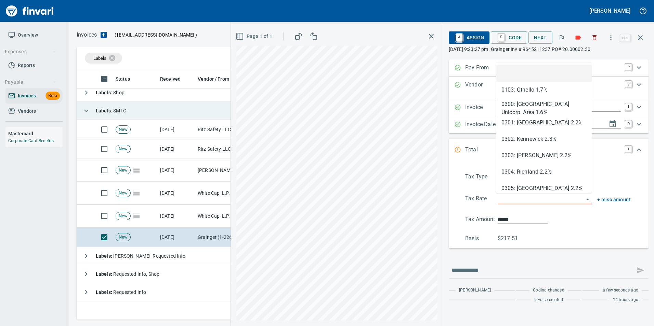
click at [523, 201] on input "search" at bounding box center [541, 200] width 86 height 10
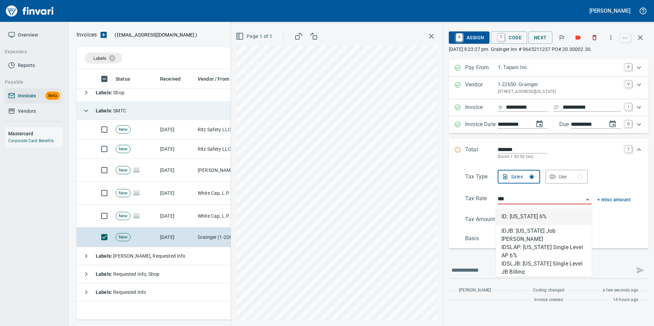
scroll to position [246, 559]
click at [515, 214] on li "ID: [US_STATE] 6%" at bounding box center [544, 217] width 96 height 16
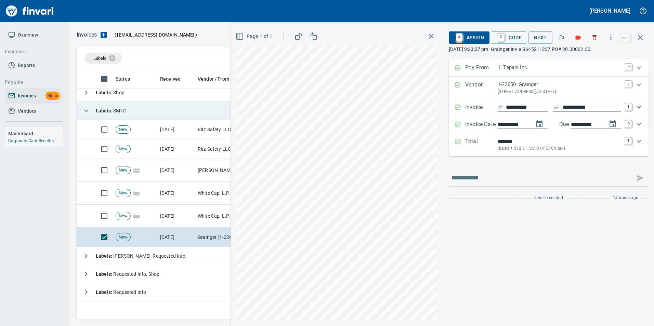
type input "**********"
type input "******"
type input "**********"
click at [472, 41] on span "A Assign" at bounding box center [469, 38] width 30 height 12
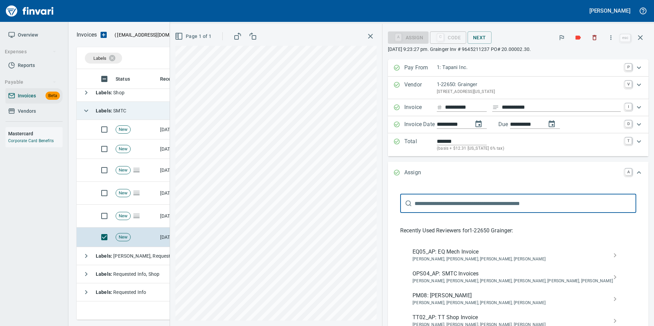
click at [518, 279] on span "[PERSON_NAME], [PERSON_NAME], [PERSON_NAME], [PERSON_NAME], [PERSON_NAME], [PER…" at bounding box center [513, 281] width 200 height 7
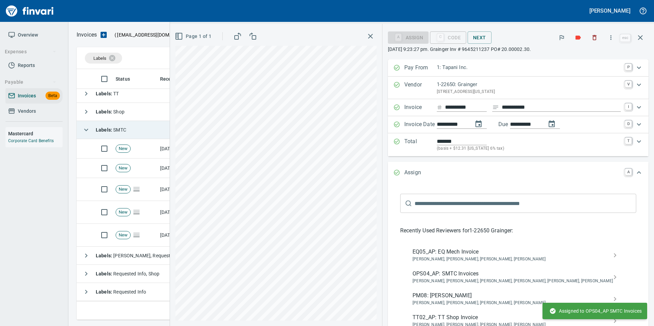
scroll to position [76, 0]
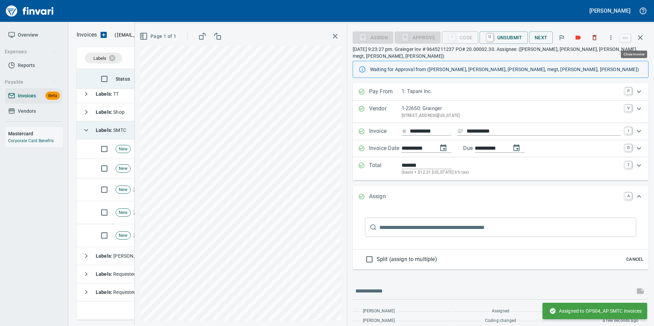
click at [643, 41] on icon "button" at bounding box center [640, 38] width 8 height 8
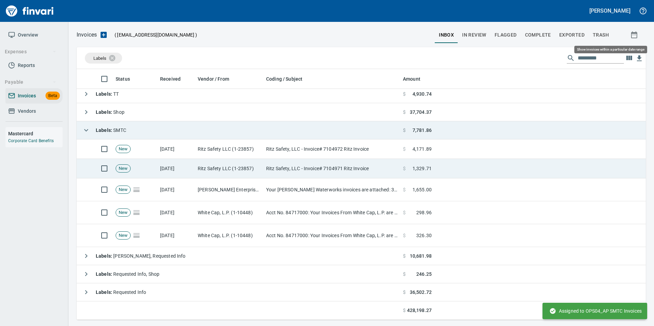
scroll to position [246, 559]
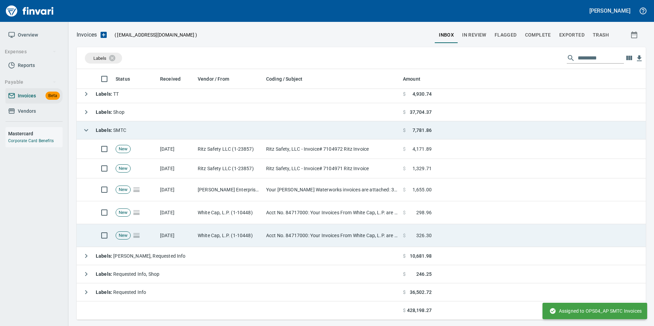
drag, startPoint x: 270, startPoint y: 233, endPoint x: 267, endPoint y: 230, distance: 3.9
click at [267, 230] on td "Acct No. 84717000: Your Invoices From White Cap, L.P. are Attached" at bounding box center [331, 235] width 137 height 23
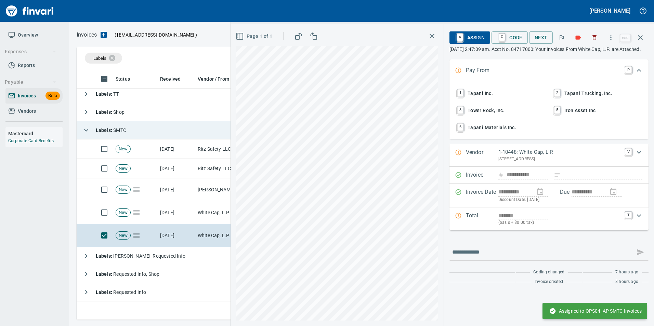
click at [496, 99] on span "1 Tapani Inc." at bounding box center [501, 94] width 90 height 12
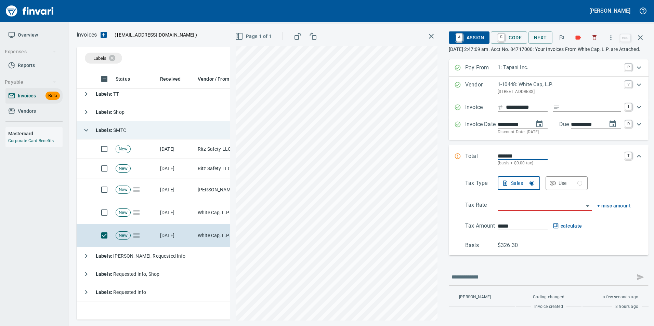
click at [575, 112] on div "**********" at bounding box center [559, 107] width 123 height 9
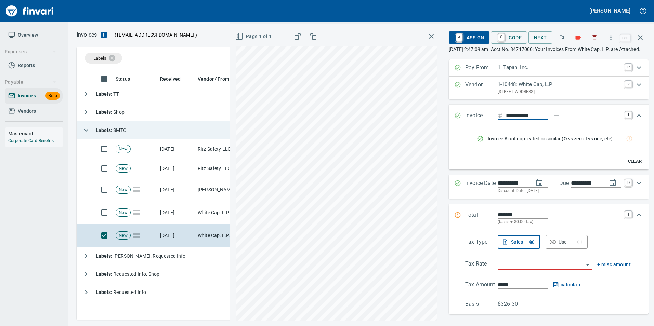
click at [573, 112] on div "**********" at bounding box center [549, 116] width 200 height 23
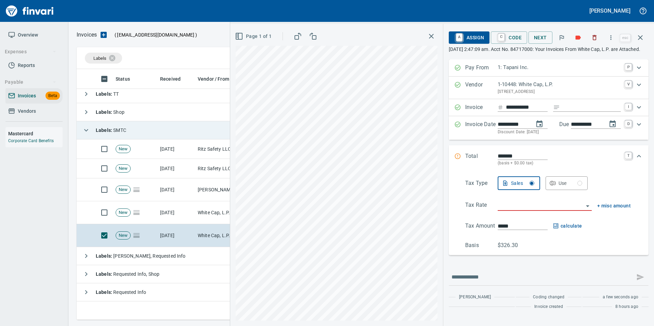
click at [571, 112] on input "Expand" at bounding box center [592, 107] width 58 height 9
type input "**********"
click at [564, 186] on div "Use" at bounding box center [571, 183] width 24 height 9
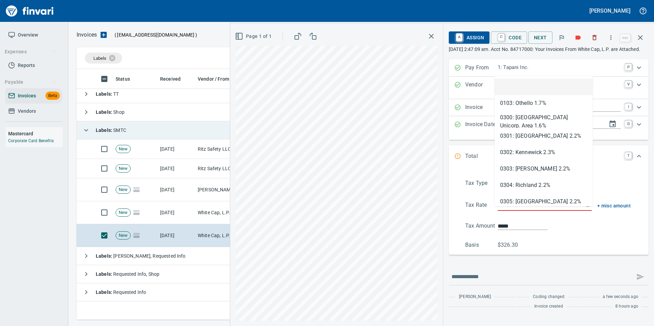
click at [520, 211] on input "search" at bounding box center [541, 206] width 86 height 10
type input "****"
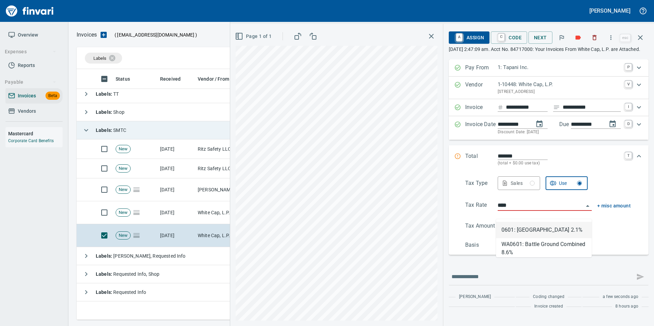
scroll to position [246, 559]
click at [533, 252] on li "WA0601: Battle Ground Combined 8.6%" at bounding box center [544, 246] width 96 height 16
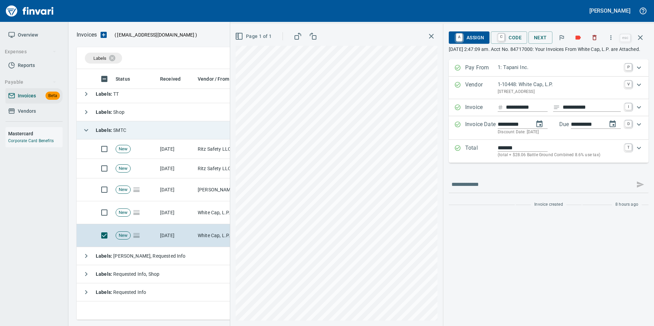
type input "******"
type input "**********"
click at [466, 37] on span "A Assign" at bounding box center [469, 38] width 30 height 12
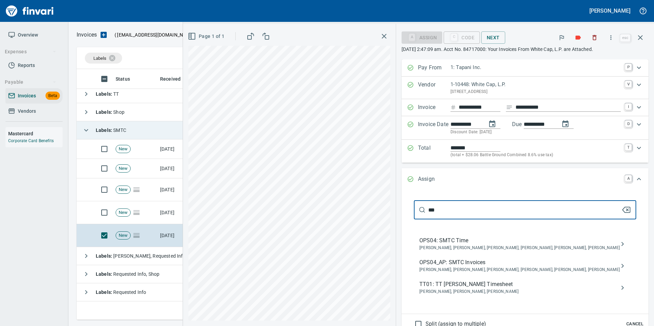
type input "***"
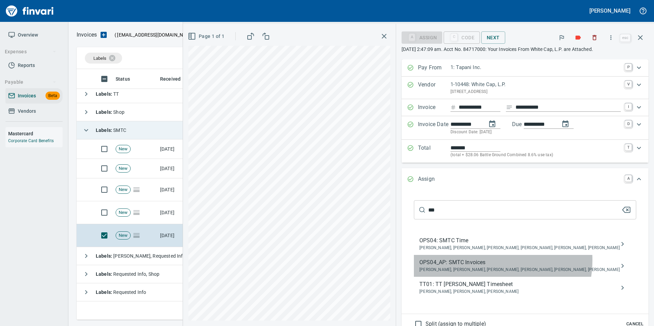
click at [523, 267] on span "OPS04_AP: SMTC Invoices" at bounding box center [519, 263] width 200 height 8
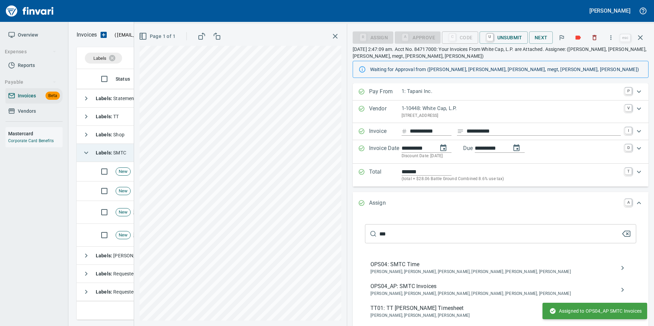
scroll to position [53, 0]
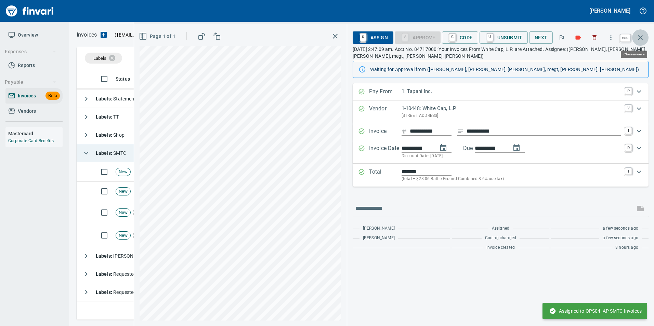
click at [639, 40] on icon "button" at bounding box center [640, 38] width 8 height 8
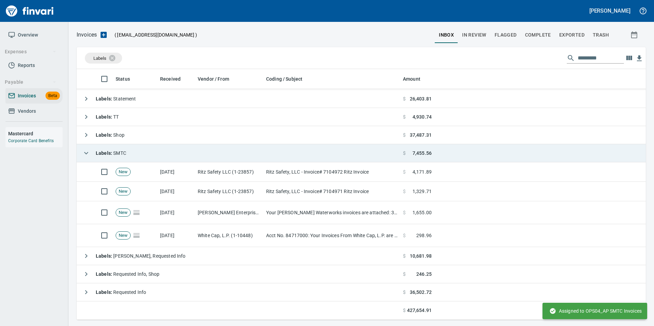
scroll to position [246, 559]
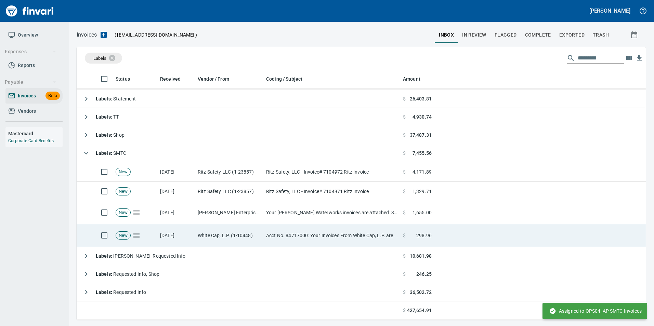
click at [232, 234] on td "White Cap, L.P. (1-10448)" at bounding box center [229, 235] width 68 height 23
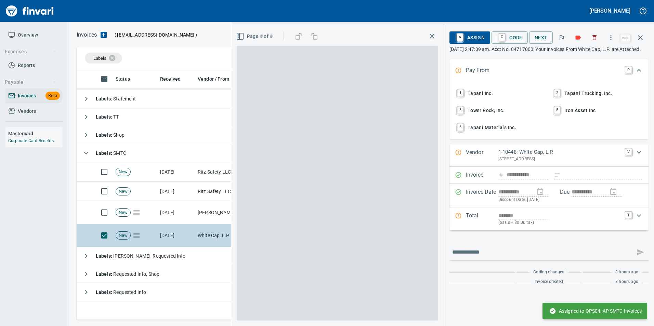
scroll to position [246, 559]
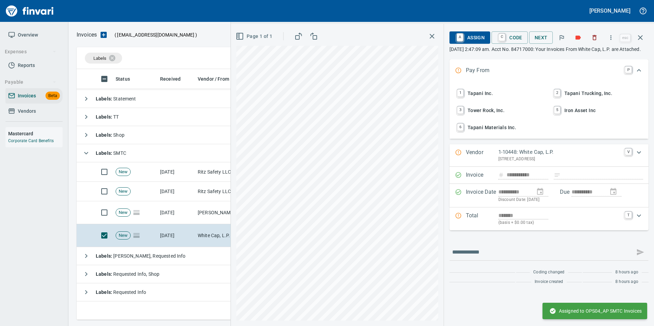
click at [499, 96] on span "1 Tapani Inc." at bounding box center [501, 94] width 90 height 12
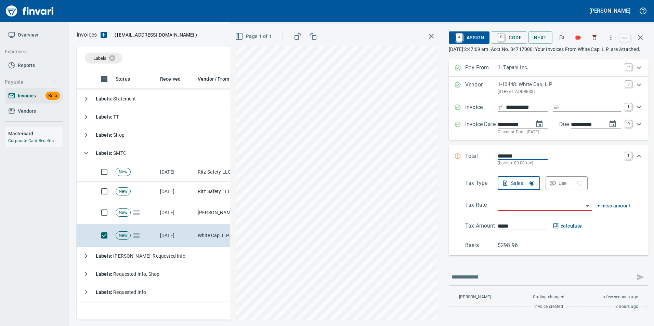
click at [585, 112] on input "Expand" at bounding box center [592, 107] width 58 height 9
type input "**********"
click at [587, 190] on button "Use" at bounding box center [567, 184] width 42 height 14
click at [524, 211] on input "search" at bounding box center [541, 206] width 86 height 10
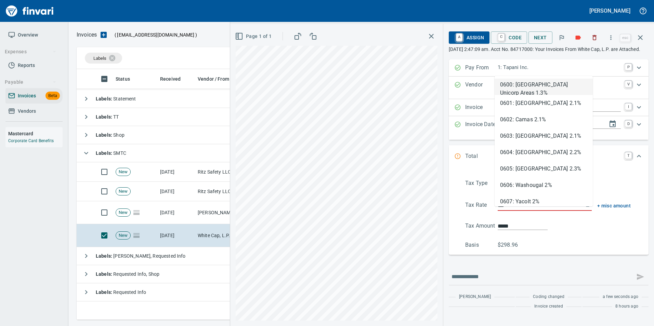
type input "****"
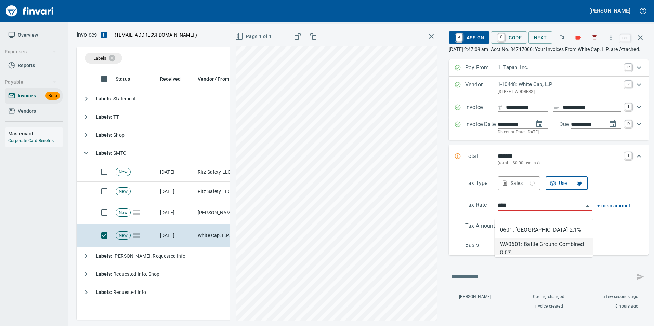
click at [536, 245] on li "WA0601: Battle Ground Combined 8.6%" at bounding box center [544, 246] width 98 height 16
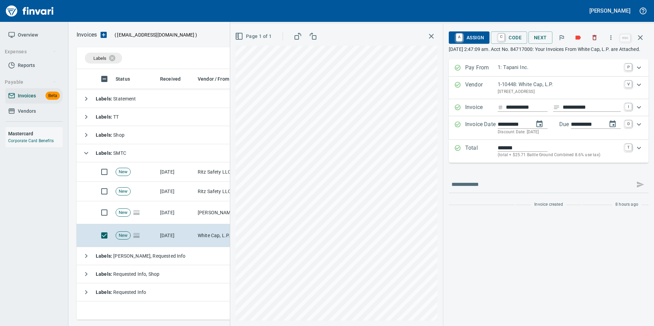
type input "******"
type input "**********"
click at [482, 43] on span "A Assign" at bounding box center [469, 38] width 30 height 12
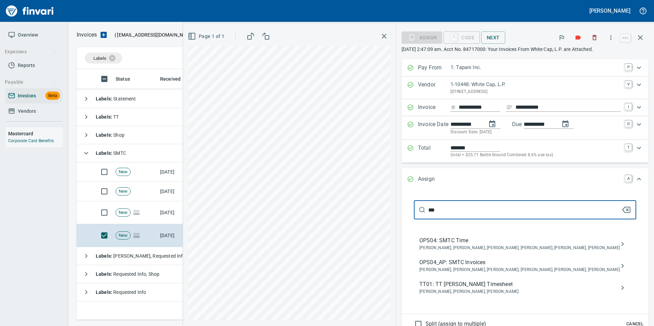
type input "***"
click at [503, 274] on span "[PERSON_NAME], [PERSON_NAME], [PERSON_NAME], [PERSON_NAME], [PERSON_NAME], [PER…" at bounding box center [519, 270] width 200 height 7
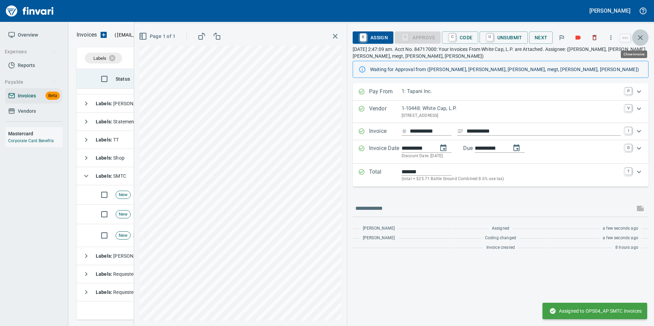
drag, startPoint x: 644, startPoint y: 38, endPoint x: 614, endPoint y: 69, distance: 43.3
click at [643, 39] on icon "button" at bounding box center [640, 38] width 8 height 8
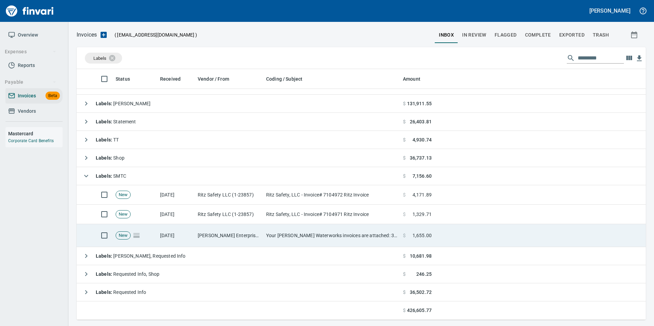
click at [209, 240] on td "[PERSON_NAME] Enterprises Inc (1-10368)" at bounding box center [229, 235] width 68 height 23
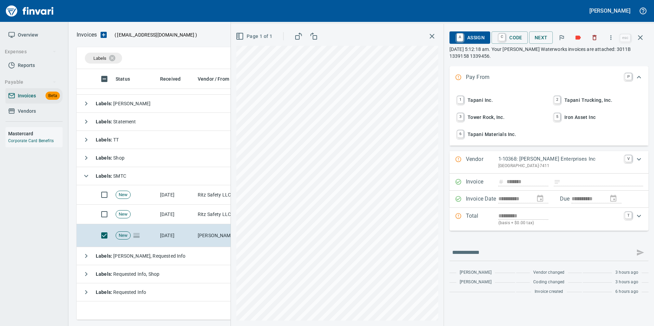
click at [485, 99] on span "1 Tapani Inc." at bounding box center [501, 100] width 90 height 12
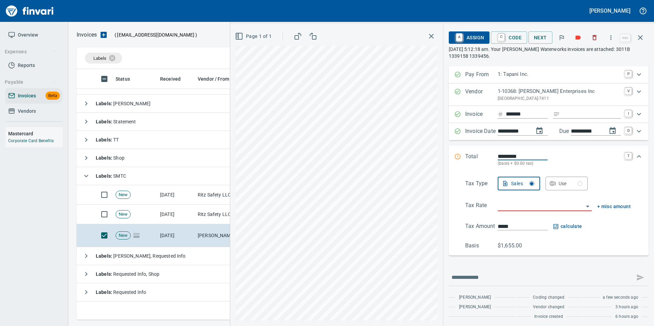
click at [577, 114] on input "Expand" at bounding box center [592, 114] width 58 height 9
type input "**********"
click at [500, 208] on input "search" at bounding box center [541, 206] width 86 height 10
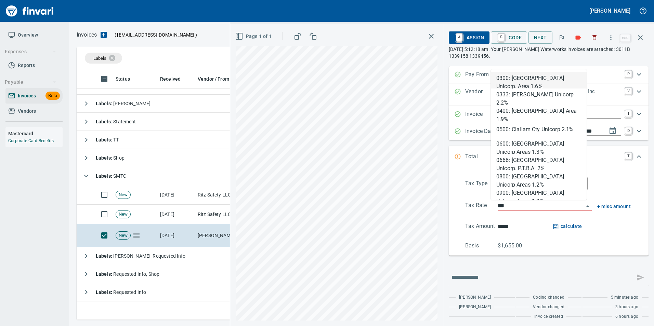
scroll to position [246, 559]
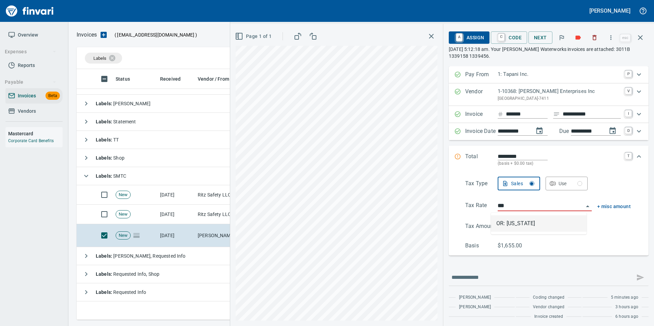
click at [510, 222] on li "OR: [US_STATE]" at bounding box center [539, 223] width 96 height 16
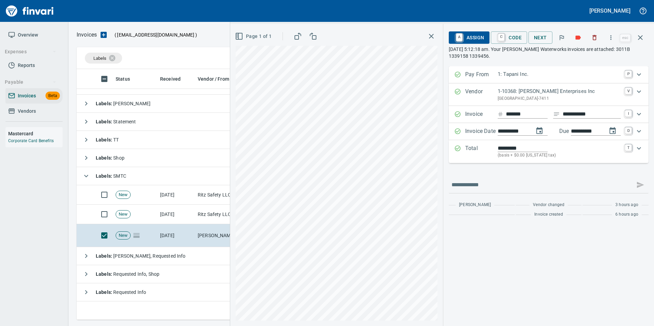
type input "**********"
click at [478, 38] on span "A Assign" at bounding box center [469, 38] width 30 height 12
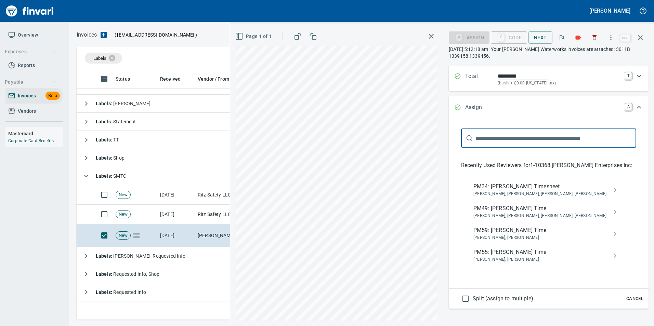
scroll to position [0, 0]
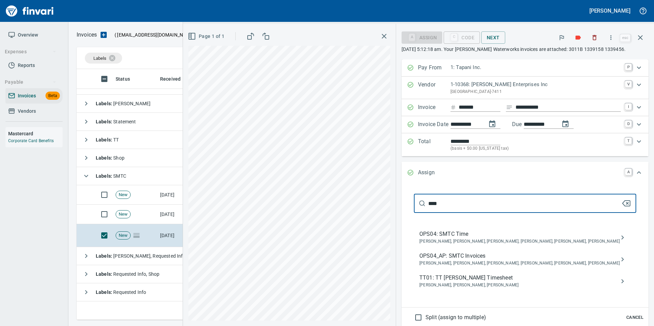
type input "****"
click at [522, 260] on span "OPS04_AP: SMTC Invoices" at bounding box center [519, 256] width 200 height 8
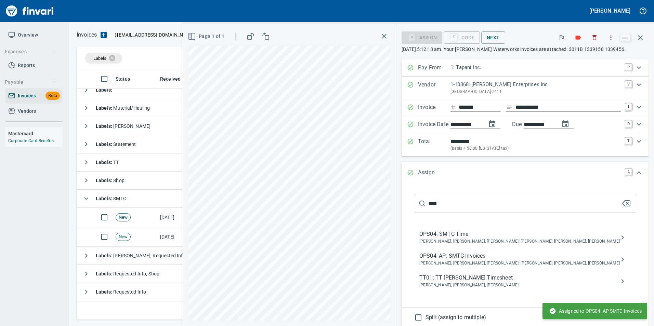
scroll to position [8, 0]
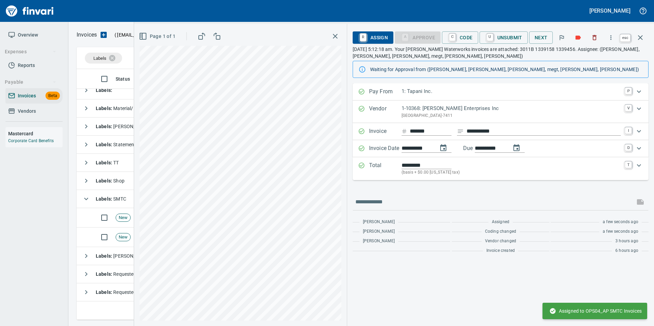
click at [640, 39] on icon "button" at bounding box center [640, 38] width 8 height 8
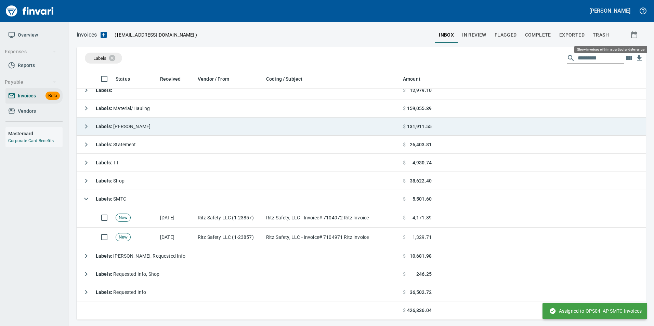
scroll to position [246, 559]
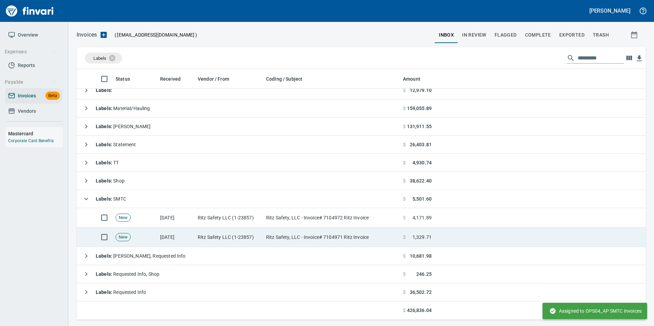
click at [335, 233] on td "Ritz Safety, LLC - Invoice# 7104971 Ritz Invoice" at bounding box center [331, 237] width 137 height 19
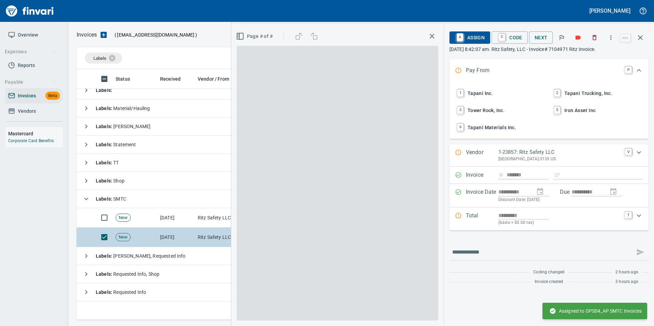
scroll to position [246, 559]
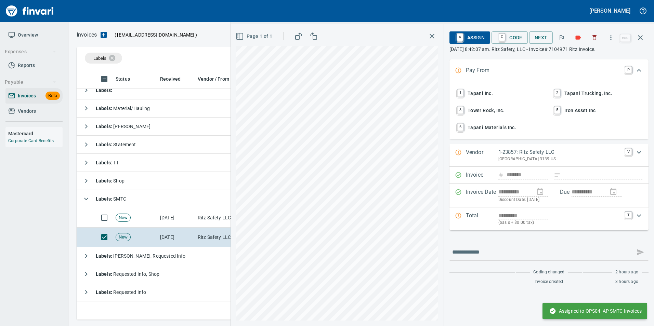
click at [487, 94] on span "1 Tapani Inc." at bounding box center [501, 94] width 90 height 12
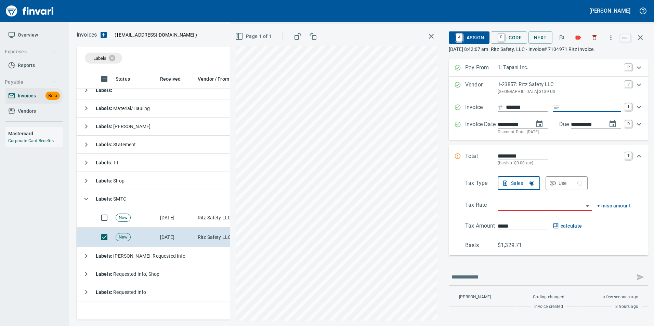
click at [596, 109] on input "Expand" at bounding box center [592, 107] width 58 height 9
type input "**********"
click at [510, 205] on input "search" at bounding box center [541, 206] width 86 height 10
click at [538, 235] on li "WA0601: Battle Ground Combined 8.6%" at bounding box center [544, 240] width 98 height 16
type input "**********"
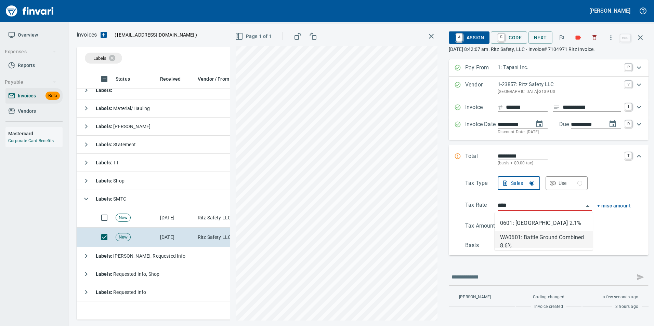
type input "*******"
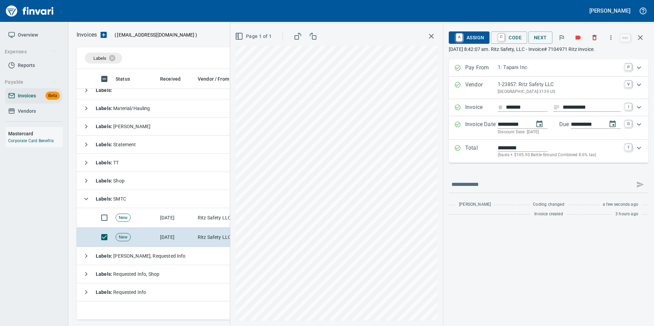
type input "**********"
click at [474, 35] on span "A Assign" at bounding box center [469, 38] width 30 height 12
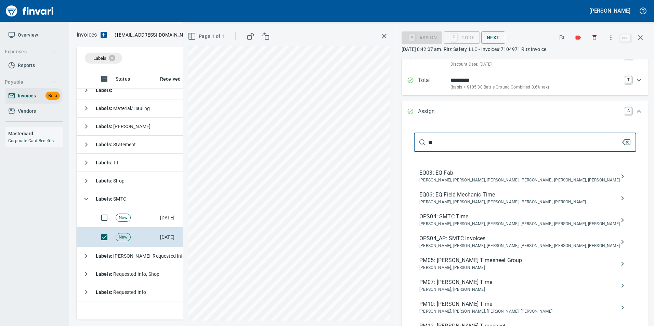
scroll to position [68, 0]
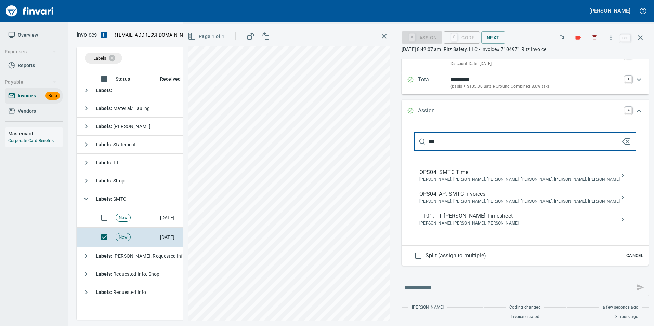
type input "***"
click at [515, 193] on span "OPS04_AP: SMTC Invoices" at bounding box center [519, 194] width 200 height 8
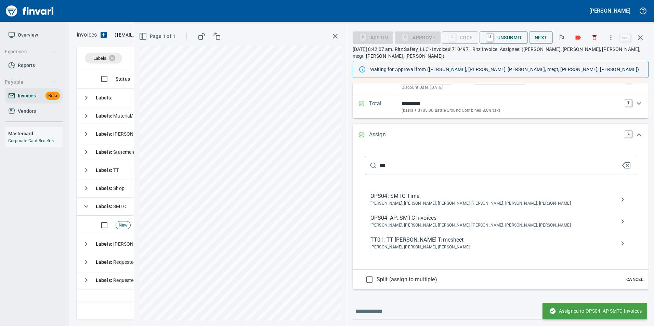
scroll to position [0, 0]
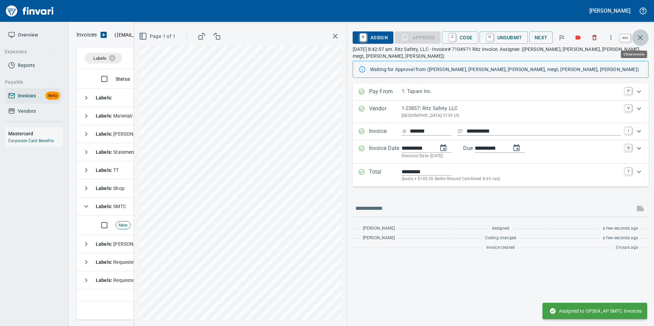
click at [642, 35] on icon "button" at bounding box center [640, 38] width 8 height 8
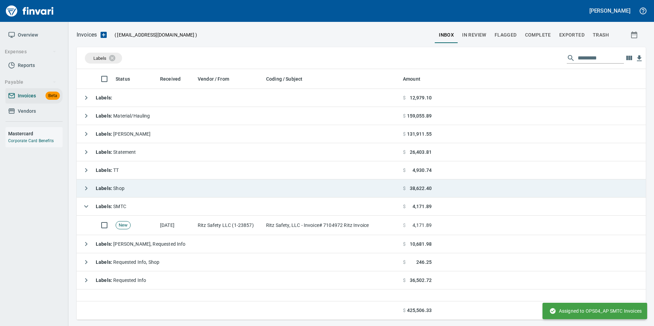
scroll to position [246, 564]
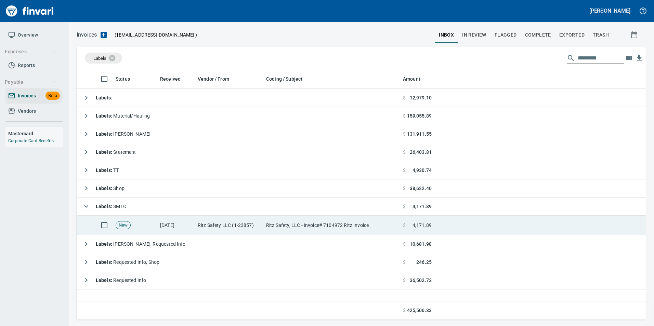
click at [352, 219] on td "Ritz Safety, LLC - Invoice# 7104972 Ritz Invoice" at bounding box center [331, 225] width 137 height 19
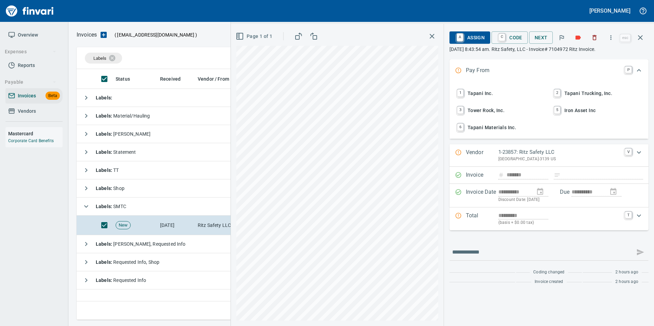
click at [490, 91] on span "1 Tapani Inc." at bounding box center [501, 94] width 90 height 12
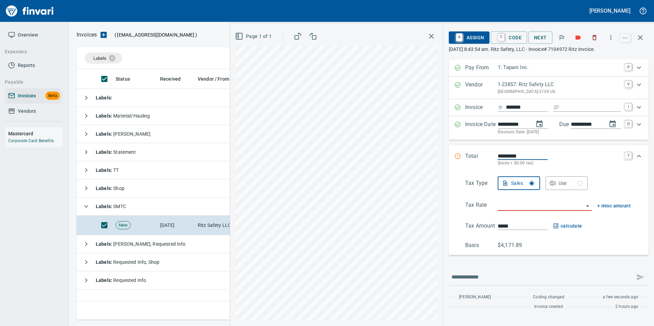
click at [563, 109] on input "Expand" at bounding box center [592, 107] width 58 height 9
type input "**********"
click at [539, 204] on input "search" at bounding box center [541, 206] width 86 height 10
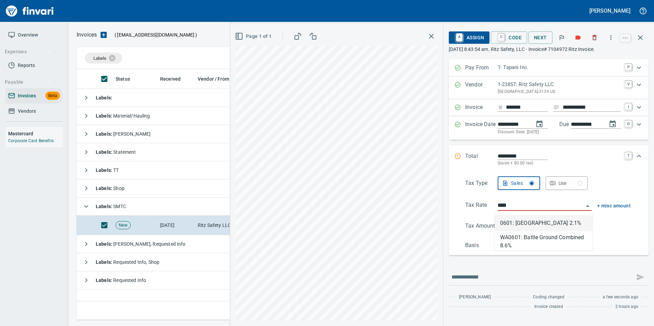
scroll to position [246, 564]
click at [552, 238] on li "WA0601: Battle Ground Combined 8.6%" at bounding box center [544, 240] width 98 height 16
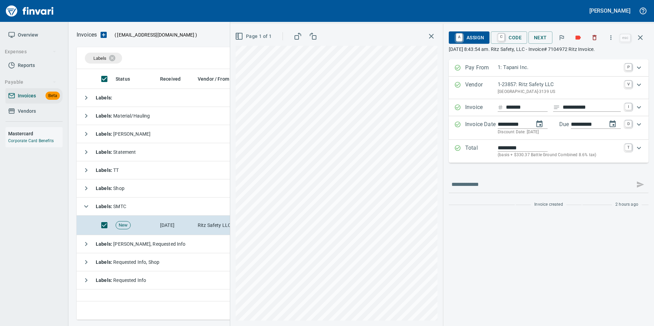
type input "**********"
type input "*******"
type input "**********"
click at [470, 38] on span "A Assign" at bounding box center [469, 38] width 30 height 12
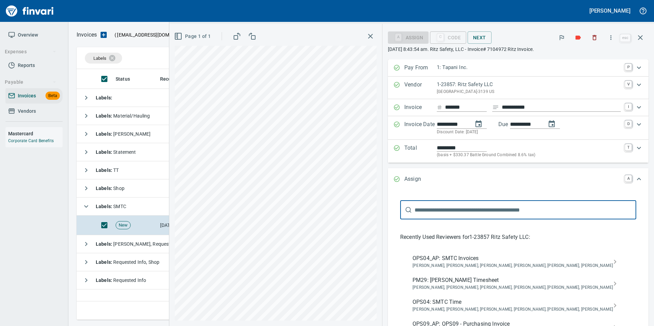
click at [504, 262] on span "OPS04_AP: SMTC Invoices" at bounding box center [513, 258] width 200 height 8
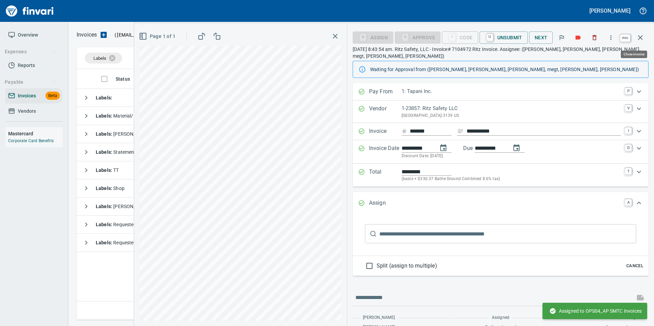
click at [641, 35] on icon "button" at bounding box center [640, 38] width 8 height 8
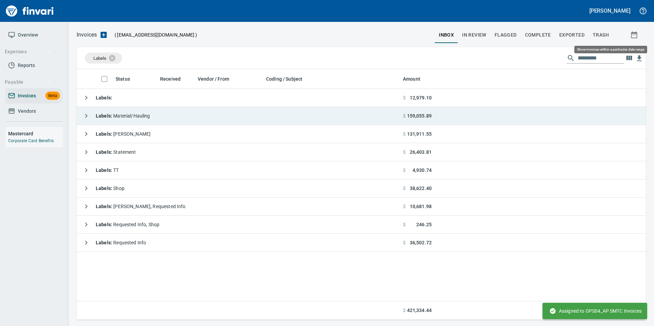
scroll to position [246, 564]
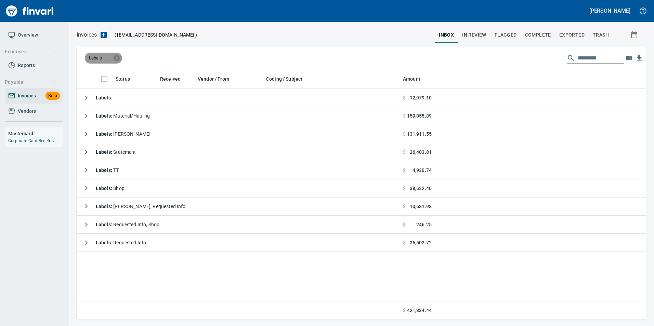
click at [121, 59] on div "Labels" at bounding box center [103, 58] width 37 height 11
click at [118, 56] on icon at bounding box center [117, 58] width 6 height 6
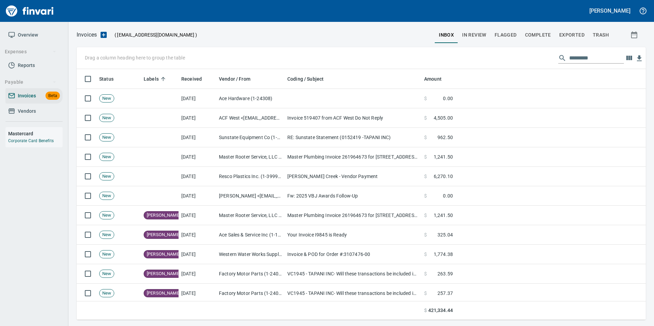
scroll to position [246, 559]
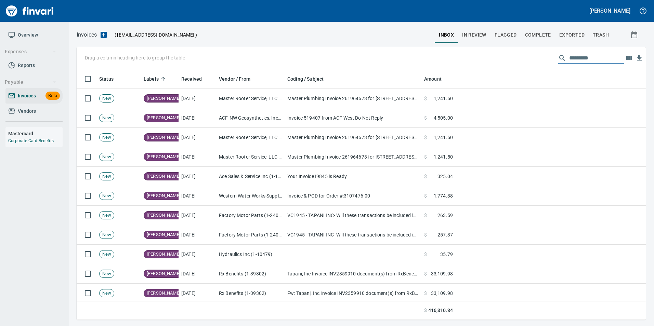
click at [593, 54] on input "text" at bounding box center [596, 58] width 55 height 11
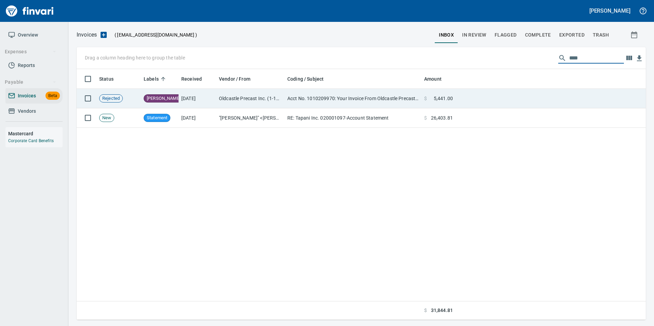
type input "****"
click at [481, 105] on td at bounding box center [551, 98] width 190 height 19
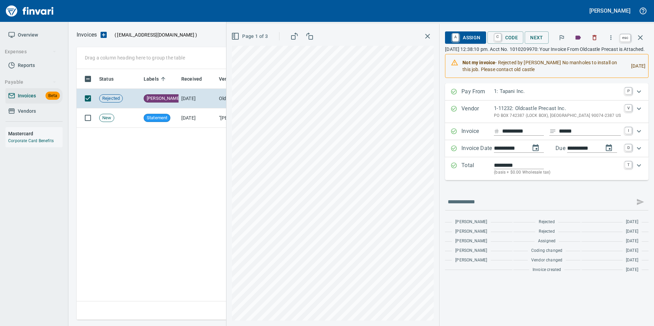
scroll to position [246, 564]
click at [637, 38] on icon "button" at bounding box center [640, 38] width 8 height 8
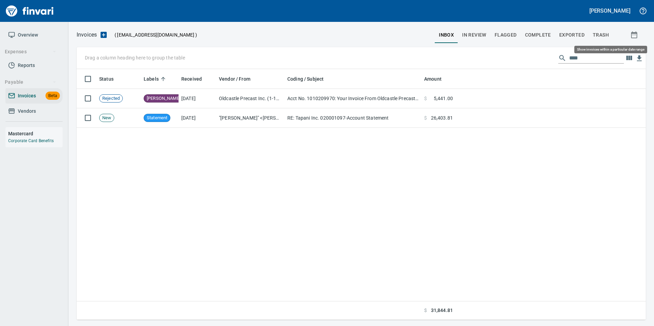
scroll to position [246, 564]
click at [584, 63] on input "****" at bounding box center [596, 58] width 55 height 11
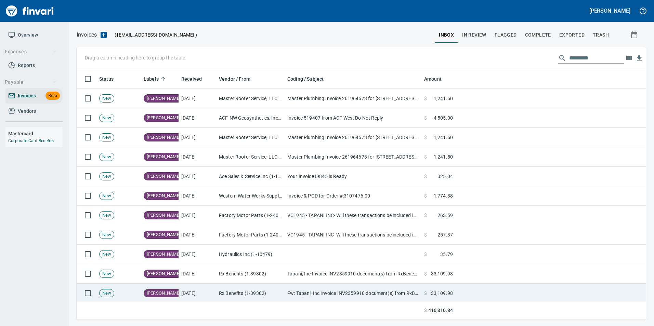
click at [404, 296] on td "Fw: Tapani, Inc Invoice INV2359910 document(s) from RxBenefits, Inc." at bounding box center [353, 293] width 137 height 19
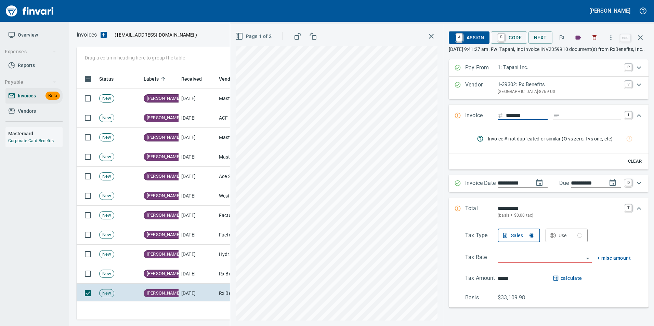
scroll to position [246, 559]
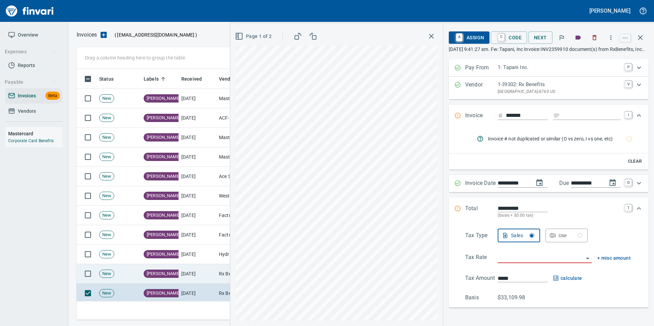
click at [191, 274] on td "[DATE]" at bounding box center [198, 273] width 38 height 19
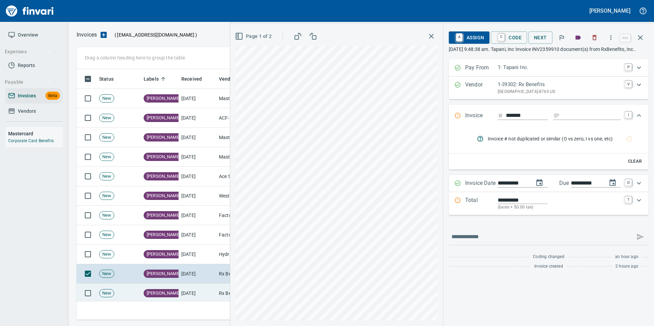
click at [188, 291] on td "[DATE]" at bounding box center [198, 293] width 38 height 19
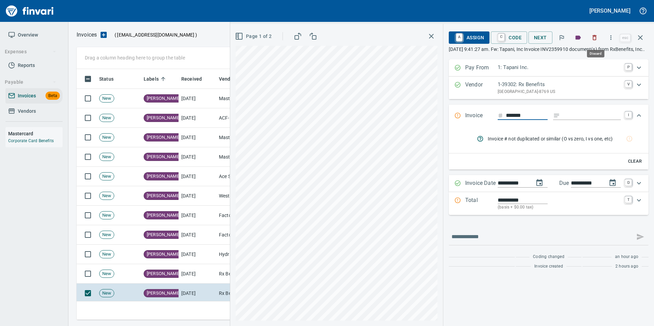
click at [601, 36] on button "button" at bounding box center [594, 37] width 15 height 15
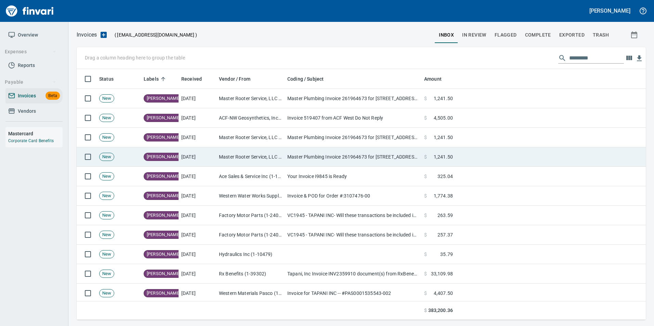
click at [337, 151] on td "Master Plumbing Invoice 261964673 for [STREET_ADDRESS][PERSON_NAME]" at bounding box center [353, 156] width 137 height 19
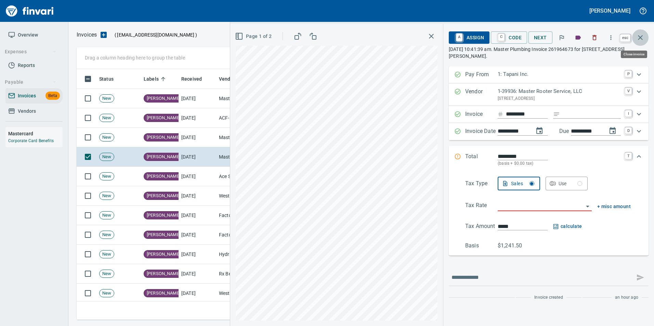
click at [645, 36] on button "button" at bounding box center [640, 37] width 16 height 16
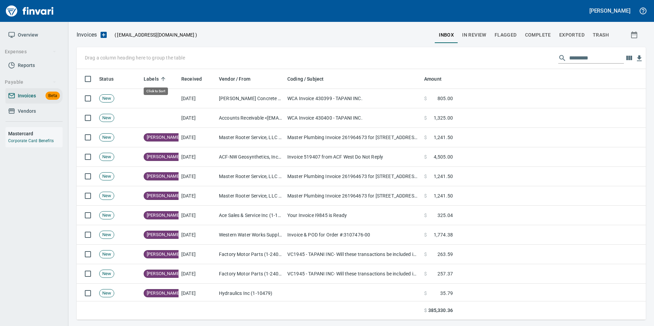
scroll to position [246, 559]
drag, startPoint x: 153, startPoint y: 78, endPoint x: 125, endPoint y: 59, distance: 34.1
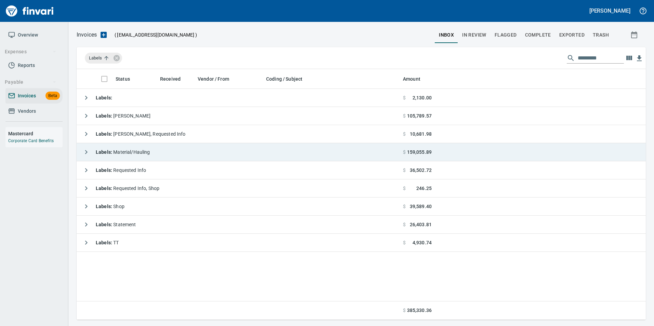
click at [86, 152] on icon "button" at bounding box center [86, 152] width 8 height 8
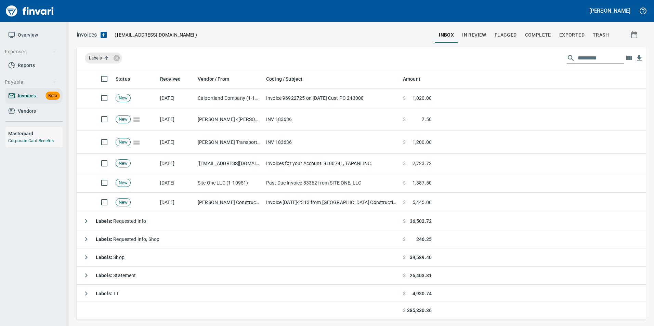
scroll to position [1024, 0]
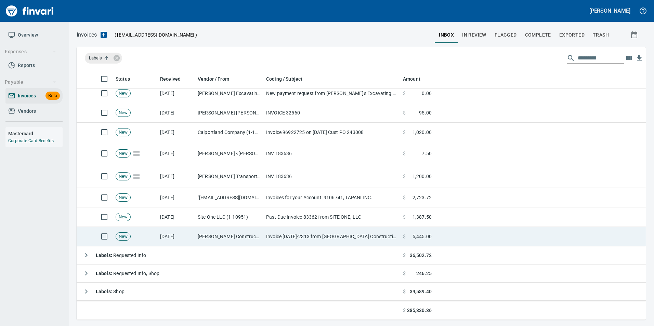
click at [216, 229] on td "[PERSON_NAME] Construction (1-39980)" at bounding box center [229, 236] width 68 height 19
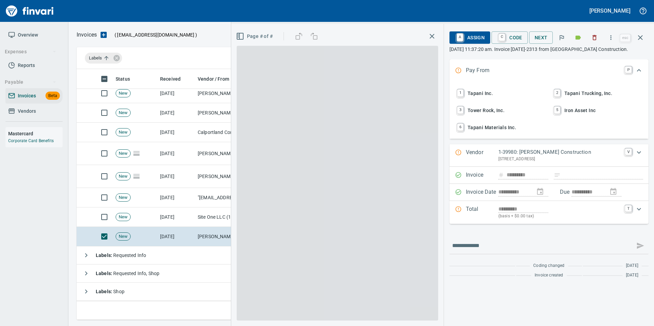
scroll to position [246, 559]
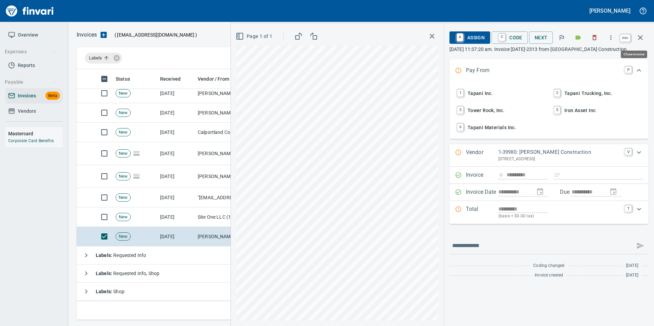
click at [635, 41] on button "button" at bounding box center [640, 37] width 16 height 16
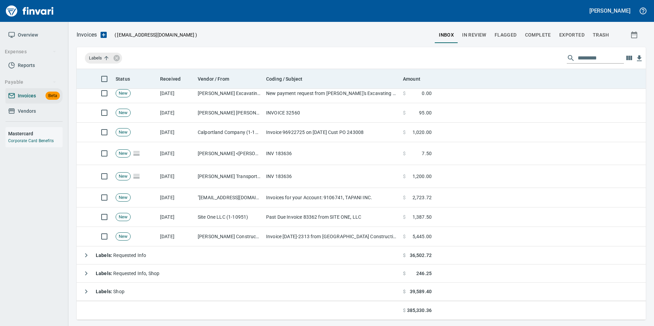
scroll to position [246, 559]
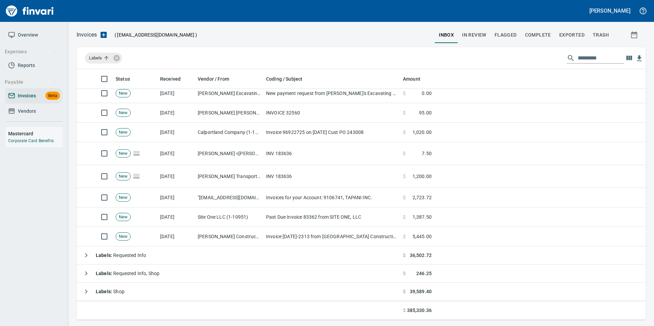
click at [385, 12] on div at bounding box center [233, 11] width 463 height 16
click at [378, 8] on div at bounding box center [233, 11] width 463 height 16
click at [368, 25] on div "Invoices ( [EMAIL_ADDRESS][DOMAIN_NAME] ) inbox In Review Flagged Complete Expo…" at bounding box center [361, 174] width 586 height 304
click at [359, 28] on div at bounding box center [316, 35] width 238 height 16
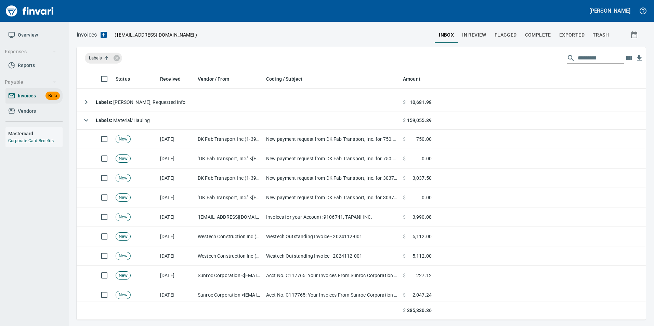
scroll to position [0, 0]
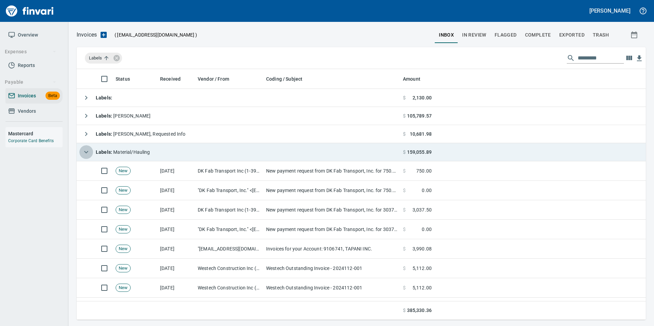
click at [88, 151] on icon "button" at bounding box center [86, 152] width 8 height 8
